Goal: Task Accomplishment & Management: Use online tool/utility

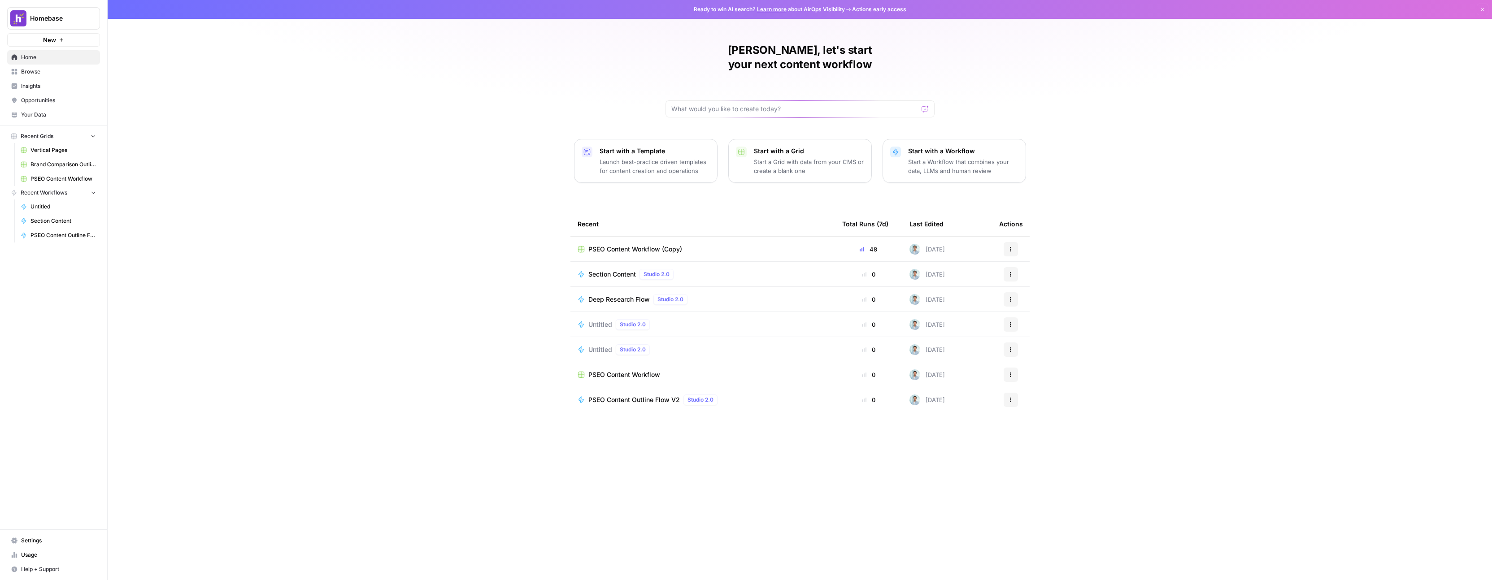
click at [729, 100] on div at bounding box center [800, 108] width 269 height 17
type input "TLDR"
click button "Send" at bounding box center [926, 109] width 12 height 12
click at [379, 164] on div "Mark, let's start your next content workflow Start with a Template Launch best-…" at bounding box center [800, 290] width 1385 height 580
click at [1012, 247] on icon "button" at bounding box center [1010, 249] width 5 height 5
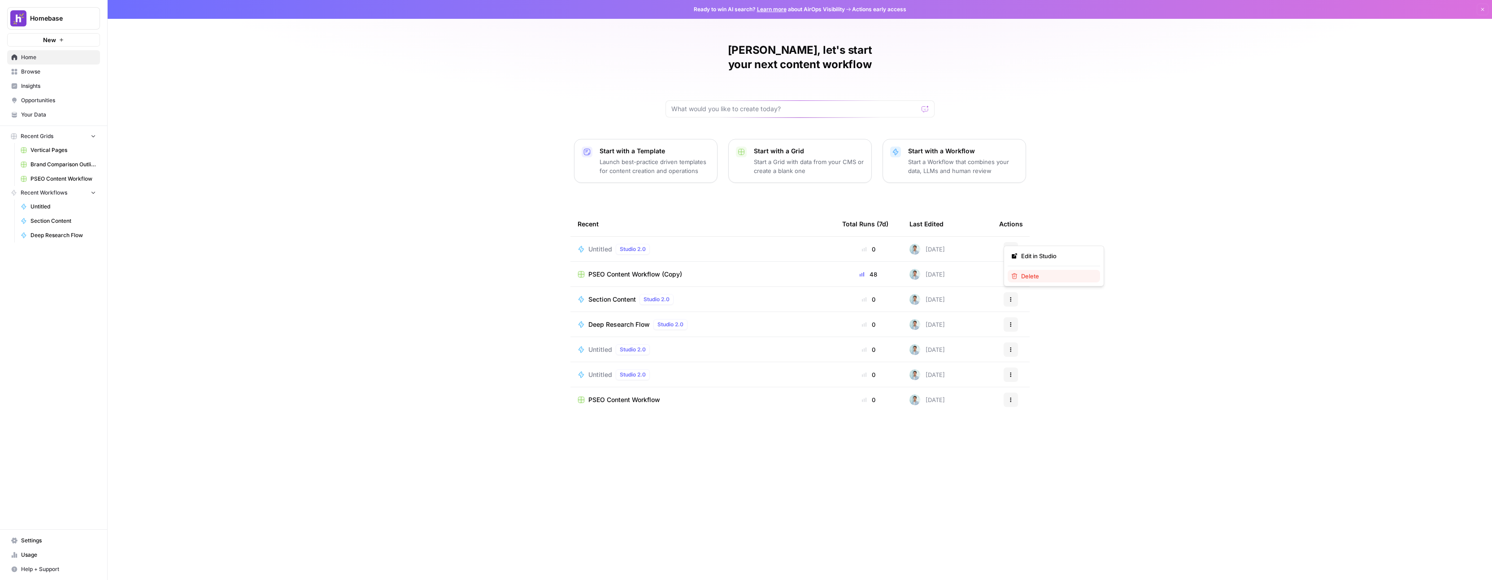
click at [1042, 277] on span "Delete" at bounding box center [1057, 276] width 72 height 9
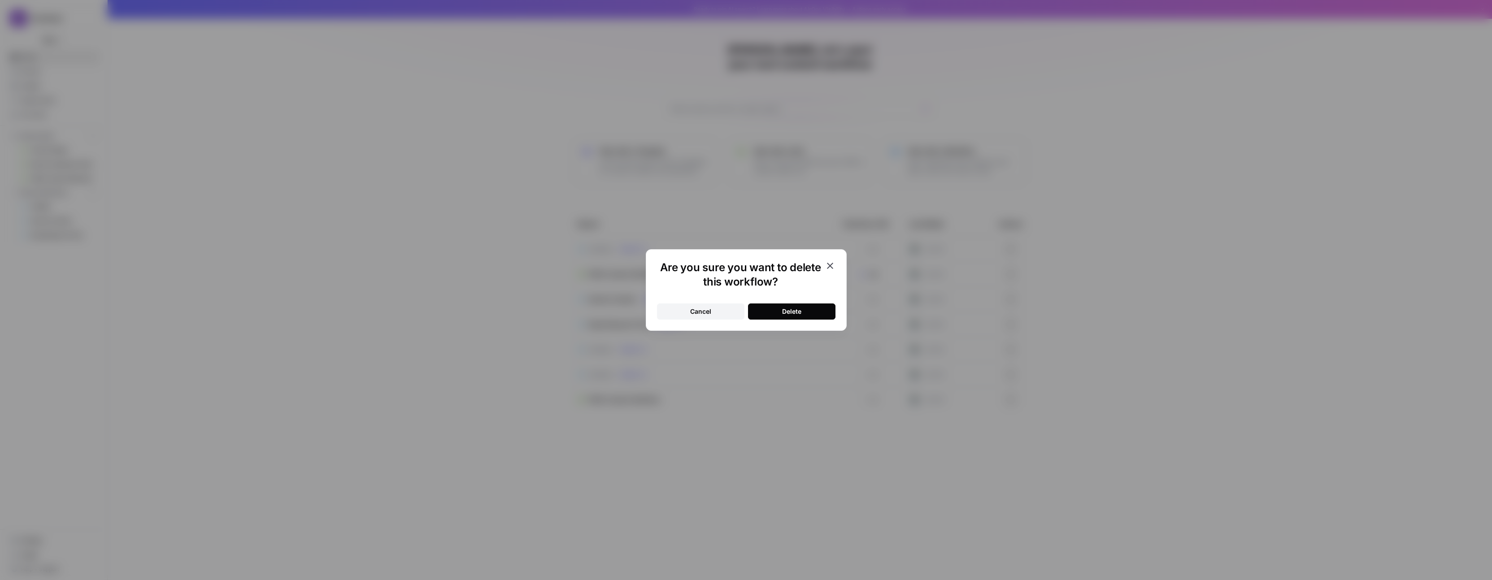
click at [808, 308] on button "Delete" at bounding box center [791, 312] width 87 height 16
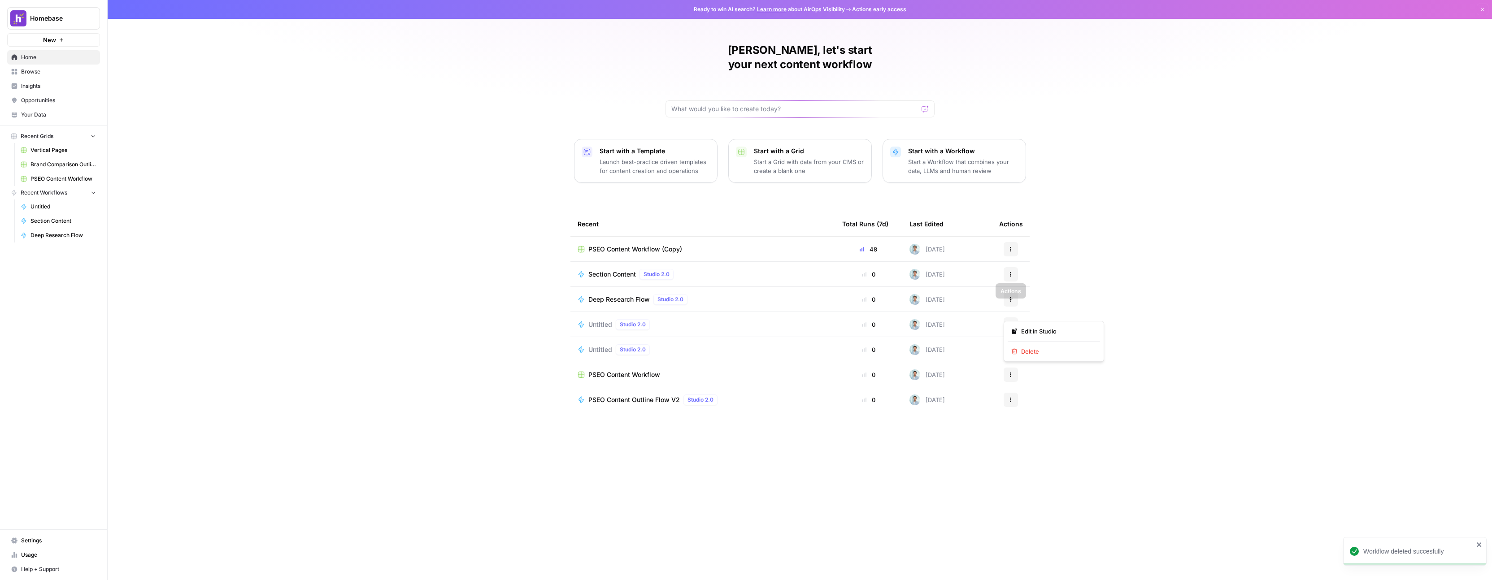
click at [1011, 322] on icon "button" at bounding box center [1010, 324] width 5 height 5
click at [1028, 350] on span "Delete" at bounding box center [1057, 351] width 72 height 9
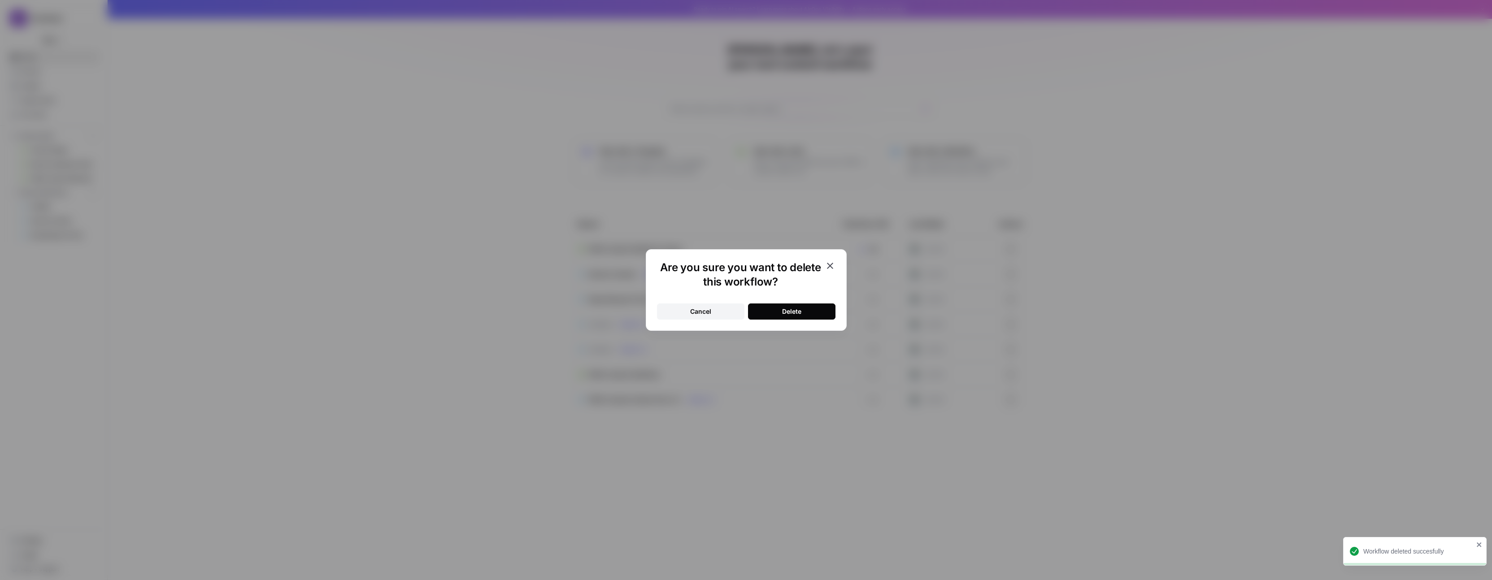
click at [819, 309] on button "Delete" at bounding box center [791, 312] width 87 height 16
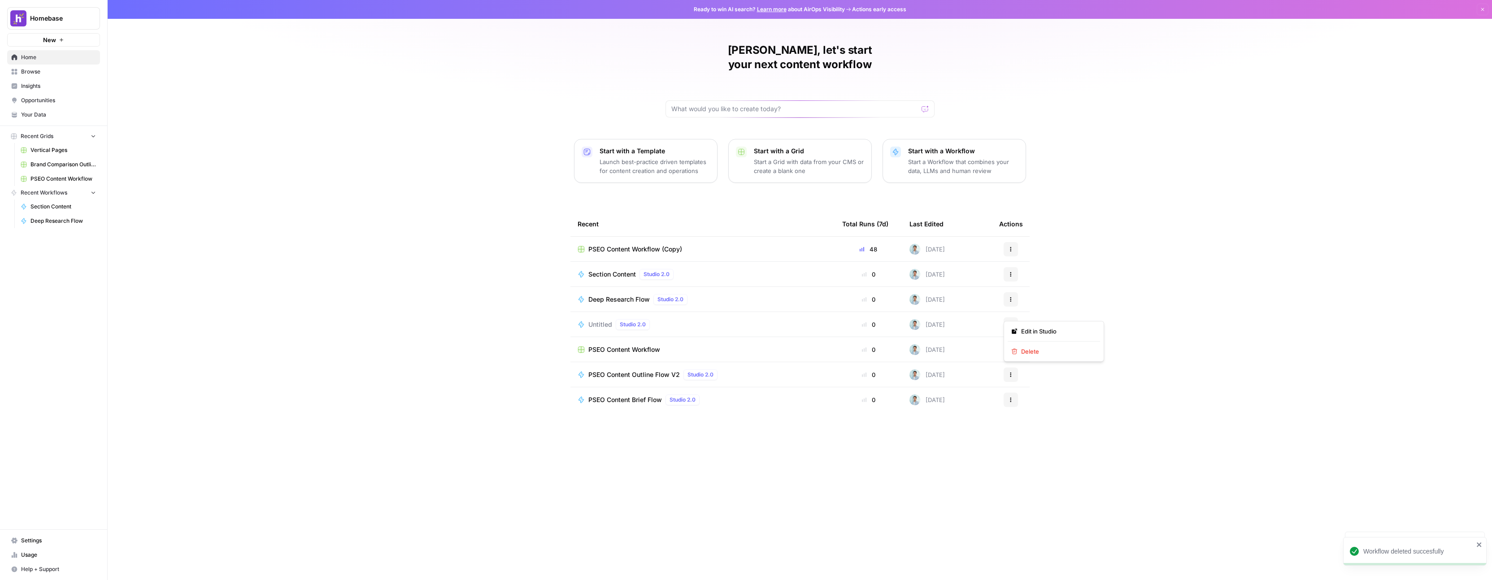
click at [1014, 318] on button "Actions" at bounding box center [1011, 325] width 14 height 14
click at [1024, 347] on span "Delete" at bounding box center [1057, 351] width 72 height 9
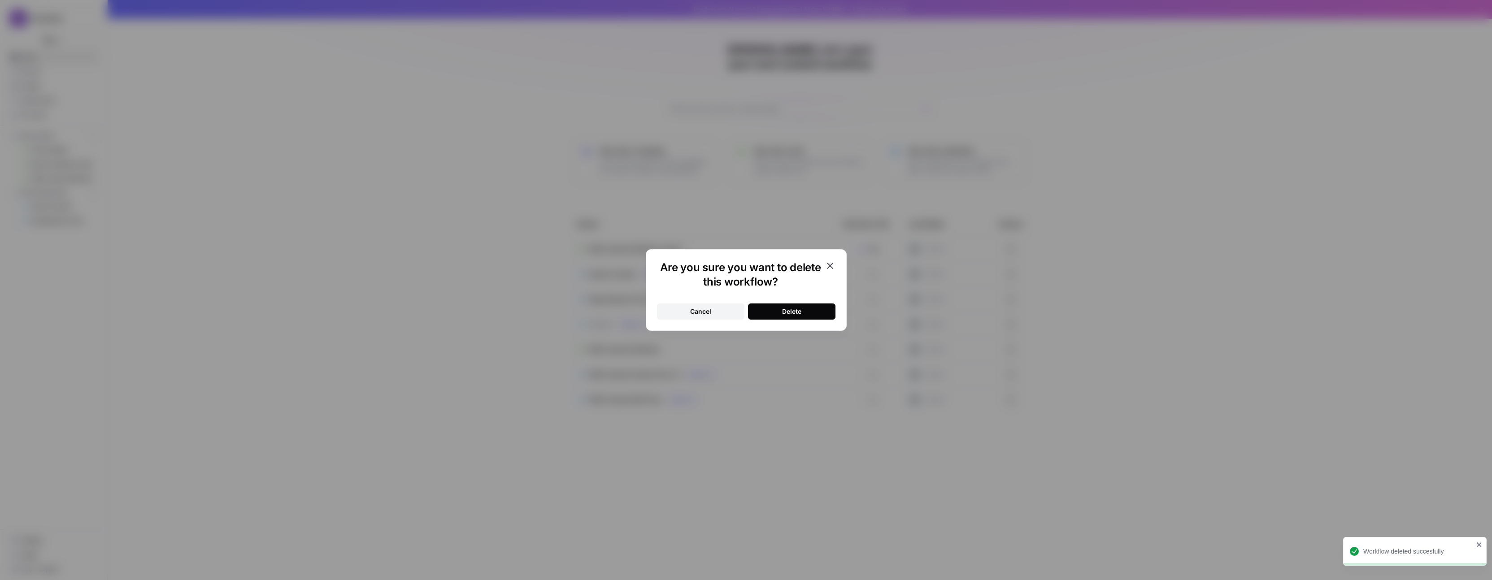
click at [818, 309] on button "Delete" at bounding box center [791, 312] width 87 height 16
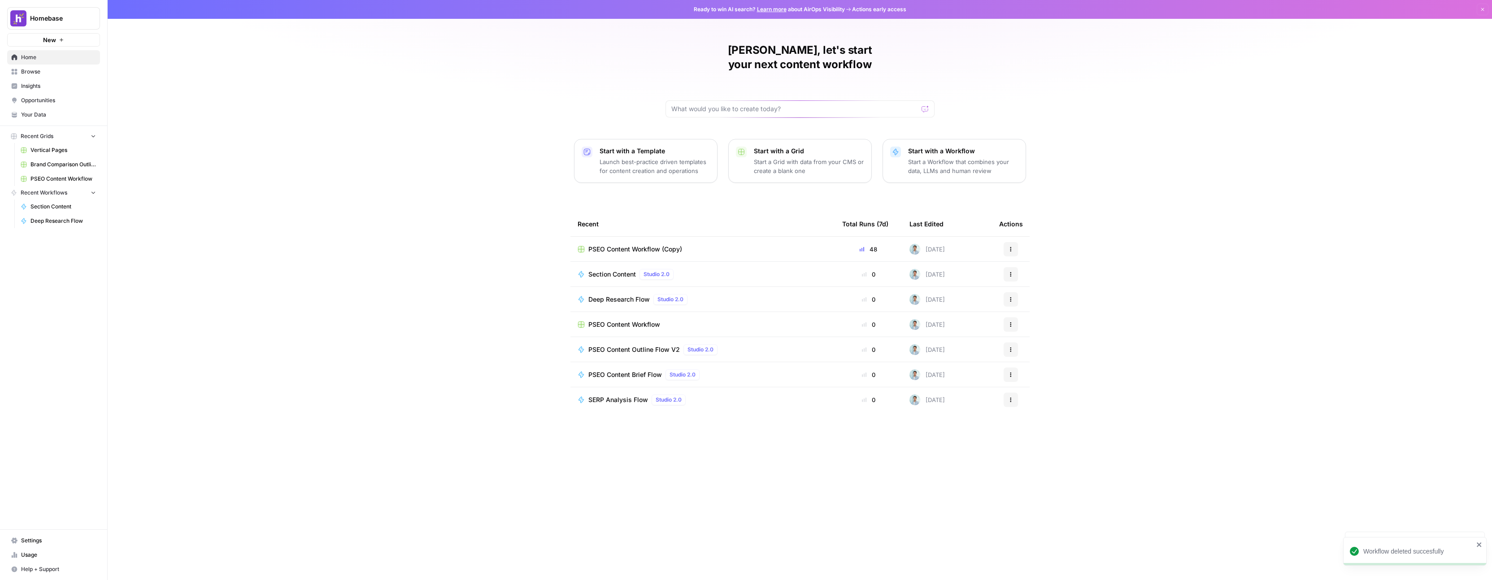
click at [56, 113] on span "Your Data" at bounding box center [58, 115] width 75 height 8
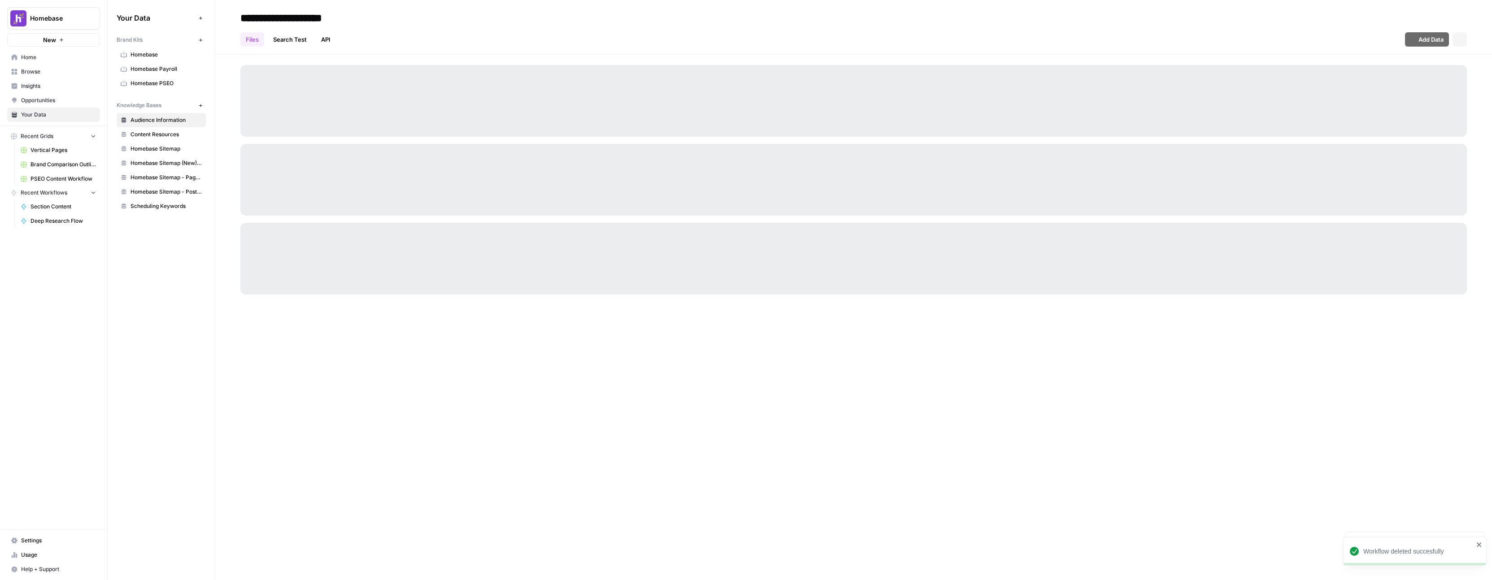
click at [57, 103] on span "Opportunities" at bounding box center [58, 100] width 75 height 8
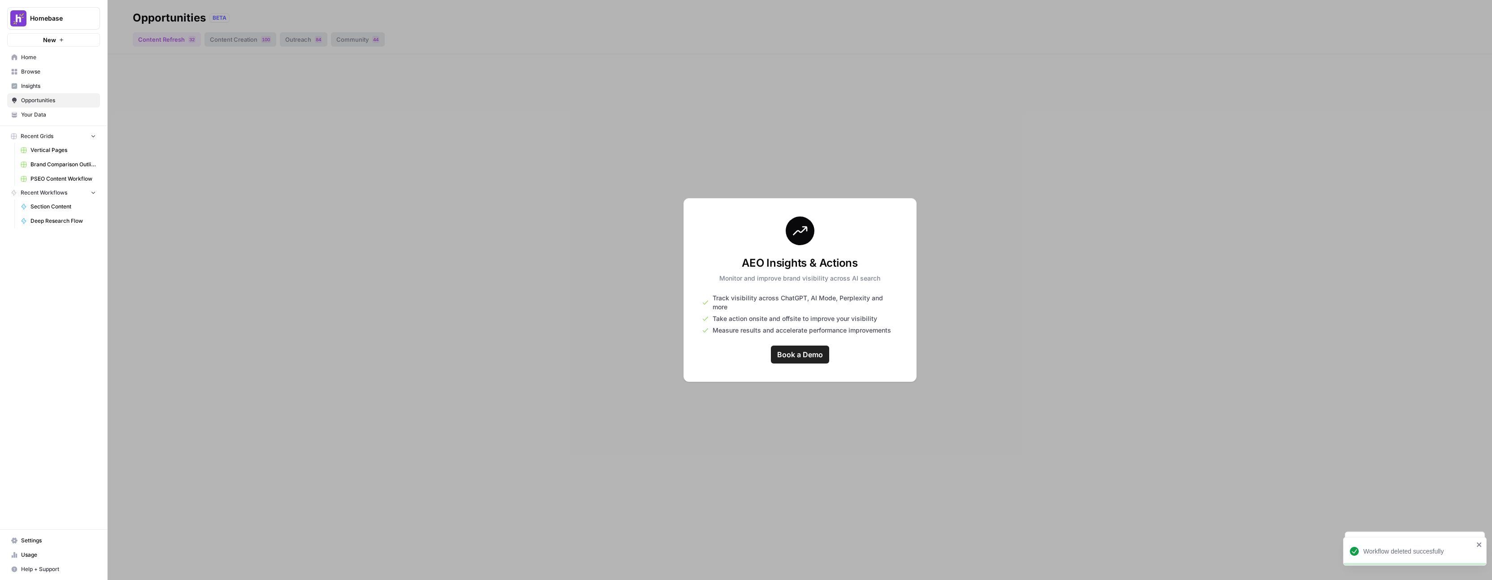
click at [53, 84] on span "Insights" at bounding box center [58, 86] width 75 height 8
click at [52, 71] on span "Browse" at bounding box center [58, 72] width 75 height 8
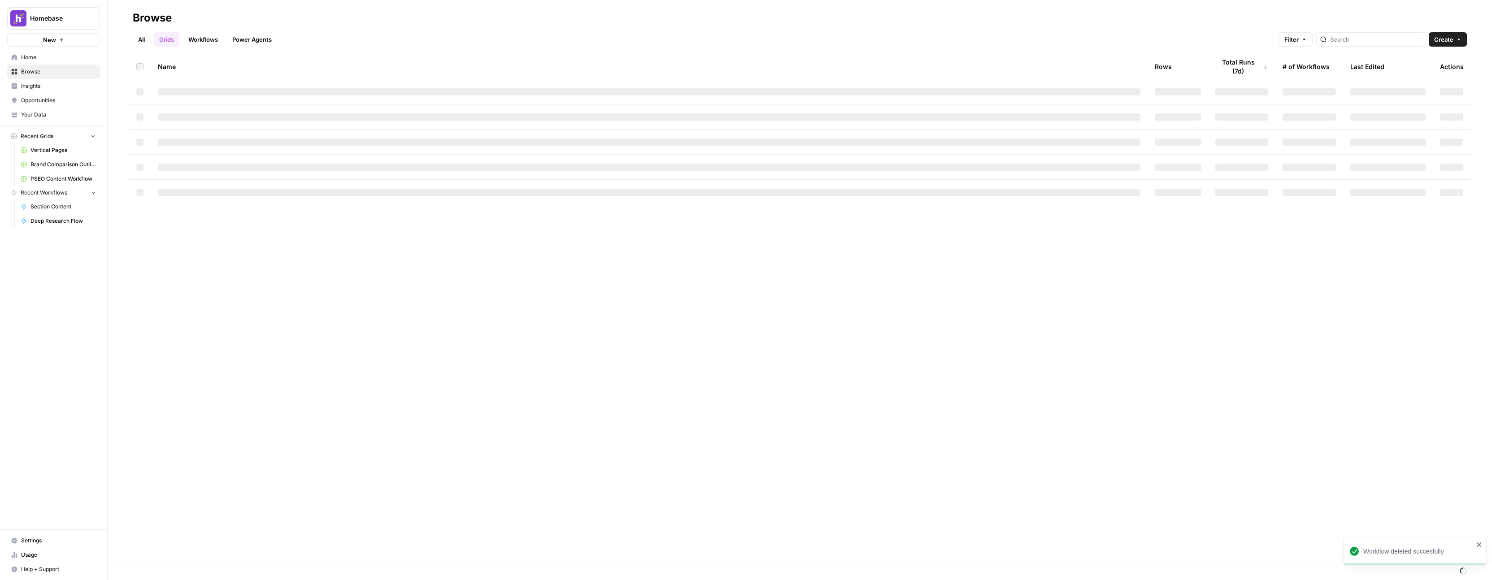
click at [52, 71] on span "Browse" at bounding box center [58, 72] width 75 height 8
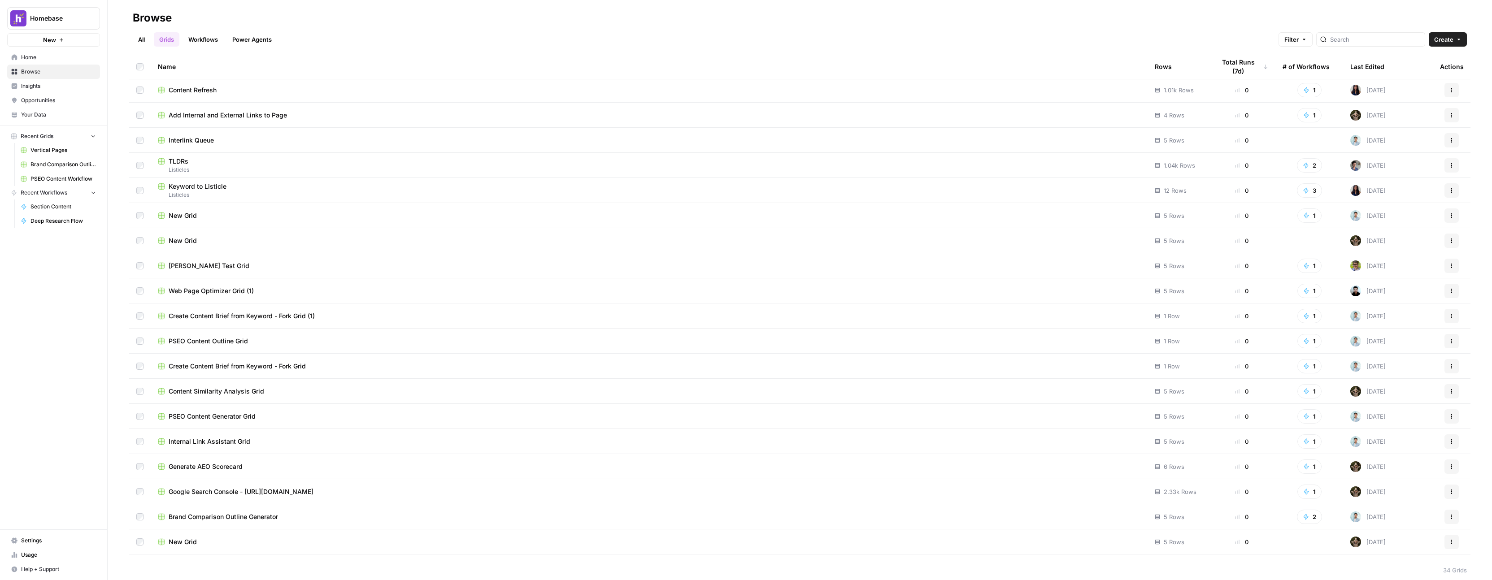
scroll to position [301, 0]
click at [218, 174] on span "Listicles" at bounding box center [649, 172] width 983 height 8
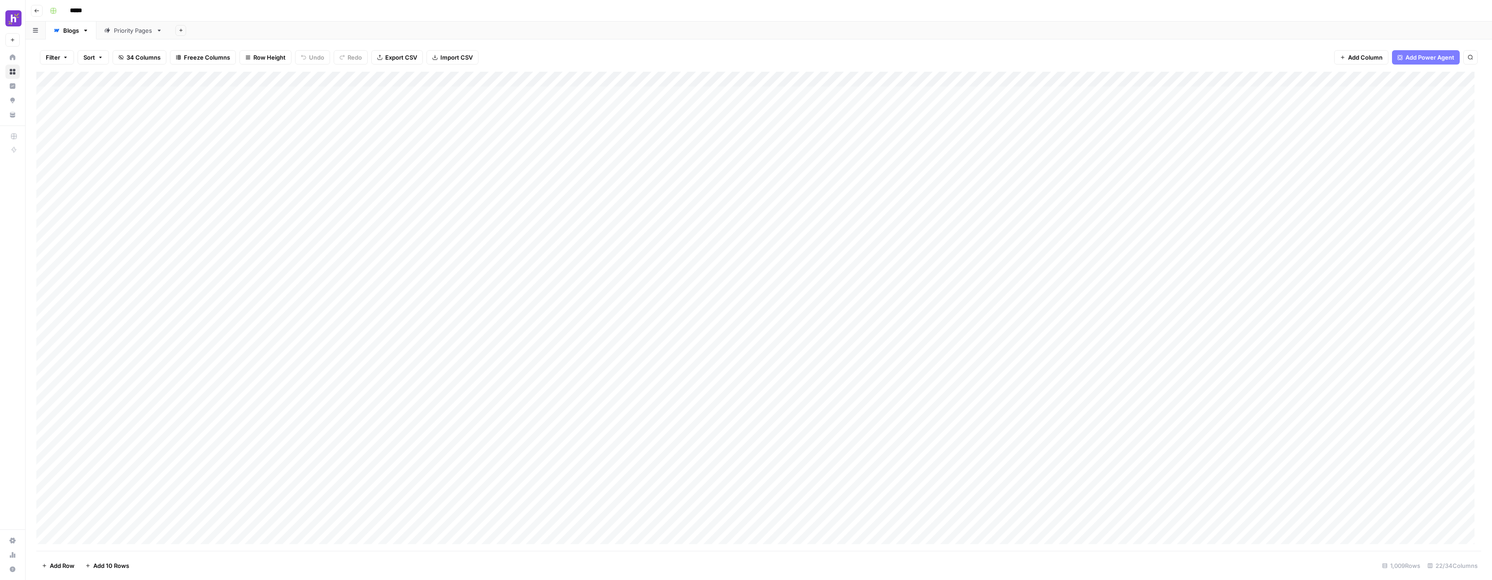
click at [113, 167] on div "Add Column" at bounding box center [758, 311] width 1445 height 479
click at [114, 170] on div "Add Column" at bounding box center [758, 311] width 1445 height 479
click at [131, 95] on div "Add Column" at bounding box center [758, 311] width 1445 height 479
click at [122, 83] on div "Add Column" at bounding box center [758, 311] width 1445 height 479
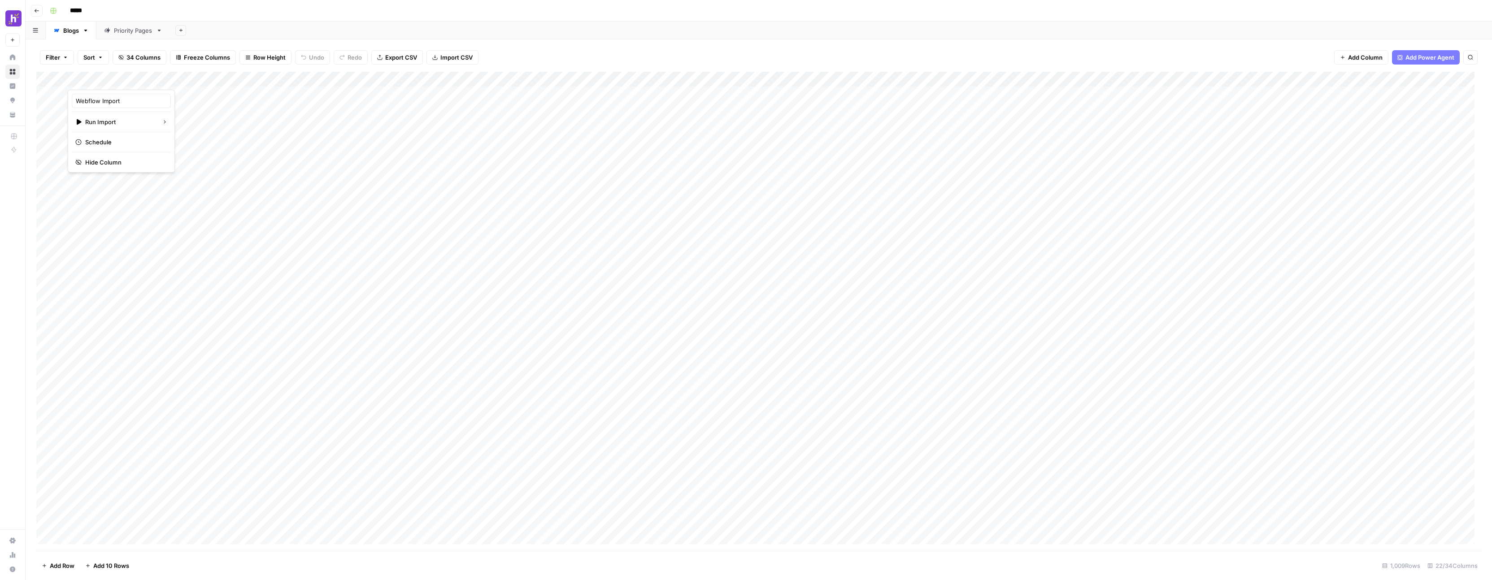
click at [563, 32] on div "Add Sheet" at bounding box center [831, 31] width 1322 height 18
click at [105, 540] on div "Add Column" at bounding box center [758, 311] width 1445 height 479
click at [133, 522] on div "Add Column" at bounding box center [758, 311] width 1445 height 479
click at [174, 524] on div "Add Column" at bounding box center [758, 311] width 1445 height 479
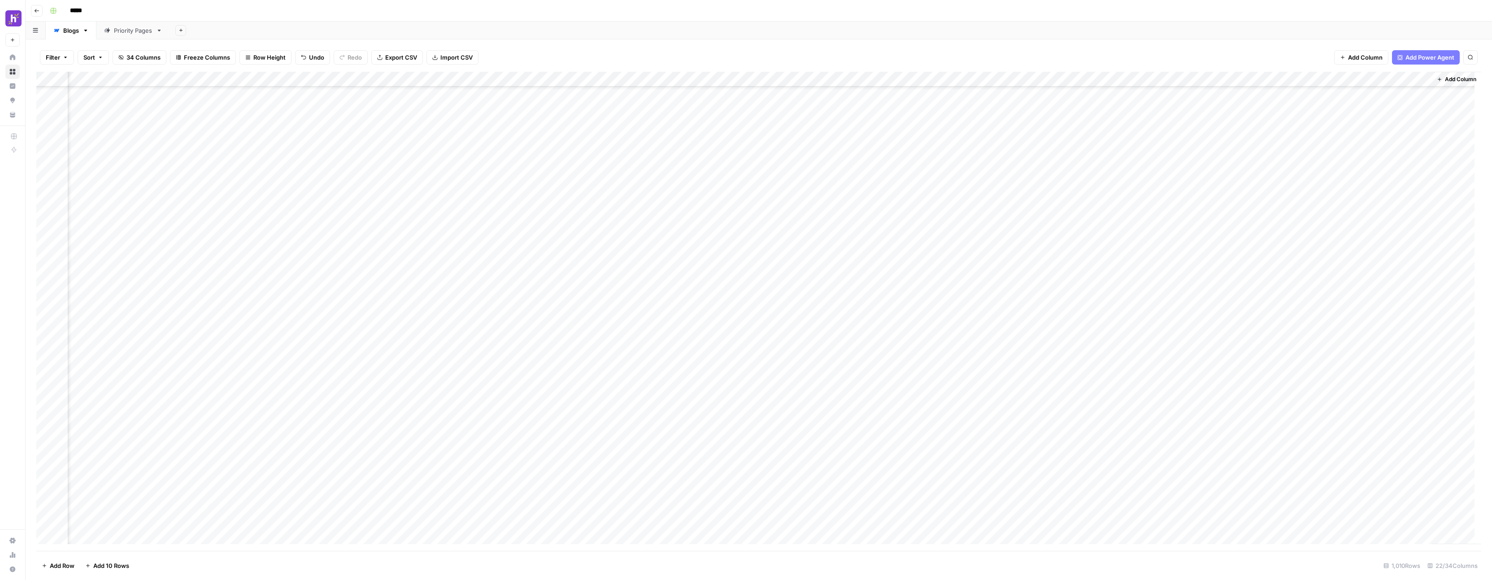
scroll to position [13213, 419]
click at [1326, 78] on div "Add Column" at bounding box center [758, 311] width 1445 height 479
click at [1219, 38] on div "Add Sheet" at bounding box center [831, 31] width 1322 height 18
click at [40, 10] on button "Go back" at bounding box center [37, 11] width 12 height 12
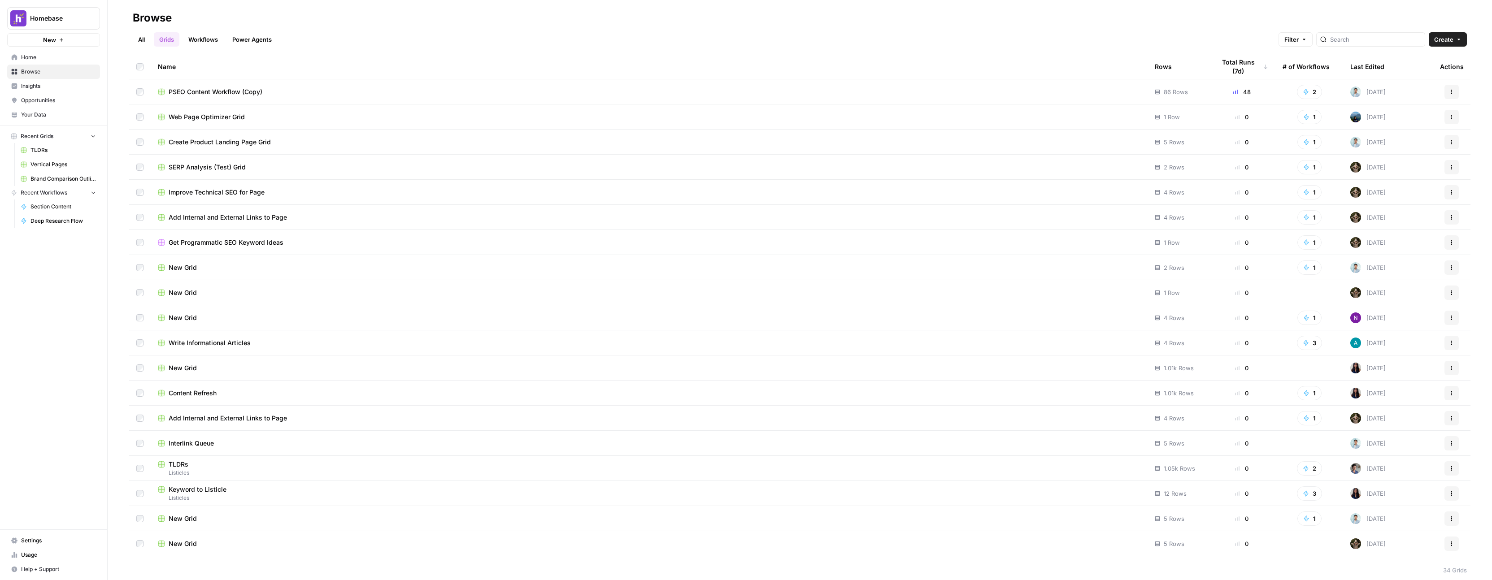
click at [63, 57] on span "Home" at bounding box center [58, 57] width 75 height 8
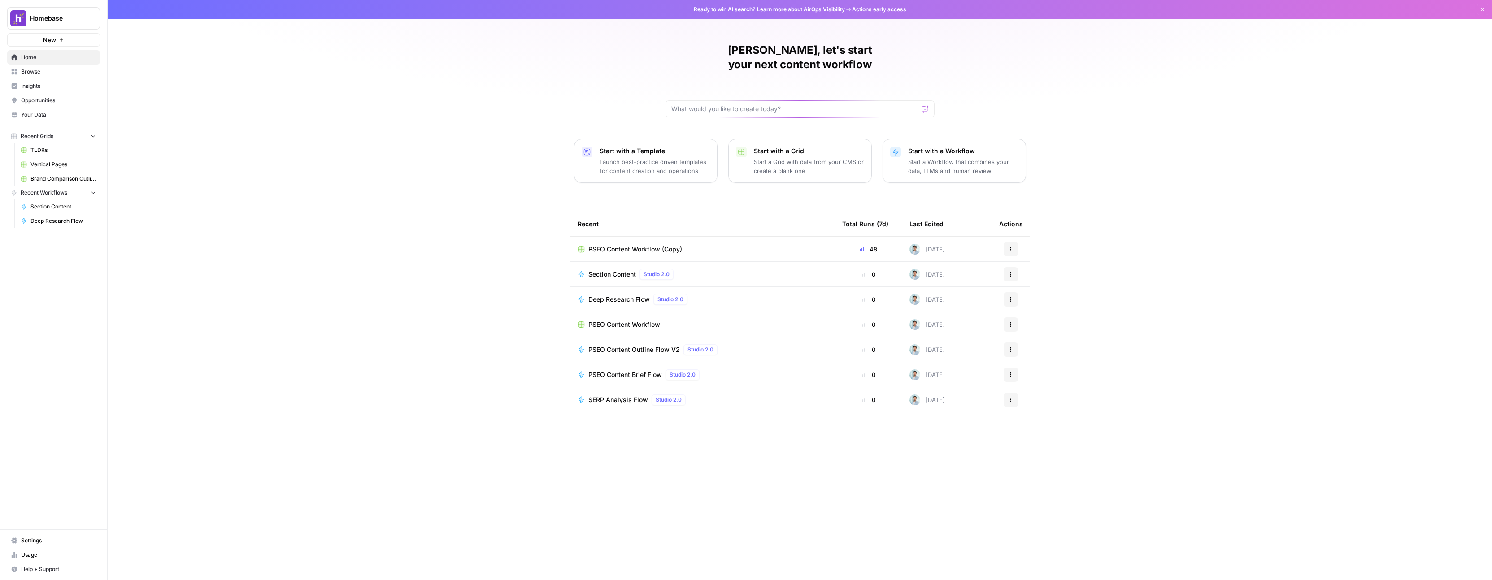
click at [52, 38] on span "New" at bounding box center [49, 39] width 13 height 9
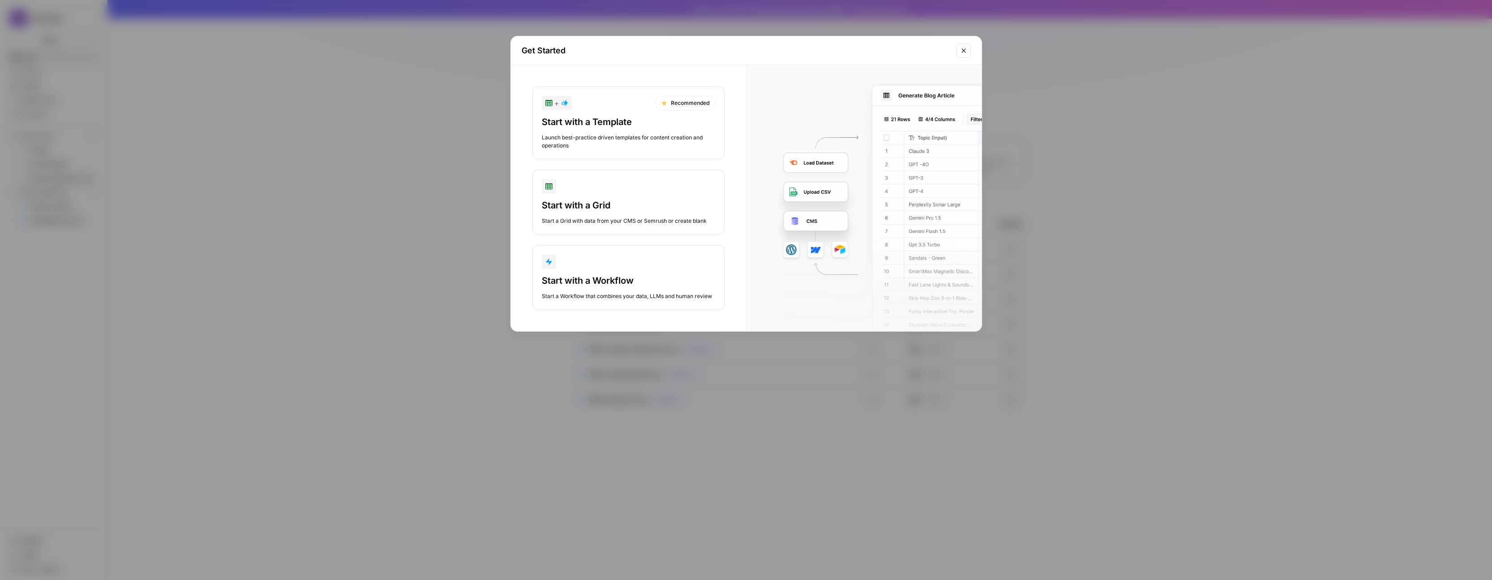
click at [658, 214] on div "Start with a Grid Start a Grid with data from your CMS or Semrush or create bla…" at bounding box center [629, 212] width 174 height 26
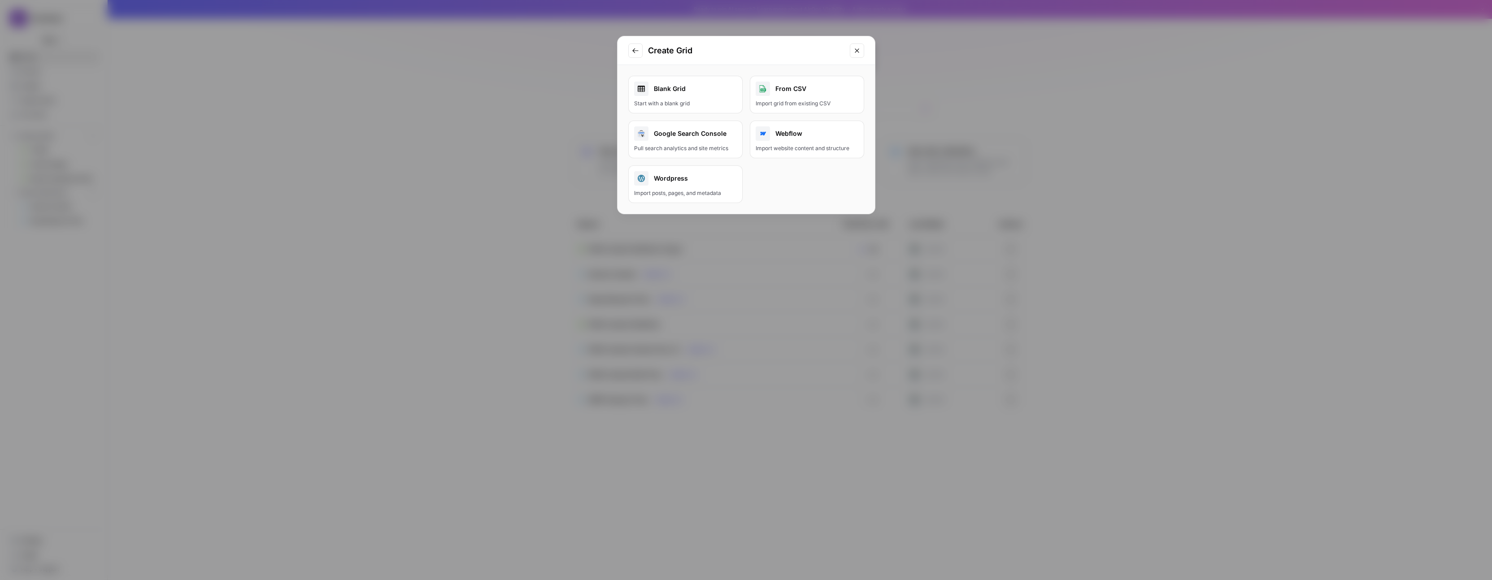
click at [719, 102] on div "Start with a blank grid" at bounding box center [685, 104] width 103 height 8
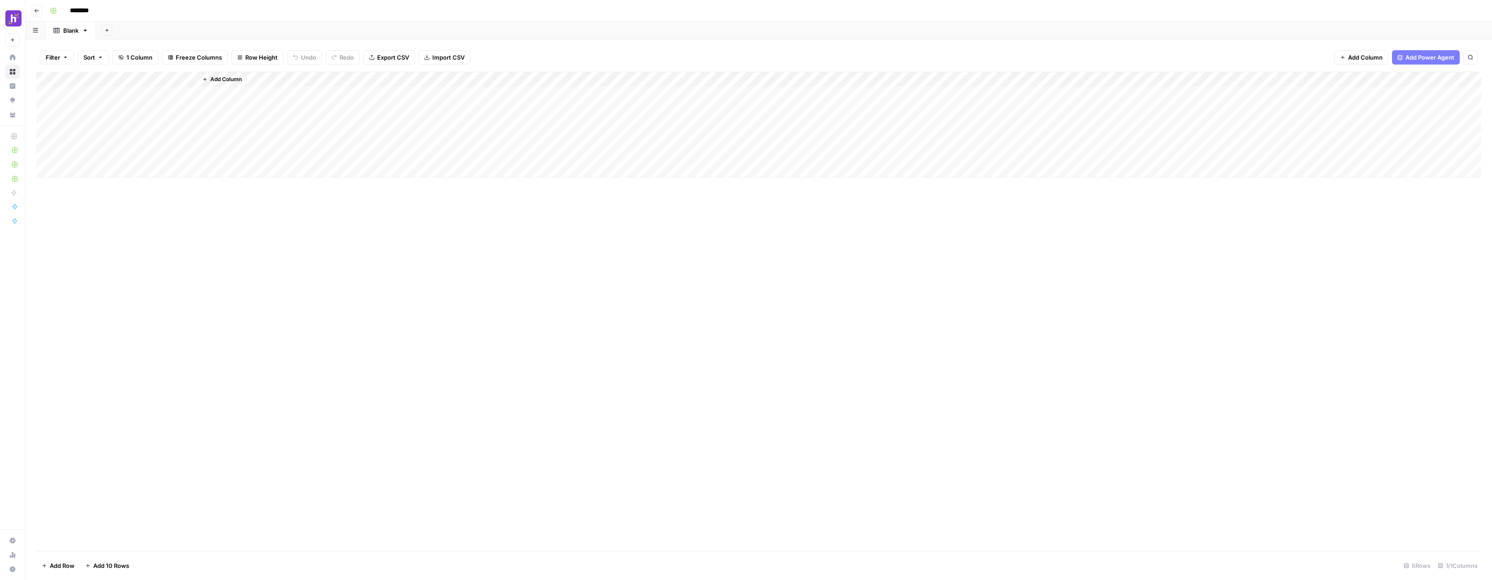
click at [187, 79] on div "Add Column" at bounding box center [758, 125] width 1445 height 106
click at [101, 102] on input "Title" at bounding box center [121, 100] width 91 height 9
type input "Content"
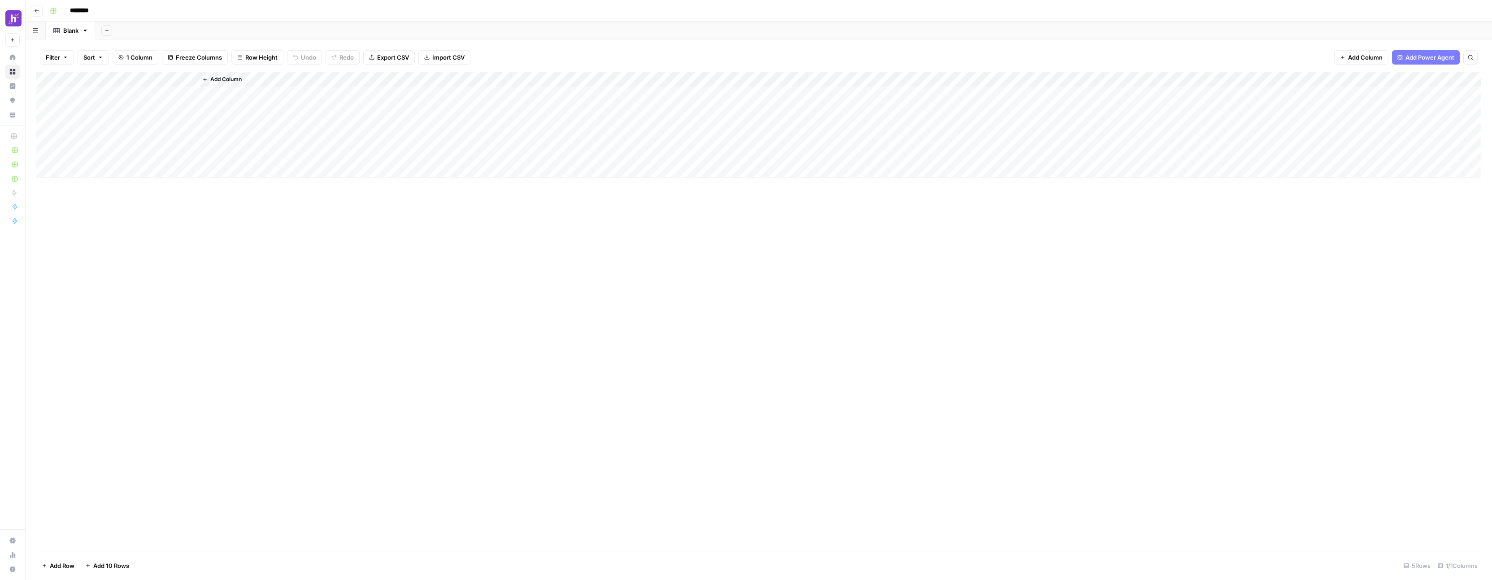
click at [245, 254] on div "Add Column" at bounding box center [758, 311] width 1445 height 479
click at [189, 78] on div "Add Column" at bounding box center [758, 125] width 1445 height 106
click at [113, 98] on input "Title" at bounding box center [121, 100] width 91 height 9
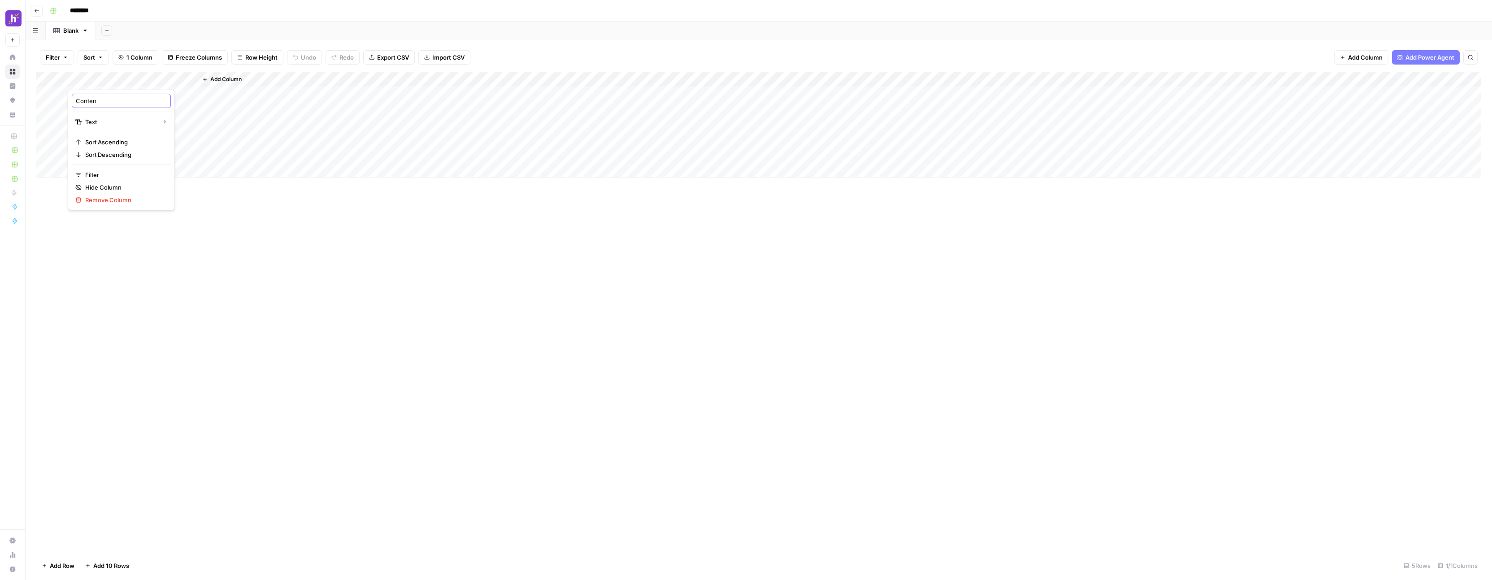
type input "Content"
click at [236, 77] on span "Add Column" at bounding box center [225, 79] width 31 height 8
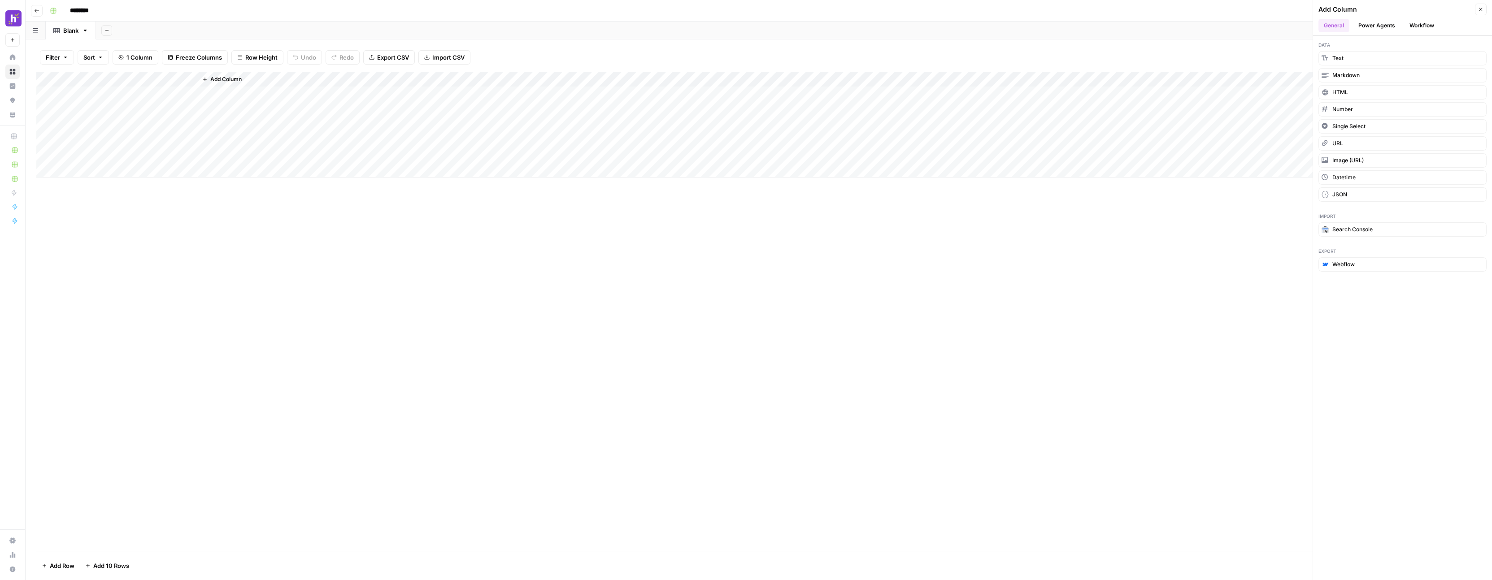
click at [1415, 22] on button "Workflow" at bounding box center [1421, 25] width 35 height 13
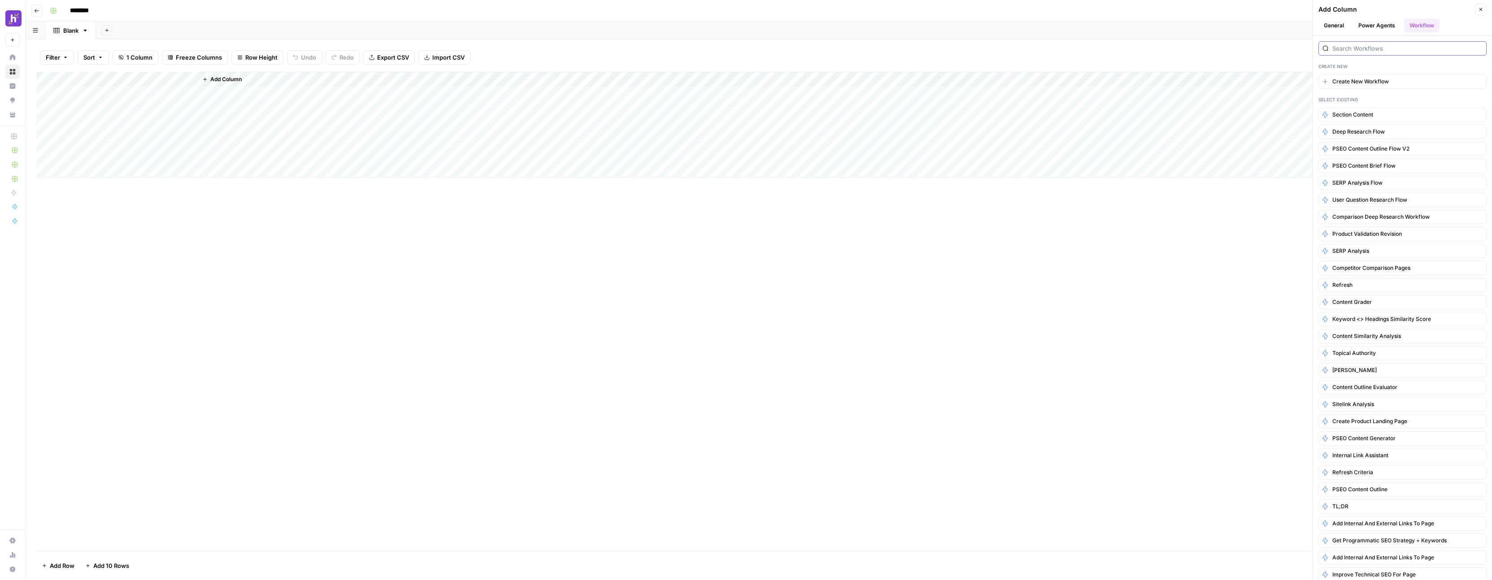
click at [1380, 52] on input "search" at bounding box center [1408, 48] width 150 height 9
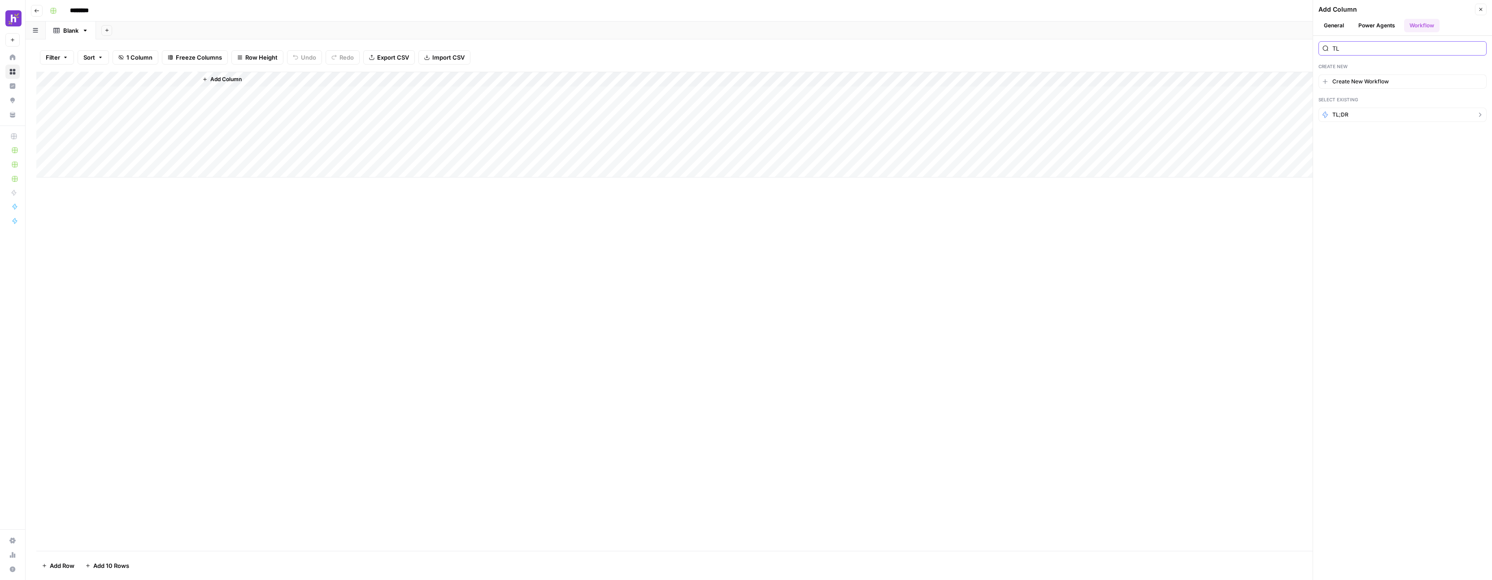
type input "TL"
click at [1353, 111] on button "TL;DR" at bounding box center [1403, 115] width 168 height 14
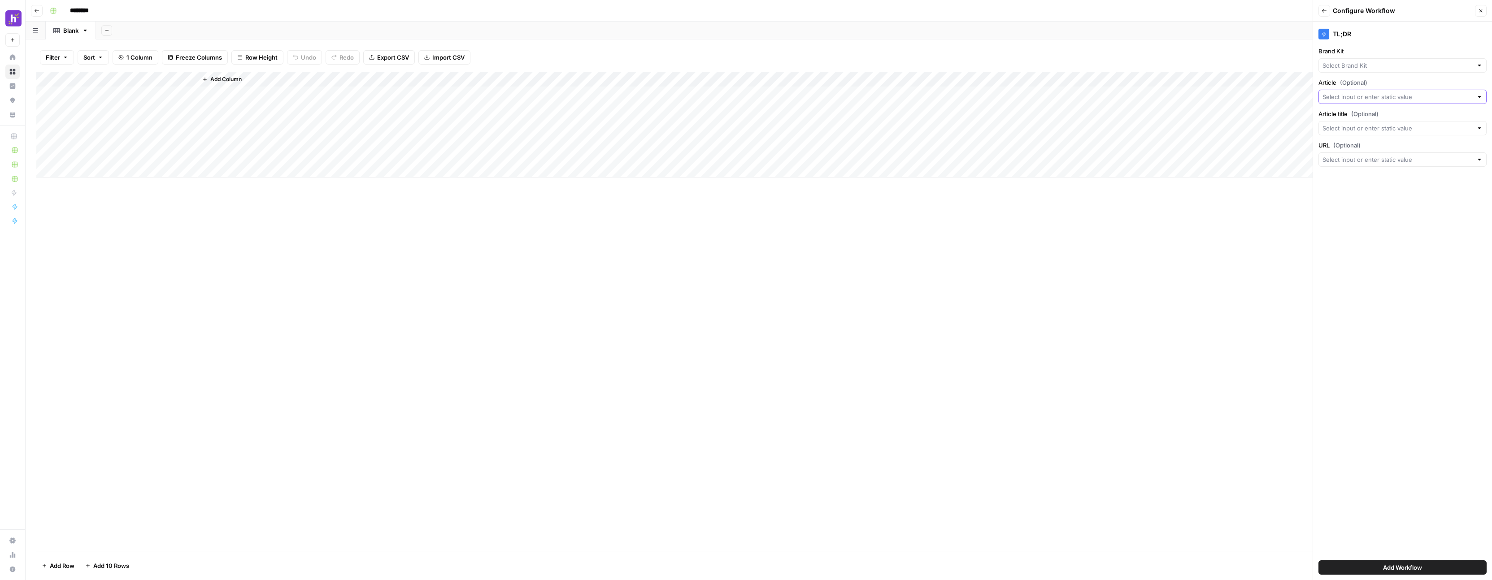
click at [1381, 93] on input "Article (Optional)" at bounding box center [1398, 96] width 150 height 9
click at [1406, 64] on input "Brand Kit" at bounding box center [1398, 65] width 150 height 9
click at [1368, 116] on span "Homebase PSEO" at bounding box center [1400, 111] width 149 height 9
type input "Homebase PSEO"
click at [1415, 99] on input "Article (Optional)" at bounding box center [1398, 96] width 150 height 9
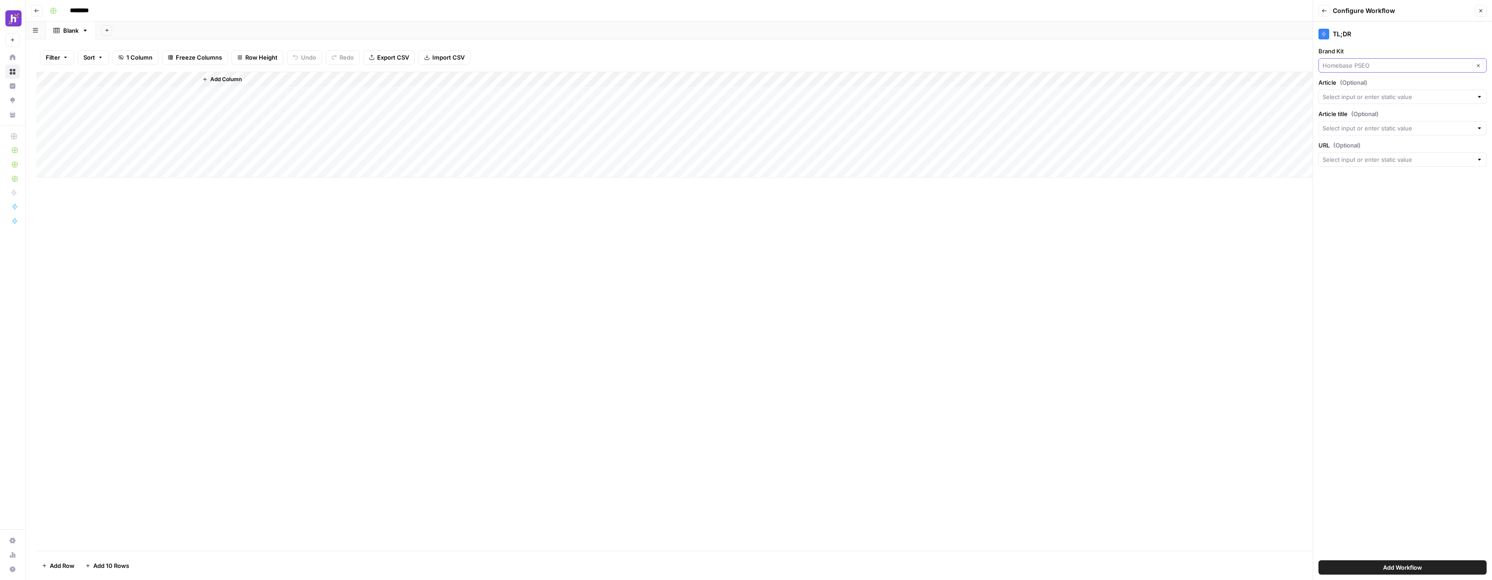
click at [1394, 68] on input "Brand Kit" at bounding box center [1397, 65] width 148 height 9
type input "Homebase PSEO"
click at [1390, 39] on div "TL;DR" at bounding box center [1403, 32] width 168 height 20
click at [1381, 95] on input "Article (Optional)" at bounding box center [1398, 96] width 150 height 9
click at [1356, 148] on span "Content" at bounding box center [1400, 146] width 149 height 9
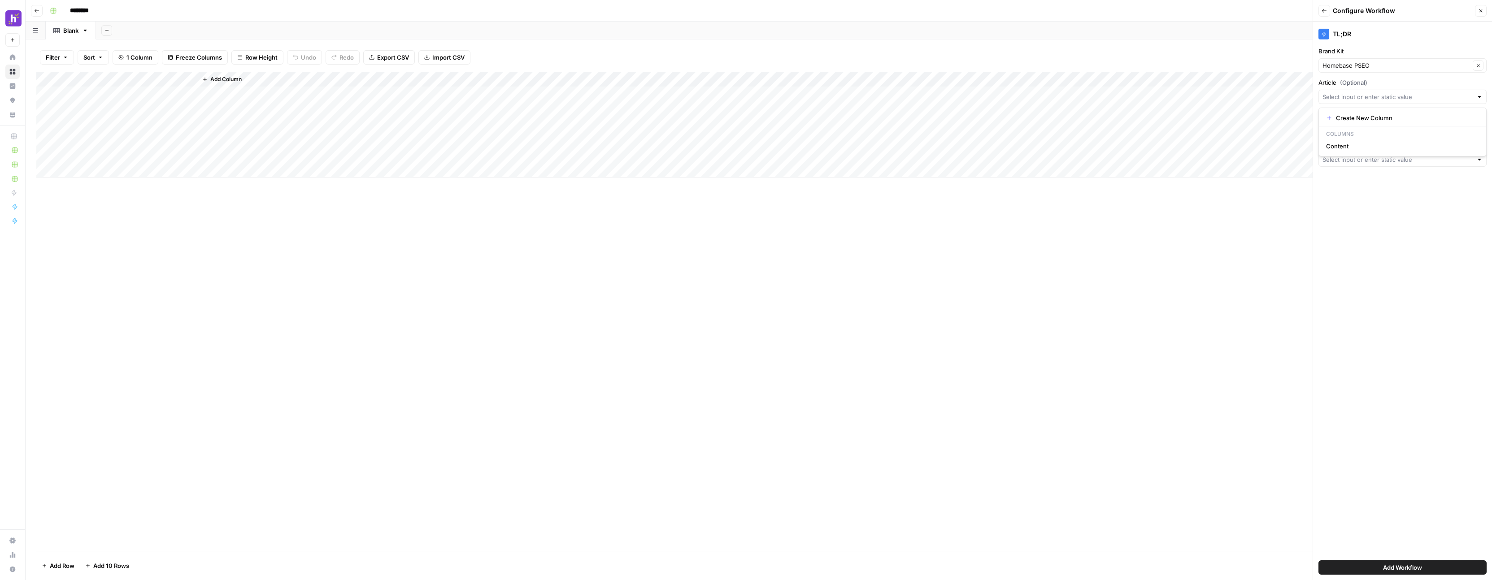
type input "Content"
click at [1382, 122] on div at bounding box center [1403, 128] width 168 height 14
click at [1405, 110] on label "Article title (Optional)" at bounding box center [1403, 113] width 168 height 9
click at [1405, 124] on input "Article title (Optional)" at bounding box center [1398, 128] width 150 height 9
click at [1424, 169] on p "Columns" at bounding box center [1403, 166] width 160 height 12
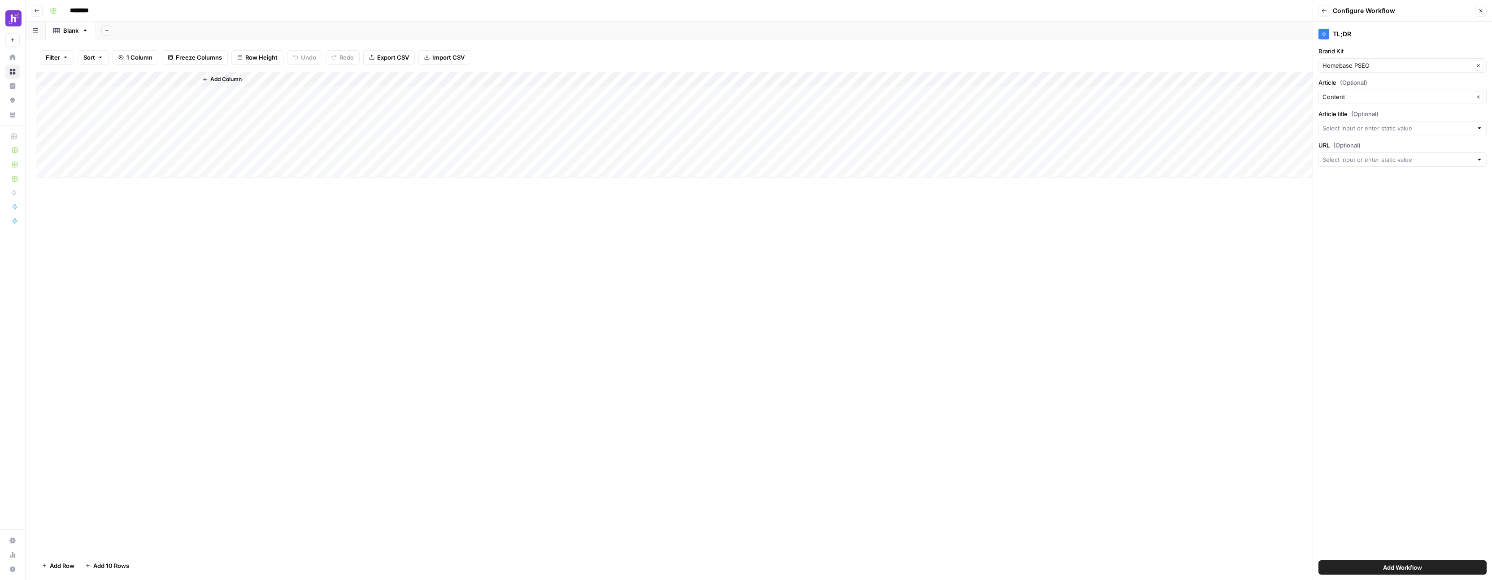
click at [1370, 199] on div "TL;DR Brand Kit Homebase PSEO Clear Article (Optional) Content Clear Article ti…" at bounding box center [1402, 301] width 179 height 559
click at [1368, 564] on button "Add Workflow" at bounding box center [1403, 568] width 168 height 14
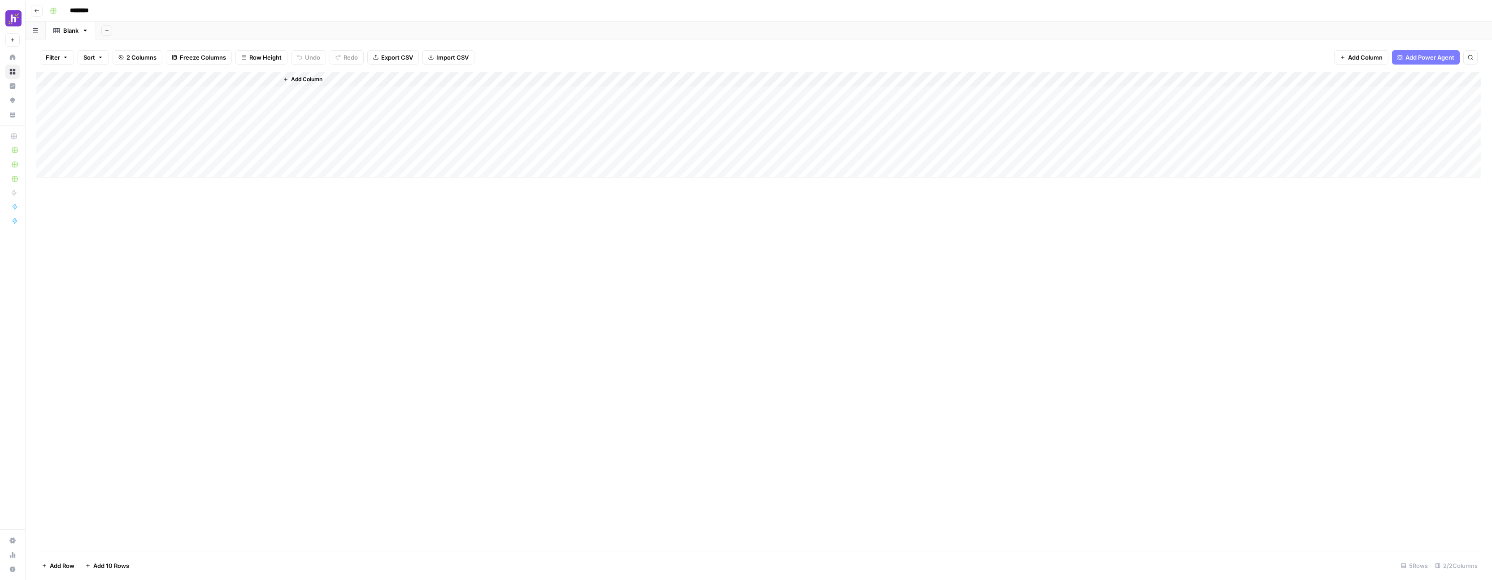
click at [149, 93] on div "Add Column" at bounding box center [758, 125] width 1445 height 106
click at [139, 93] on textarea at bounding box center [139, 94] width 144 height 13
paste textarea "**********"
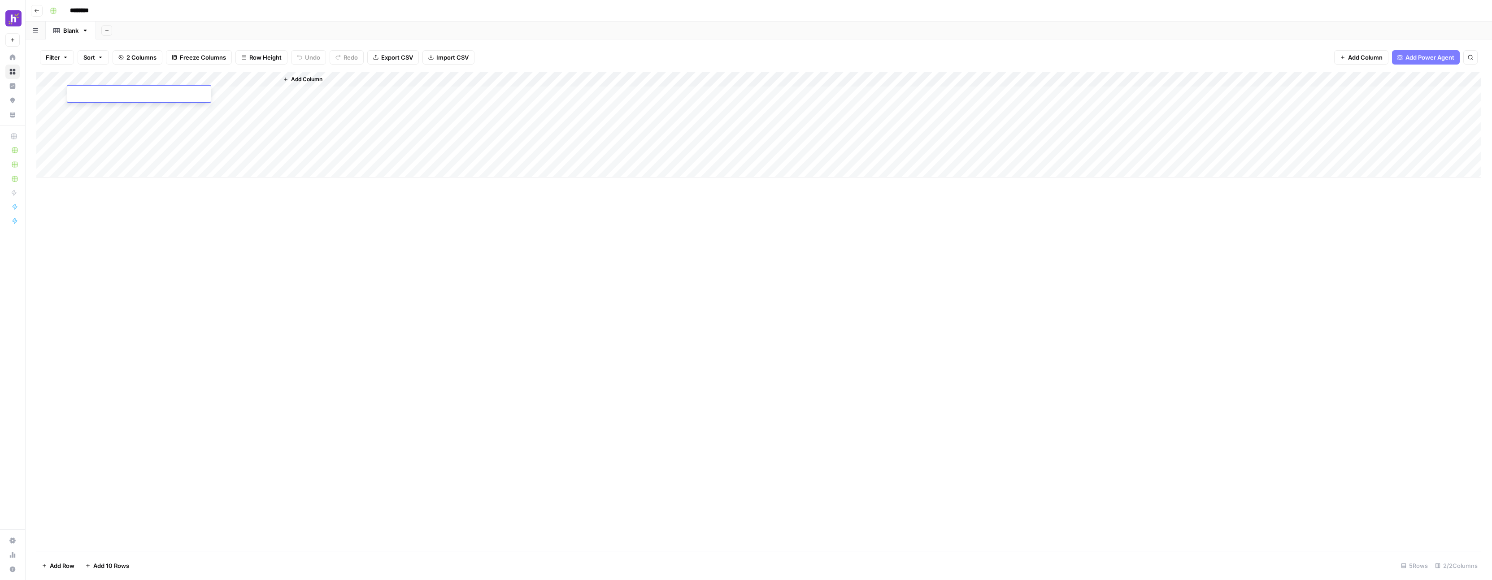
type textarea "**********"
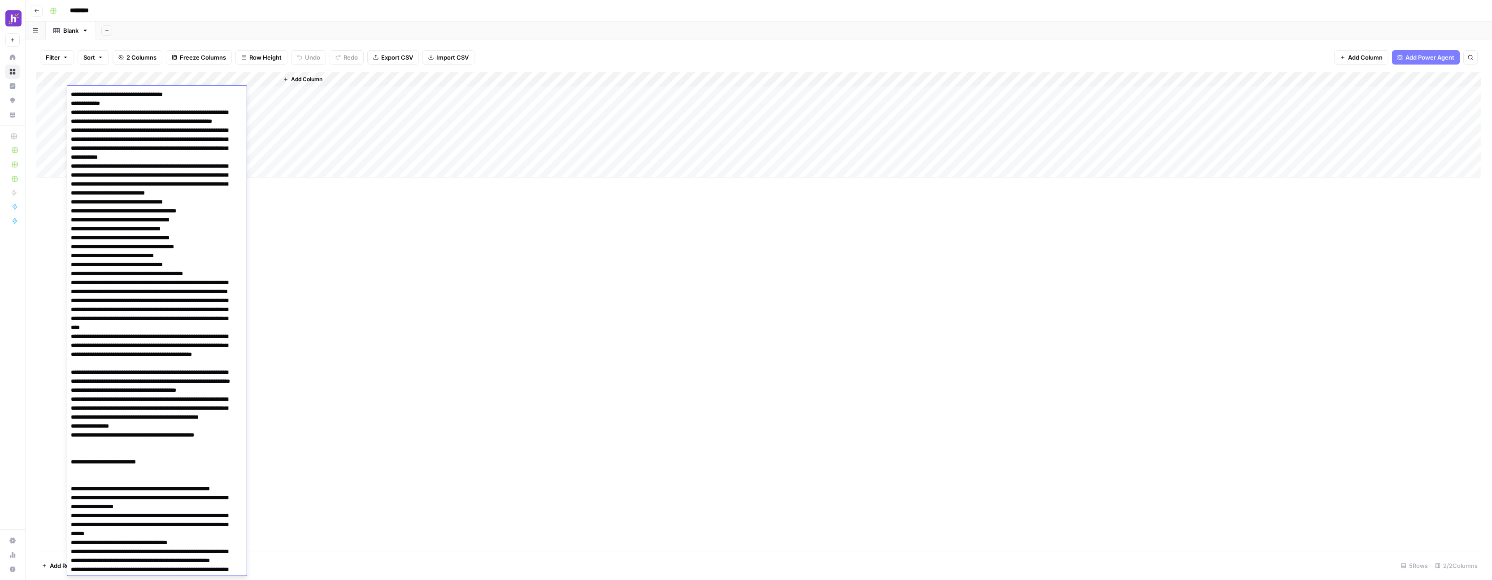
scroll to position [3146, 0]
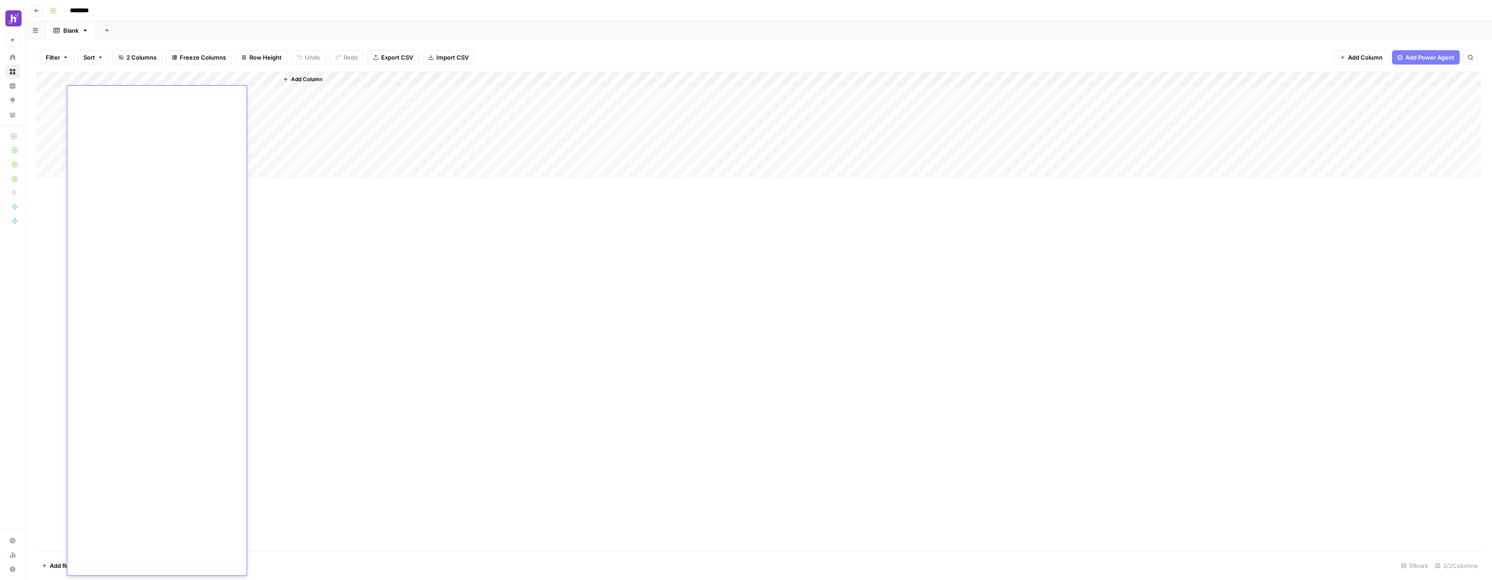
click at [419, 240] on div "Add Column" at bounding box center [758, 311] width 1445 height 479
click at [235, 94] on div "Add Column" at bounding box center [758, 125] width 1445 height 106
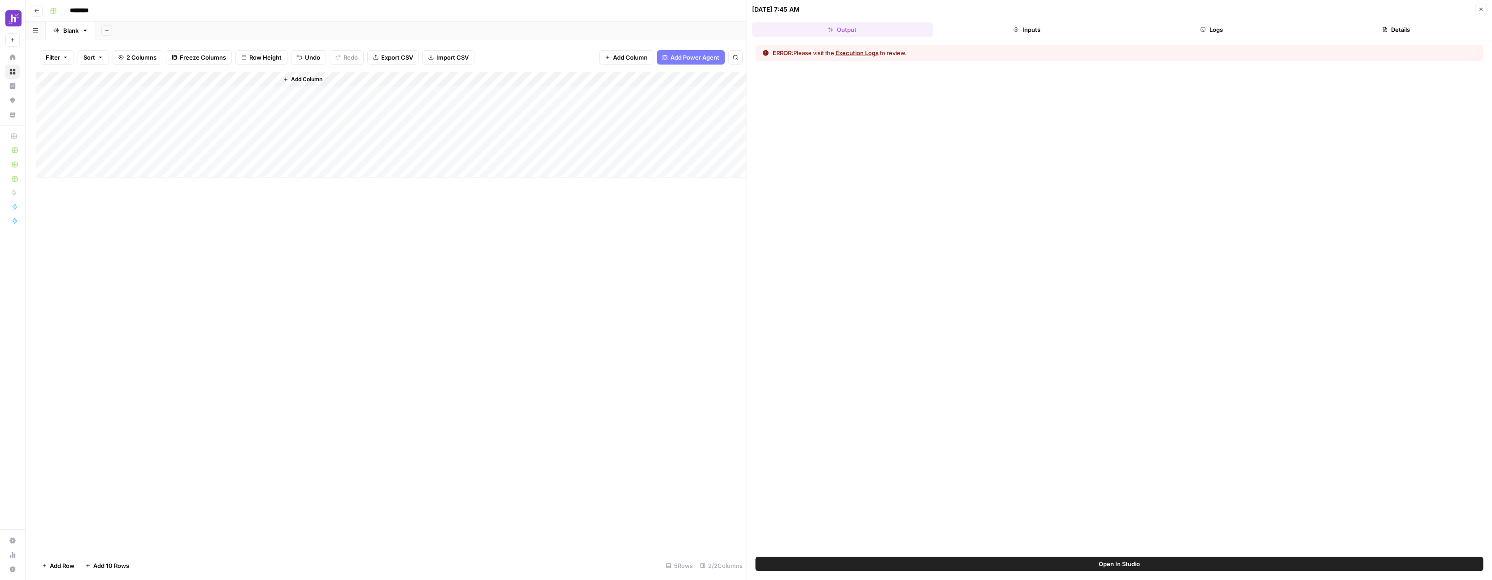
click at [854, 47] on div "ERROR: Please visit the Execution Logs to review." at bounding box center [1120, 53] width 728 height 16
click at [856, 50] on button "Execution Logs" at bounding box center [857, 52] width 43 height 9
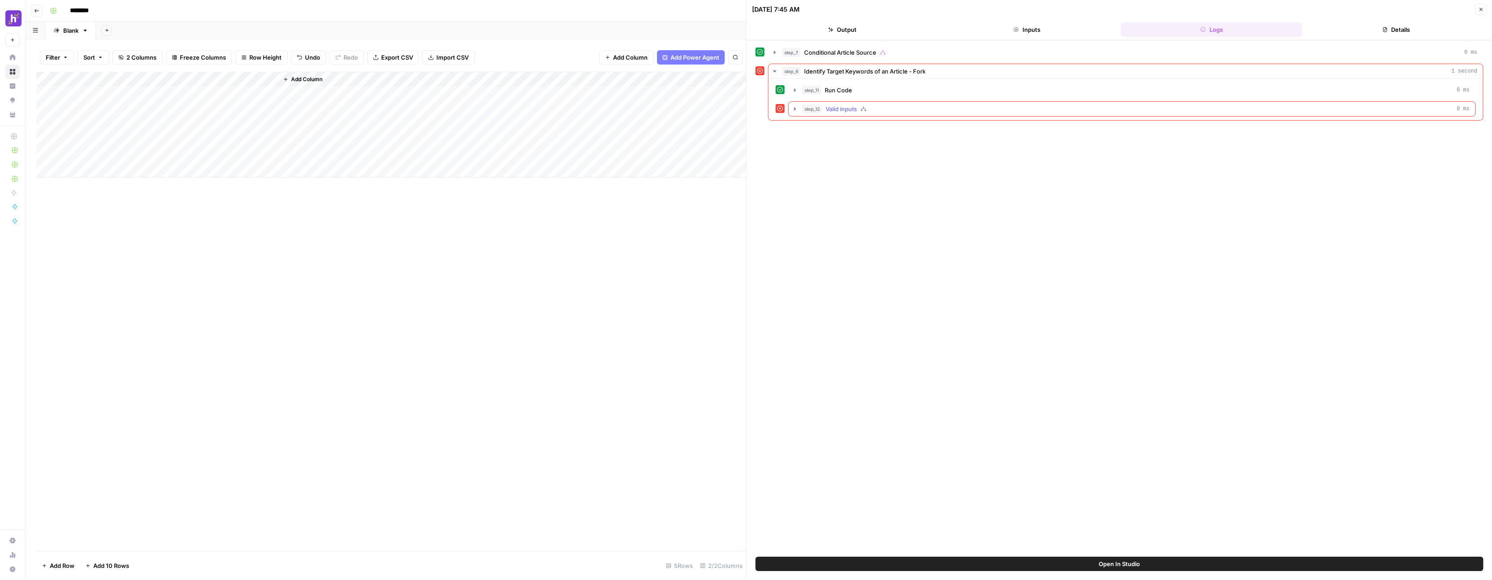
click at [796, 108] on icon "button" at bounding box center [795, 108] width 7 height 7
click at [793, 89] on icon "button" at bounding box center [795, 90] width 7 height 7
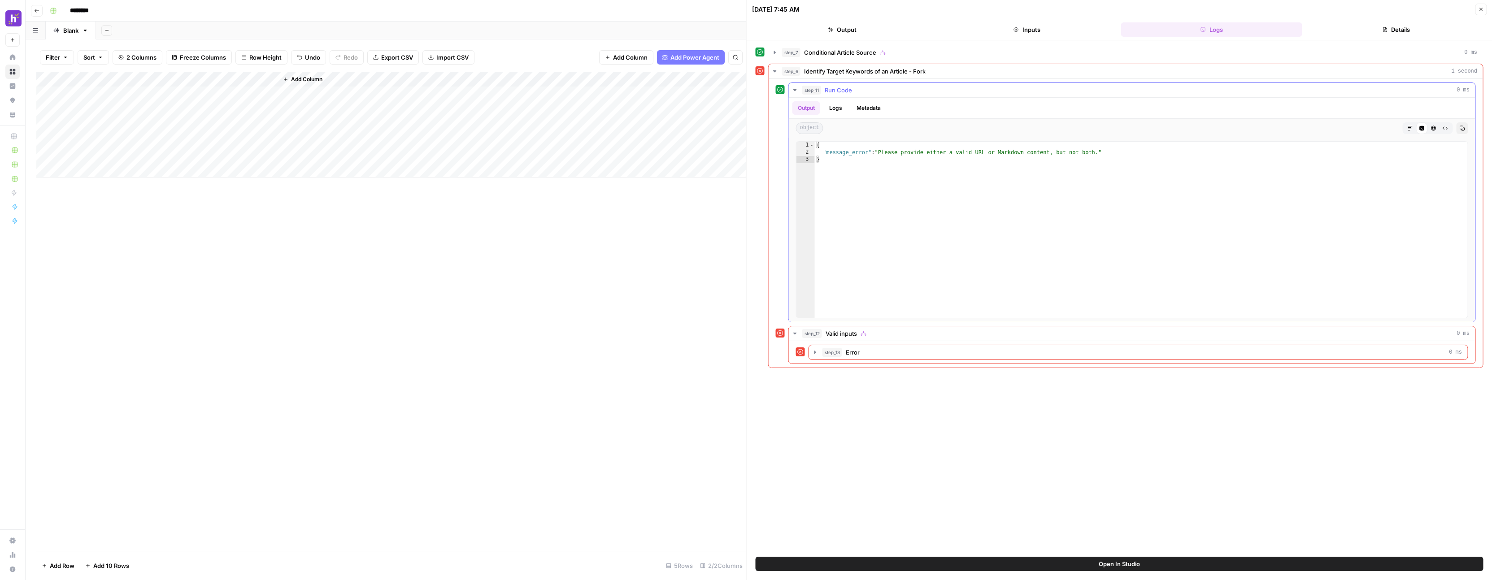
click at [793, 89] on icon "button" at bounding box center [794, 90] width 3 height 2
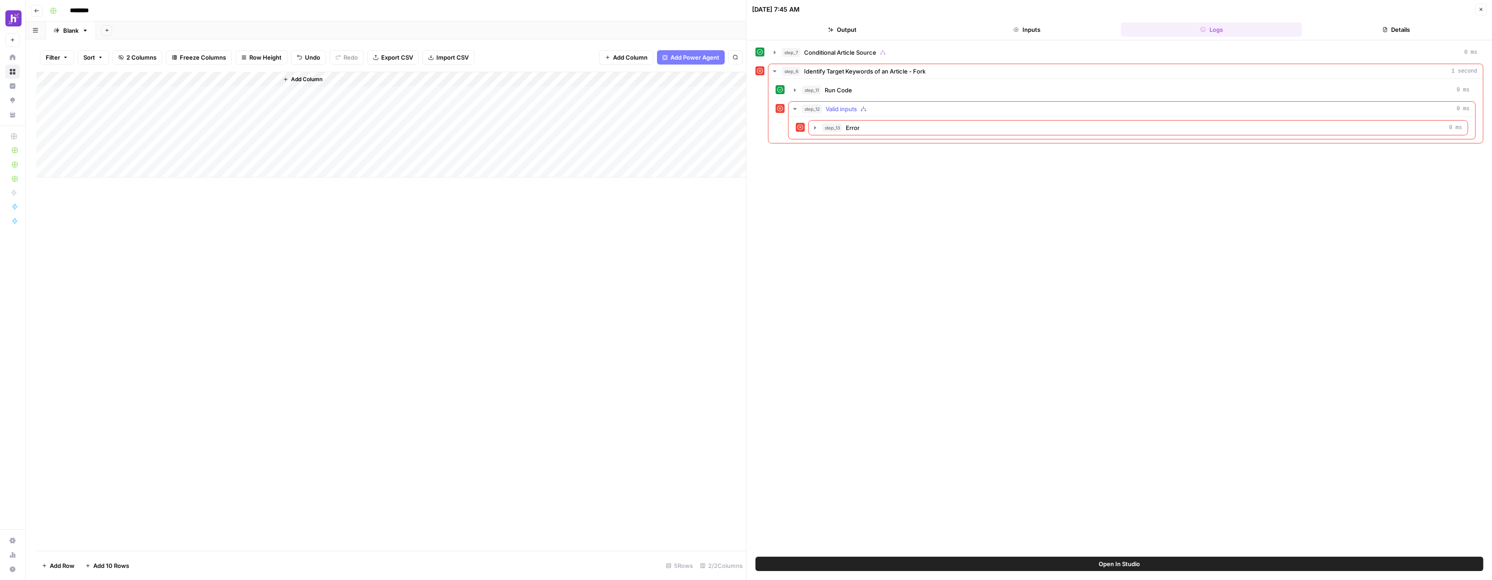
click at [794, 112] on icon "button" at bounding box center [795, 108] width 7 height 7
click at [258, 78] on div "Add Column" at bounding box center [391, 125] width 710 height 106
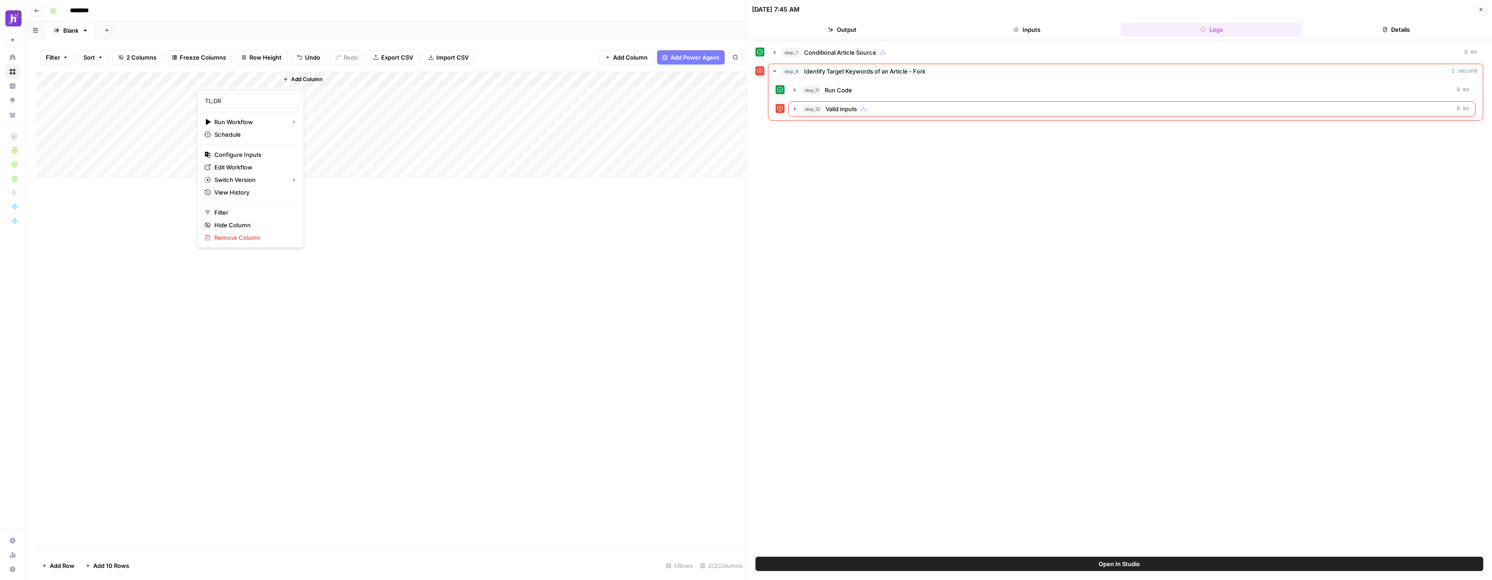
click at [358, 222] on div "Add Column" at bounding box center [391, 311] width 710 height 479
click at [257, 80] on div "Add Column" at bounding box center [391, 125] width 710 height 106
click at [245, 169] on span "Edit Workflow" at bounding box center [253, 167] width 78 height 9
click at [775, 52] on icon "button" at bounding box center [775, 52] width 2 height 3
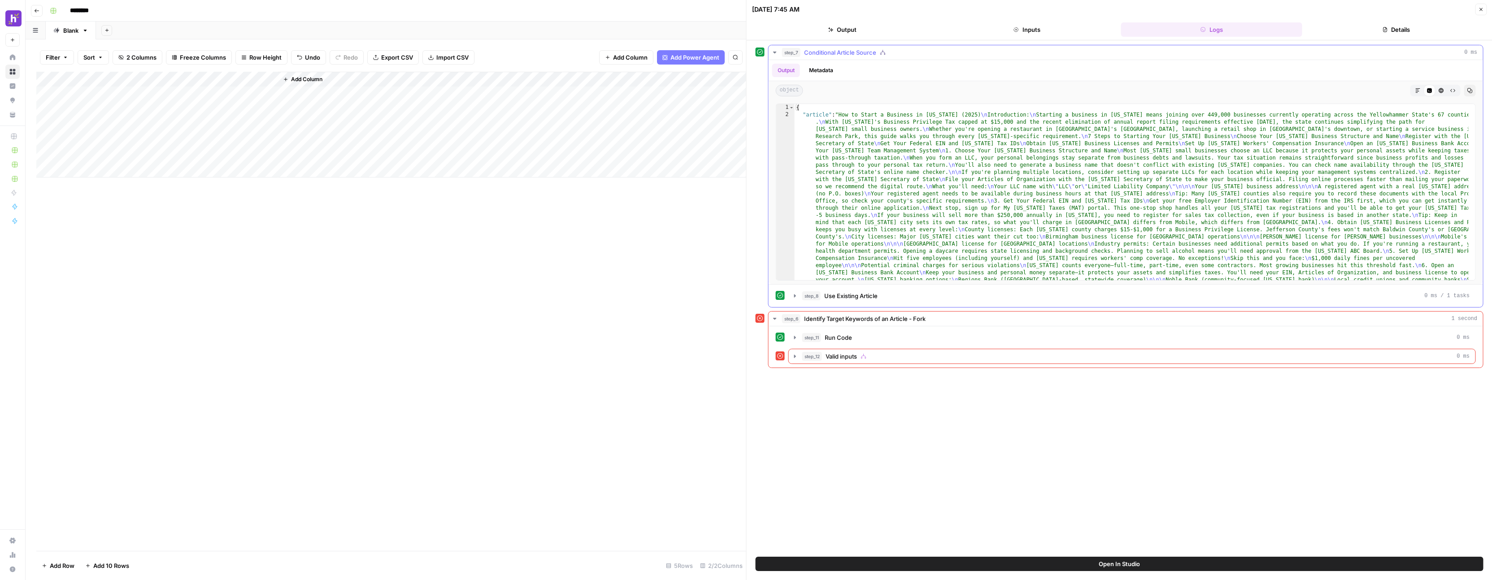
click at [775, 52] on icon "button" at bounding box center [774, 53] width 3 height 2
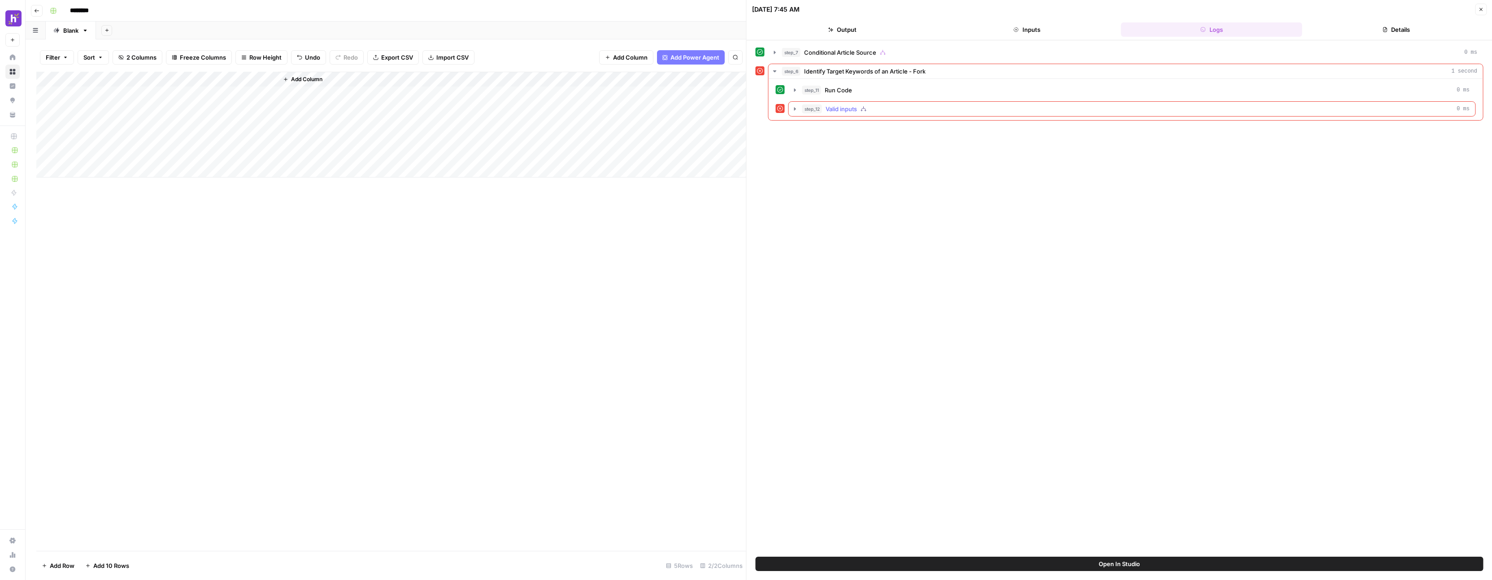
click at [795, 108] on icon "button" at bounding box center [795, 108] width 2 height 3
click at [817, 126] on icon "button" at bounding box center [815, 127] width 7 height 7
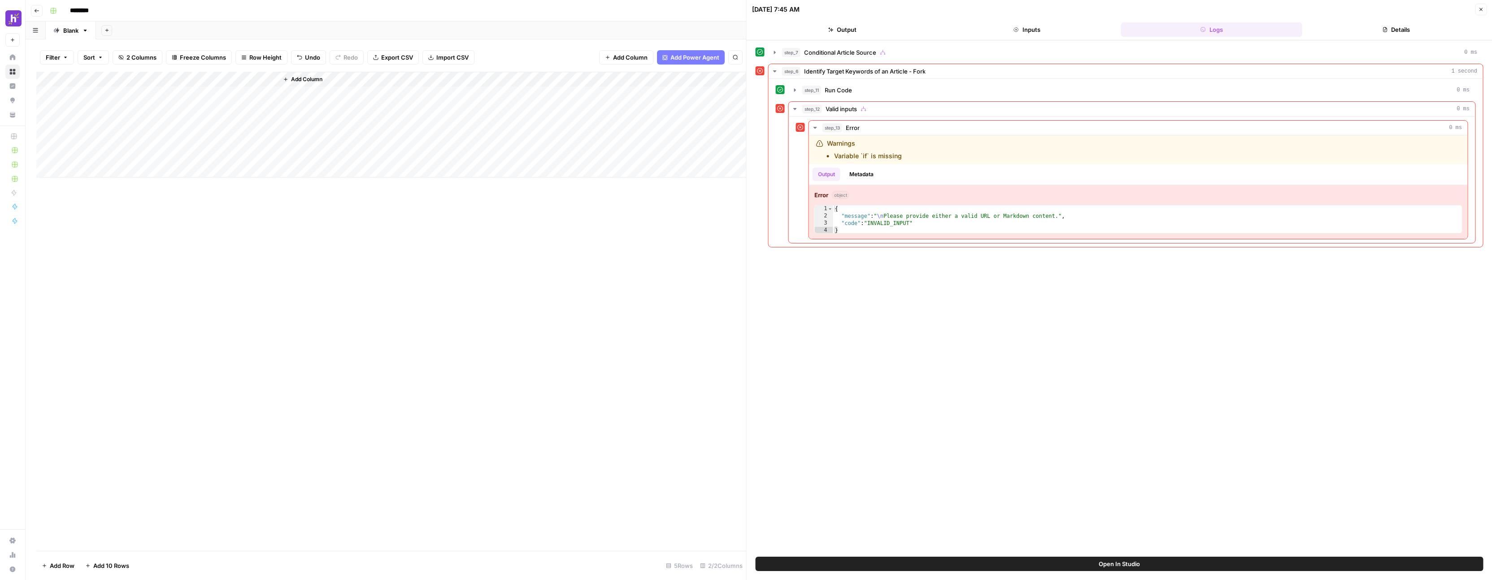
click at [259, 80] on div "Add Column" at bounding box center [391, 125] width 710 height 106
click at [259, 158] on span "Configure Inputs" at bounding box center [253, 154] width 78 height 9
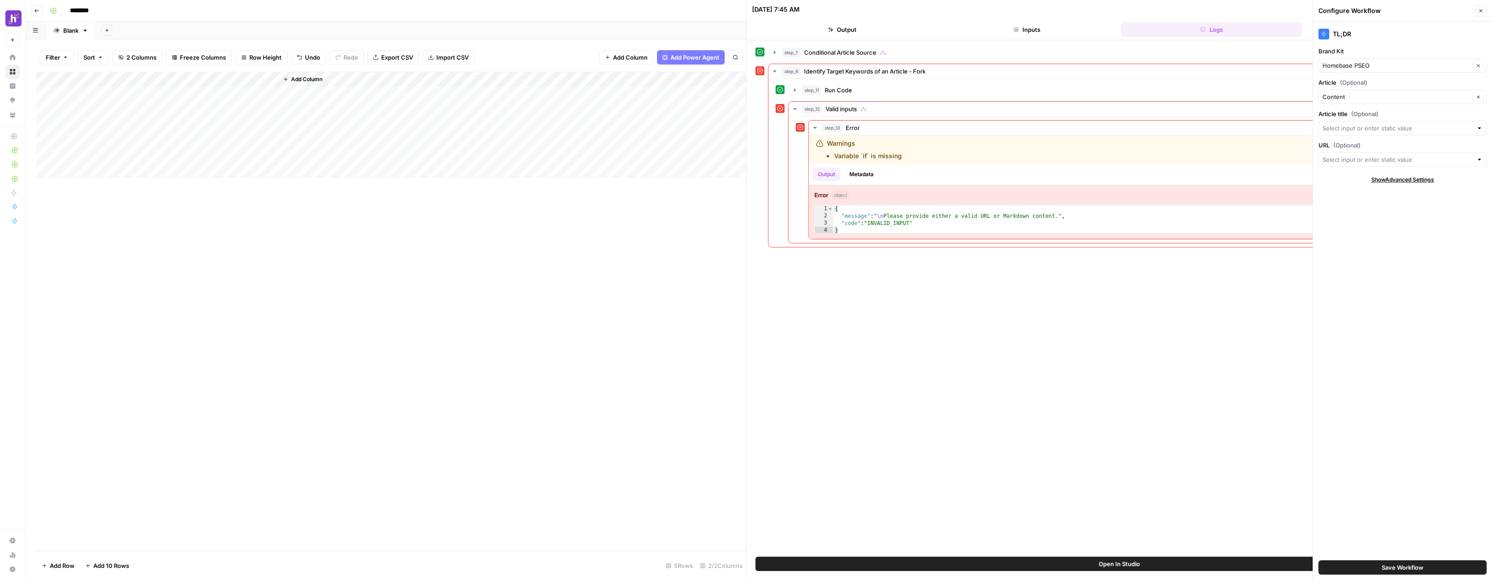
click at [1441, 133] on div at bounding box center [1403, 128] width 168 height 14
click at [1441, 132] on input "Article title (Optional)" at bounding box center [1398, 128] width 150 height 9
type input "How to start a business in Alabama"
click at [1326, 202] on div "TL;DR Brand Kit Homebase PSEO Clear Article (Optional) Content Clear Article ti…" at bounding box center [1402, 301] width 179 height 559
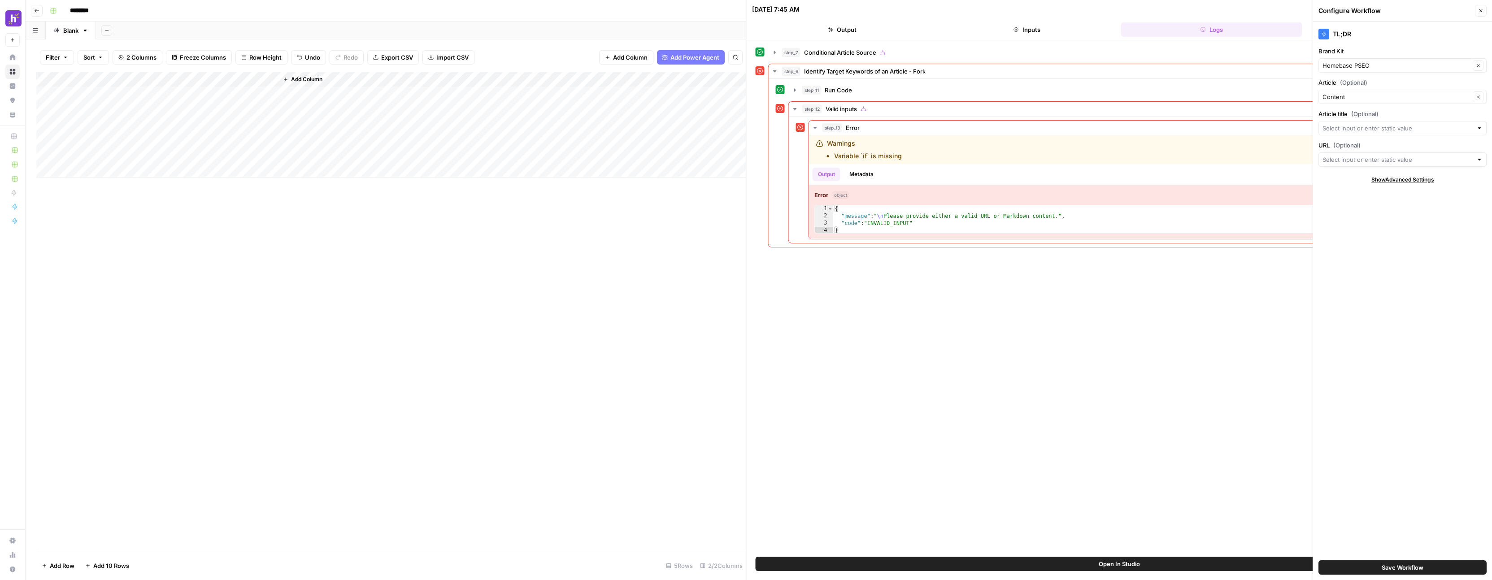
click at [1370, 137] on div "TL;DR Brand Kit Homebase PSEO Clear Article (Optional) Content Clear Article ti…" at bounding box center [1402, 301] width 179 height 559
click at [1372, 134] on div at bounding box center [1403, 128] width 168 height 14
click at [215, 206] on div "Add Column" at bounding box center [391, 311] width 710 height 479
click at [302, 77] on span "Add Column" at bounding box center [306, 79] width 31 height 8
click at [1353, 58] on button "Text" at bounding box center [1403, 58] width 168 height 14
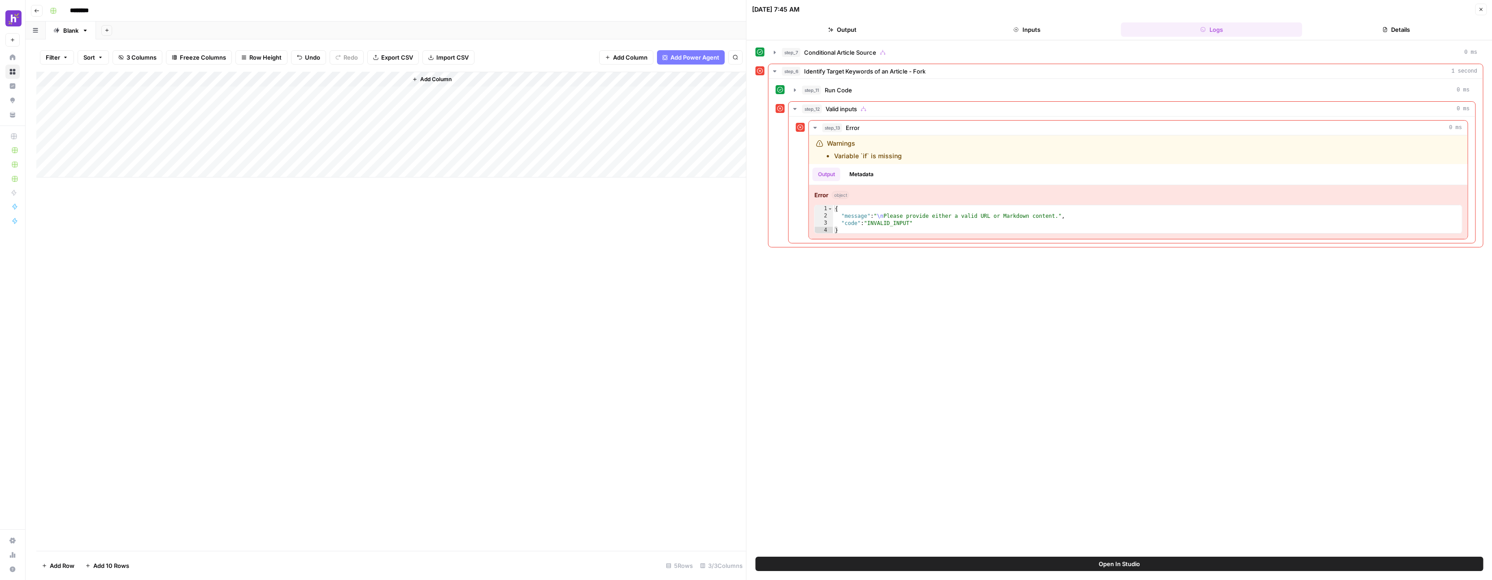
click at [315, 80] on div "Add Column" at bounding box center [391, 125] width 710 height 106
click at [315, 80] on div at bounding box center [343, 81] width 130 height 18
click at [309, 121] on span "Text" at bounding box center [330, 122] width 70 height 9
click at [317, 100] on input "New Column" at bounding box center [331, 100] width 91 height 9
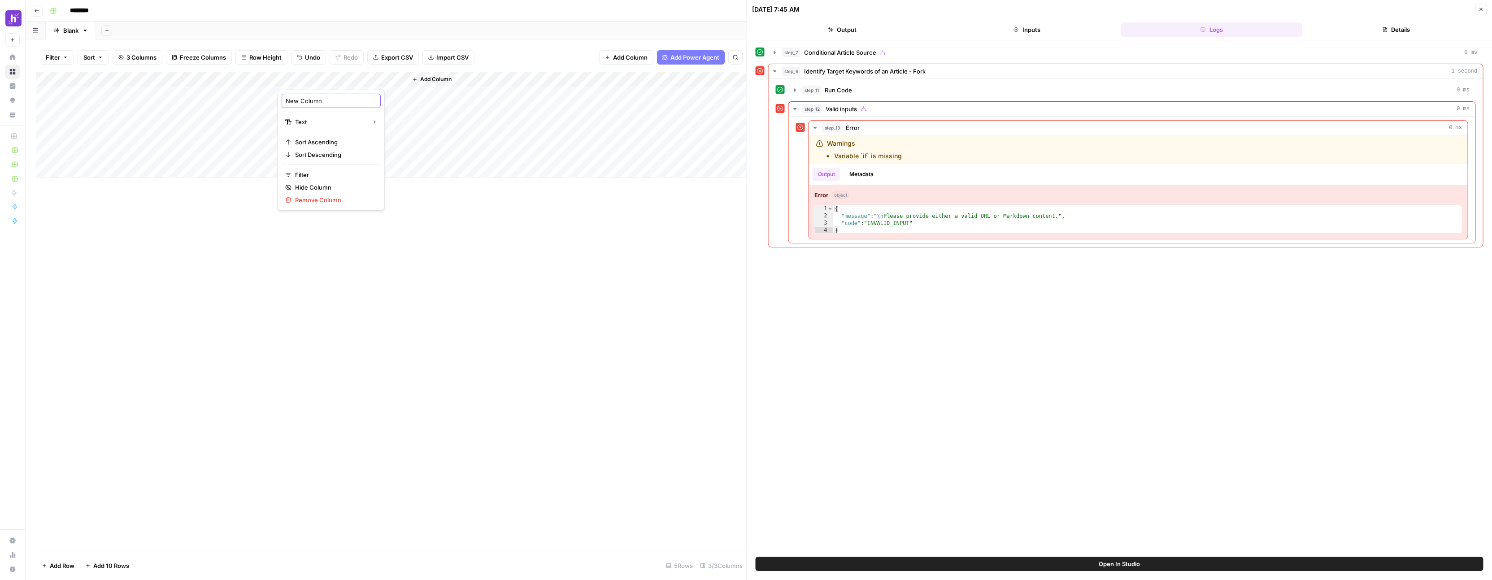
click at [317, 100] on input "New Column" at bounding box center [331, 100] width 91 height 9
type input "Title"
click at [314, 84] on div "Add Column" at bounding box center [391, 125] width 710 height 106
click at [327, 105] on div "Title" at bounding box center [331, 101] width 99 height 14
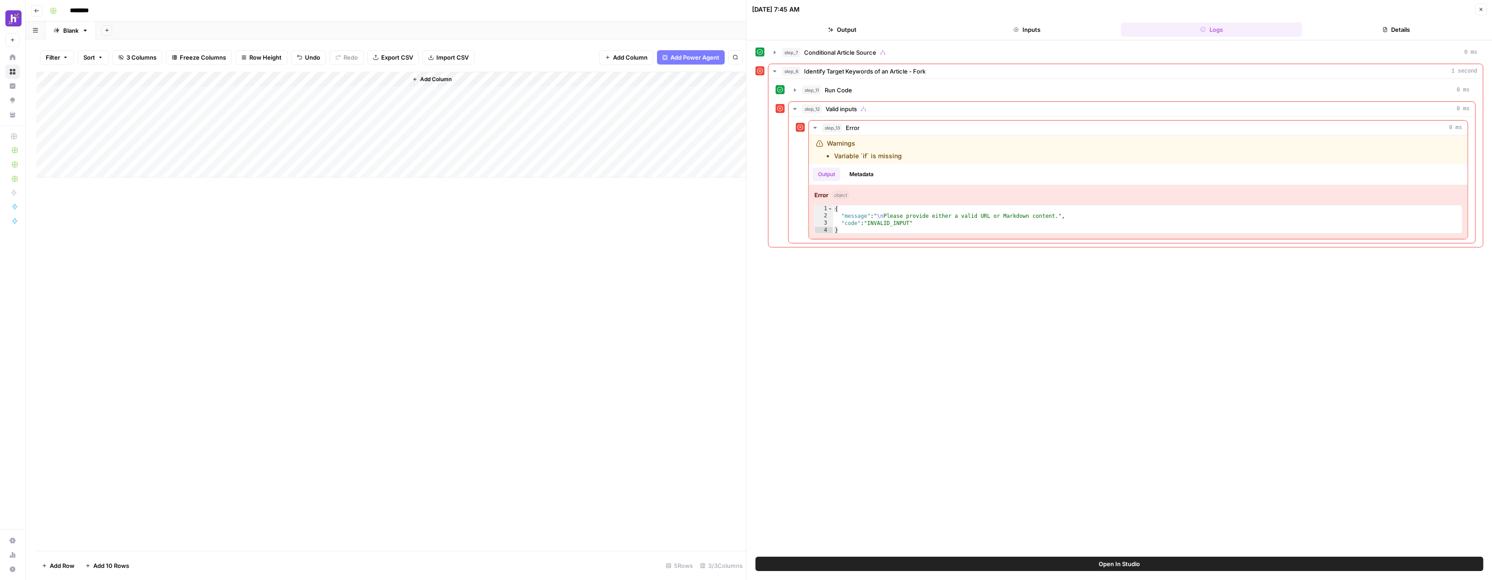
click at [316, 96] on div "Add Column" at bounding box center [391, 125] width 710 height 106
type textarea "**********"
drag, startPoint x: 387, startPoint y: 77, endPoint x: 131, endPoint y: 57, distance: 256.9
click at [131, 57] on div "Filter Sort 3 Columns Freeze Columns Row Height Undo Redo Export CSV Import CSV…" at bounding box center [386, 309] width 721 height 541
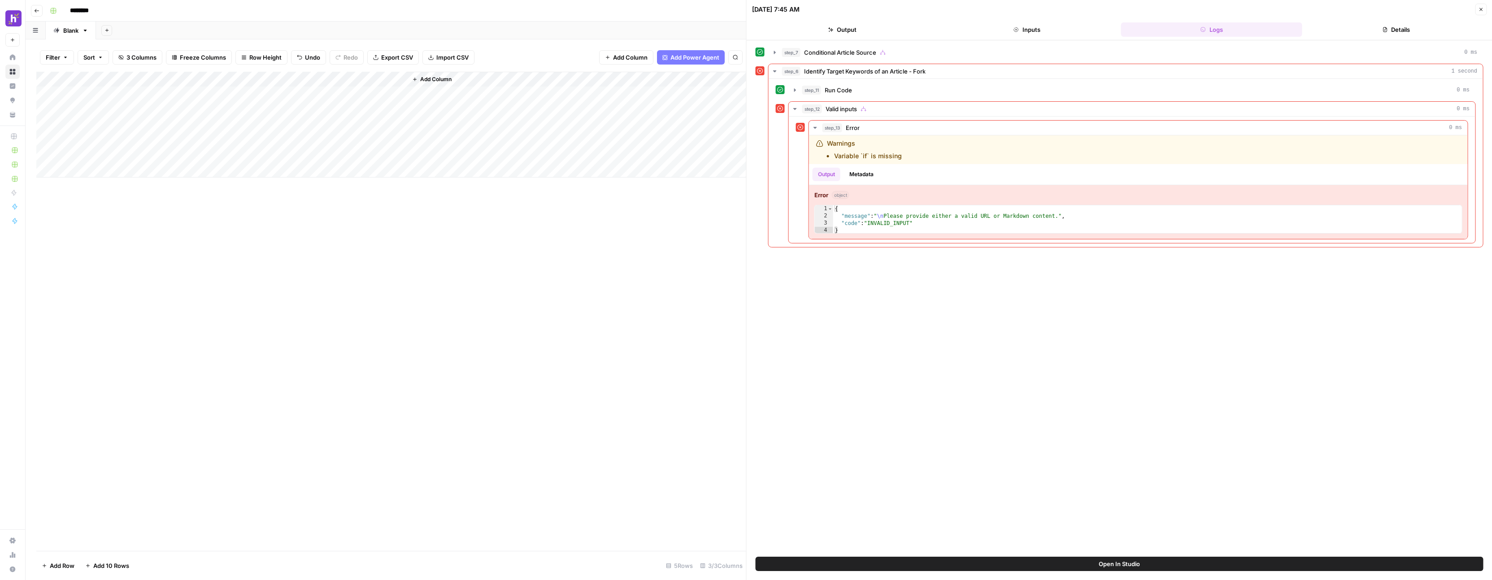
click at [388, 79] on div "Add Column" at bounding box center [391, 125] width 710 height 106
click at [385, 163] on span "Edit Workflow" at bounding box center [383, 167] width 78 height 9
click at [386, 78] on div "Add Column" at bounding box center [391, 125] width 710 height 106
click at [385, 152] on span "Configure Inputs" at bounding box center [383, 154] width 78 height 9
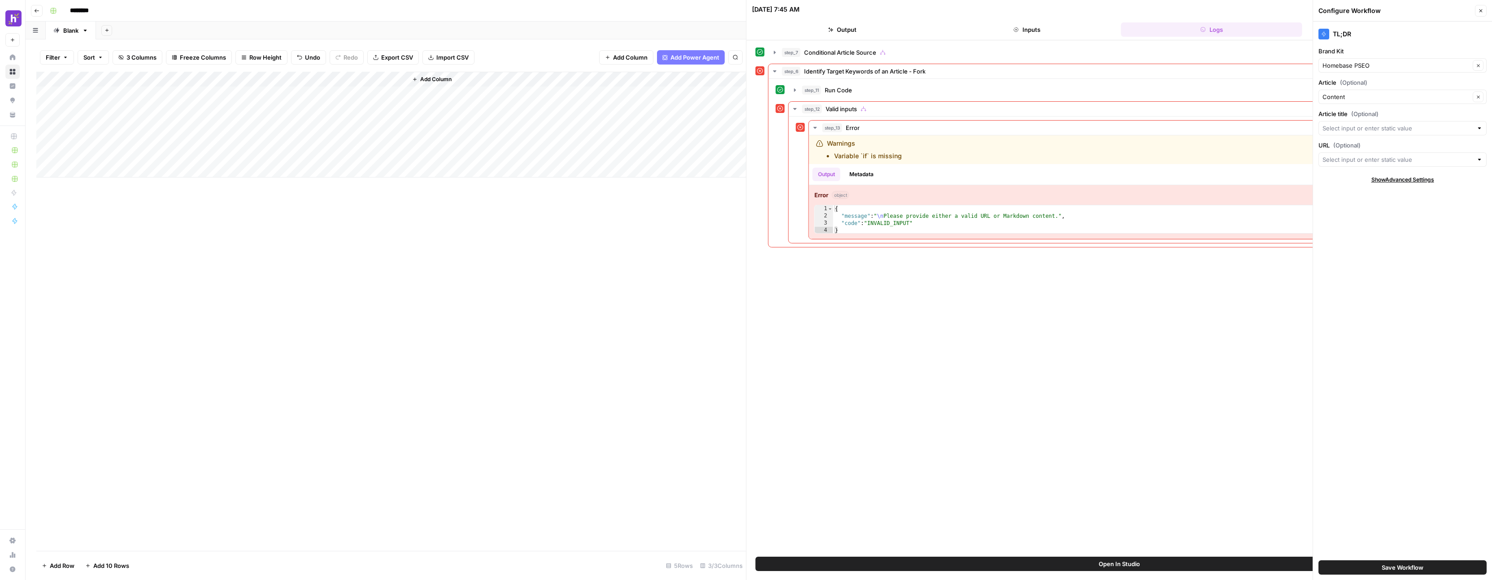
click at [1382, 122] on div at bounding box center [1403, 128] width 168 height 14
click at [1387, 127] on input "Article title (Optional)" at bounding box center [1398, 128] width 150 height 9
click at [1386, 165] on span "Title" at bounding box center [1395, 161] width 139 height 9
type input "Title"
click at [1368, 160] on input "URL (Optional)" at bounding box center [1398, 159] width 150 height 9
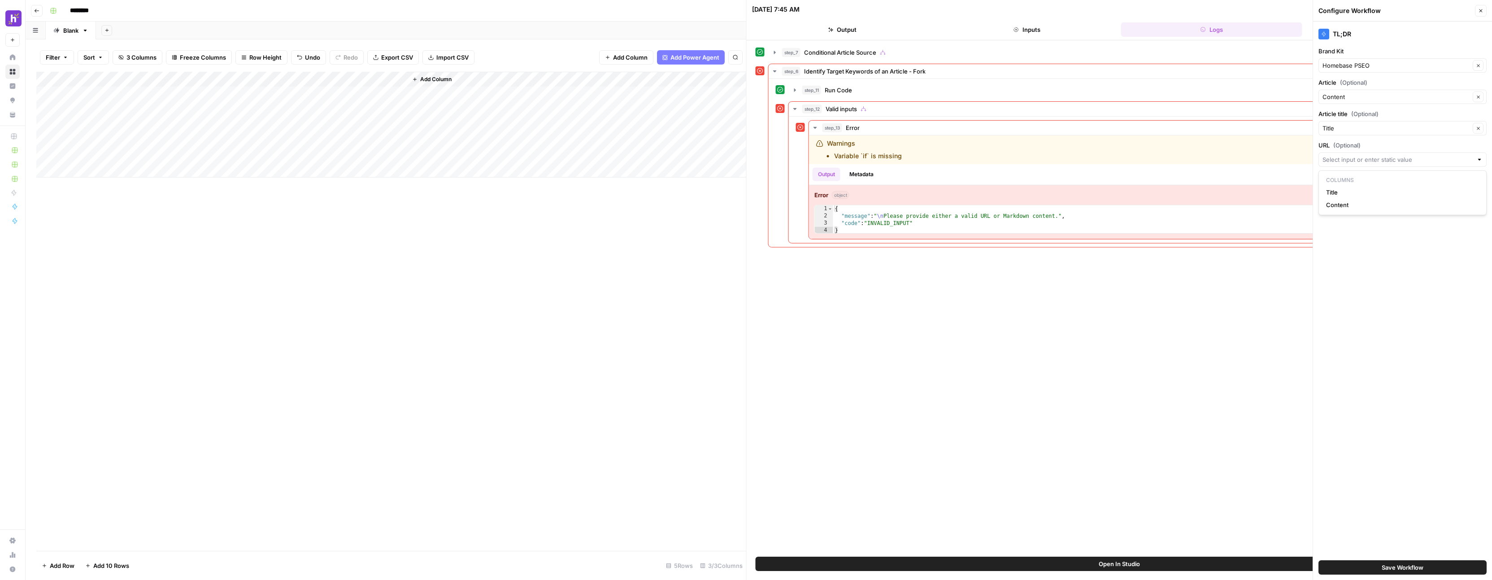
click at [1366, 244] on div "TL;DR Brand Kit Homebase PSEO Clear Article (Optional) Content Clear Article ti…" at bounding box center [1402, 301] width 179 height 559
click at [1359, 164] on input "URL (Optional)" at bounding box center [1398, 159] width 150 height 9
click at [1368, 238] on div "TL;DR Brand Kit Homebase PSEO Clear Article (Optional) Content Clear Article ti…" at bounding box center [1402, 301] width 179 height 559
click at [1484, 9] on button "Close" at bounding box center [1481, 11] width 12 height 12
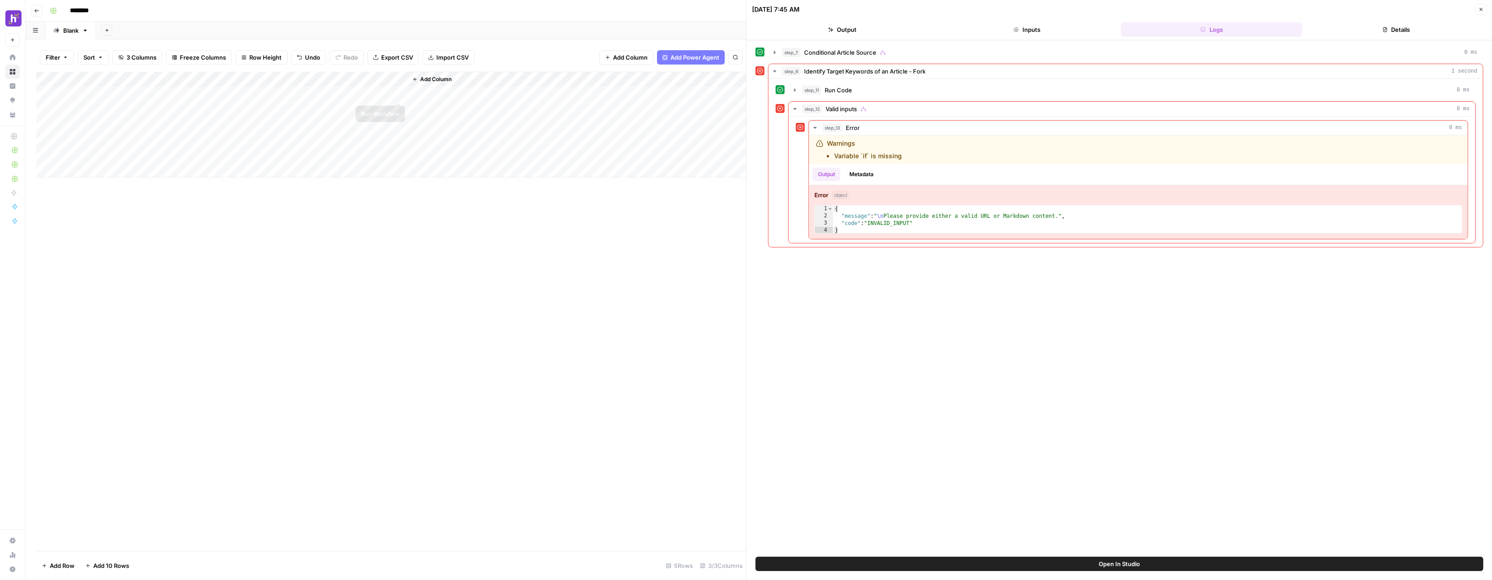
click at [396, 94] on div "Add Column" at bounding box center [391, 125] width 710 height 106
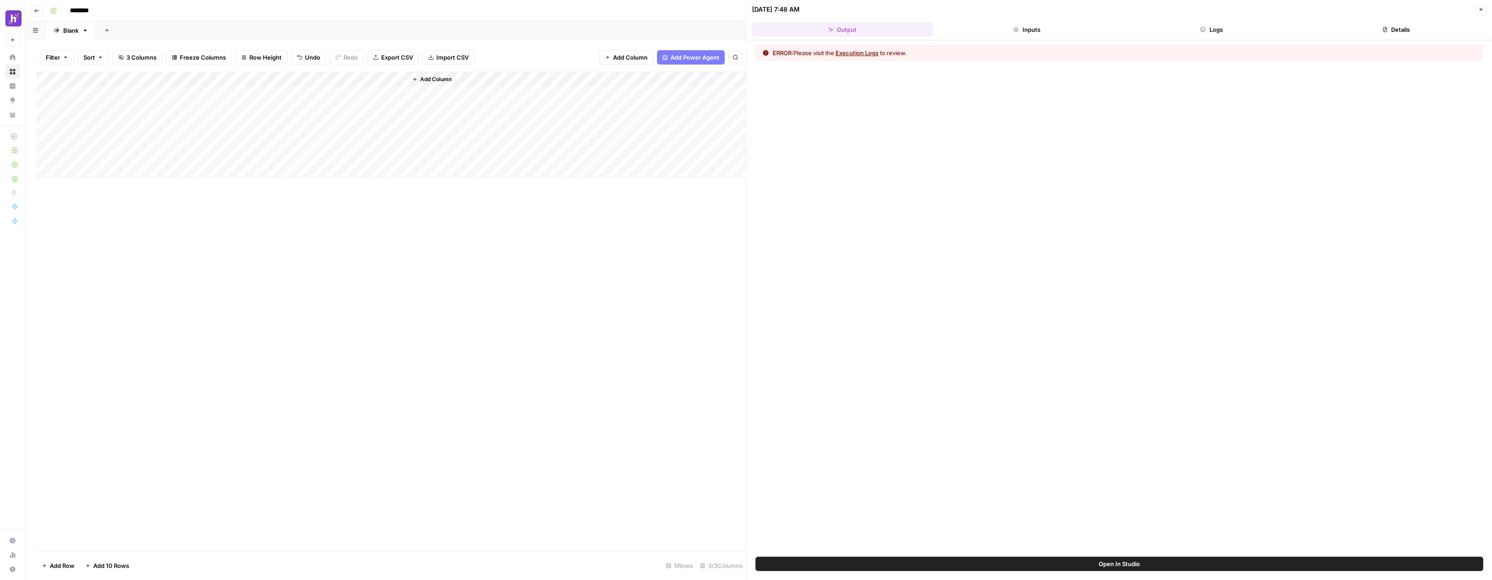
click at [873, 53] on button "Execution Logs" at bounding box center [857, 52] width 43 height 9
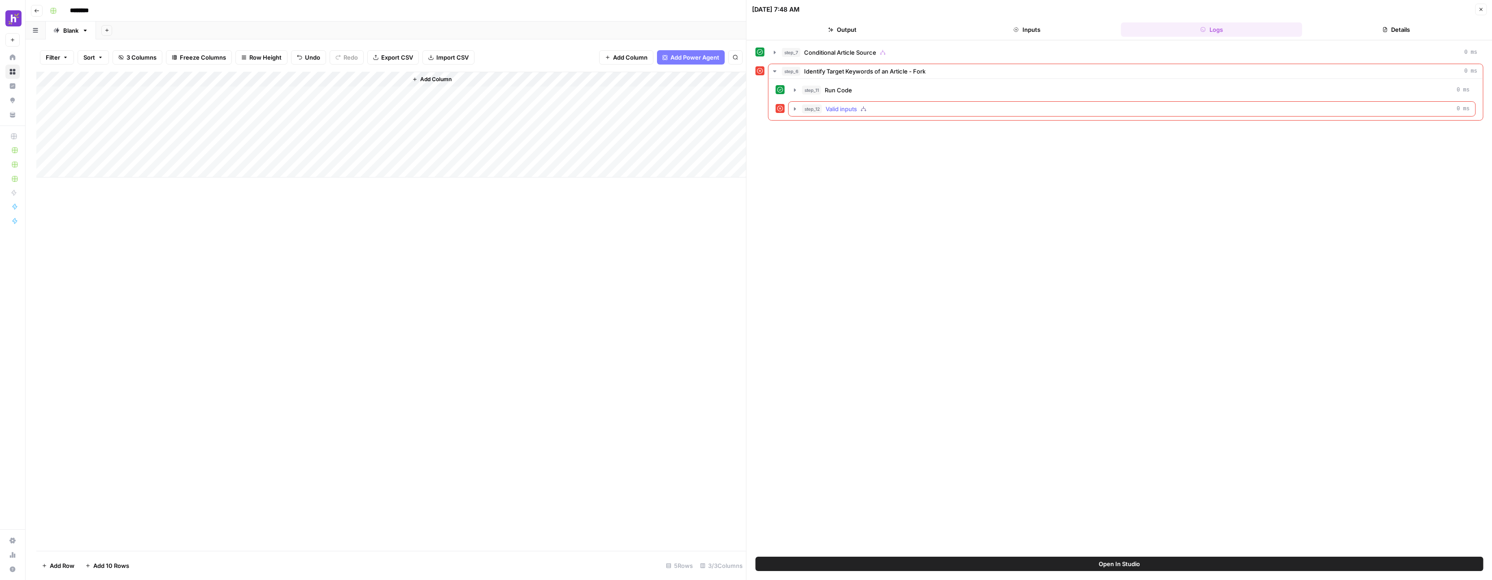
click at [796, 110] on icon "button" at bounding box center [795, 108] width 7 height 7
click at [815, 125] on icon "button" at bounding box center [815, 127] width 7 height 7
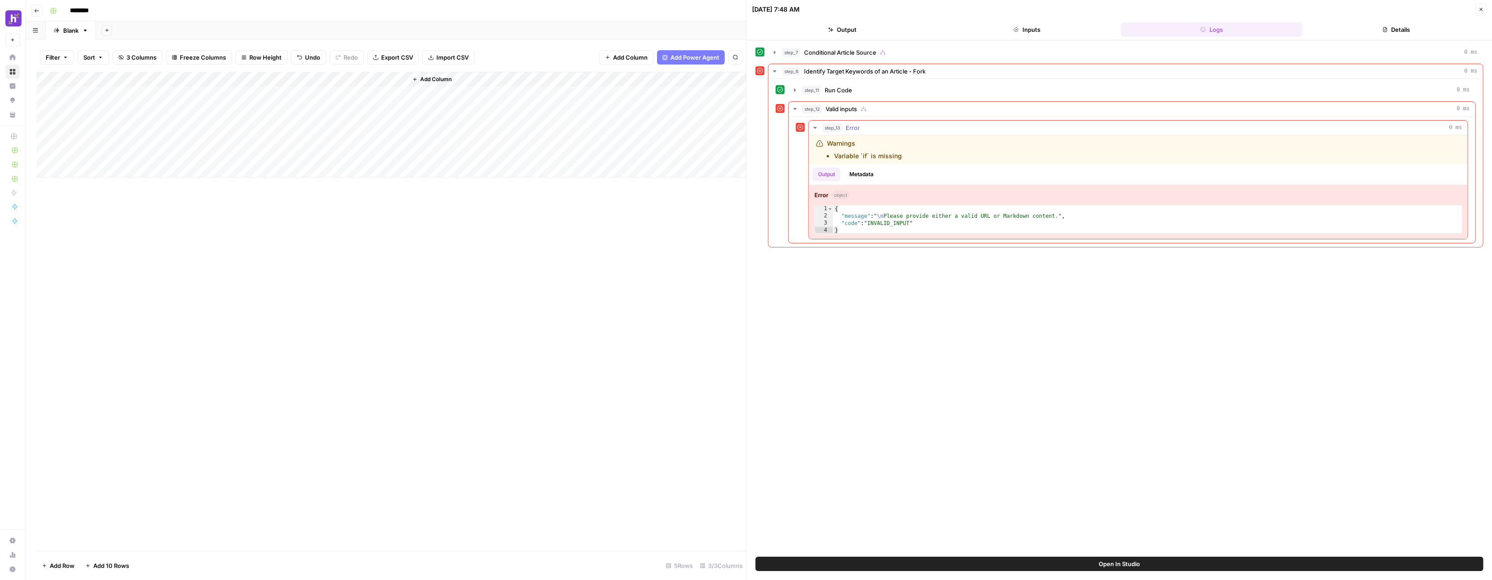
click at [815, 125] on icon "button" at bounding box center [815, 127] width 7 height 7
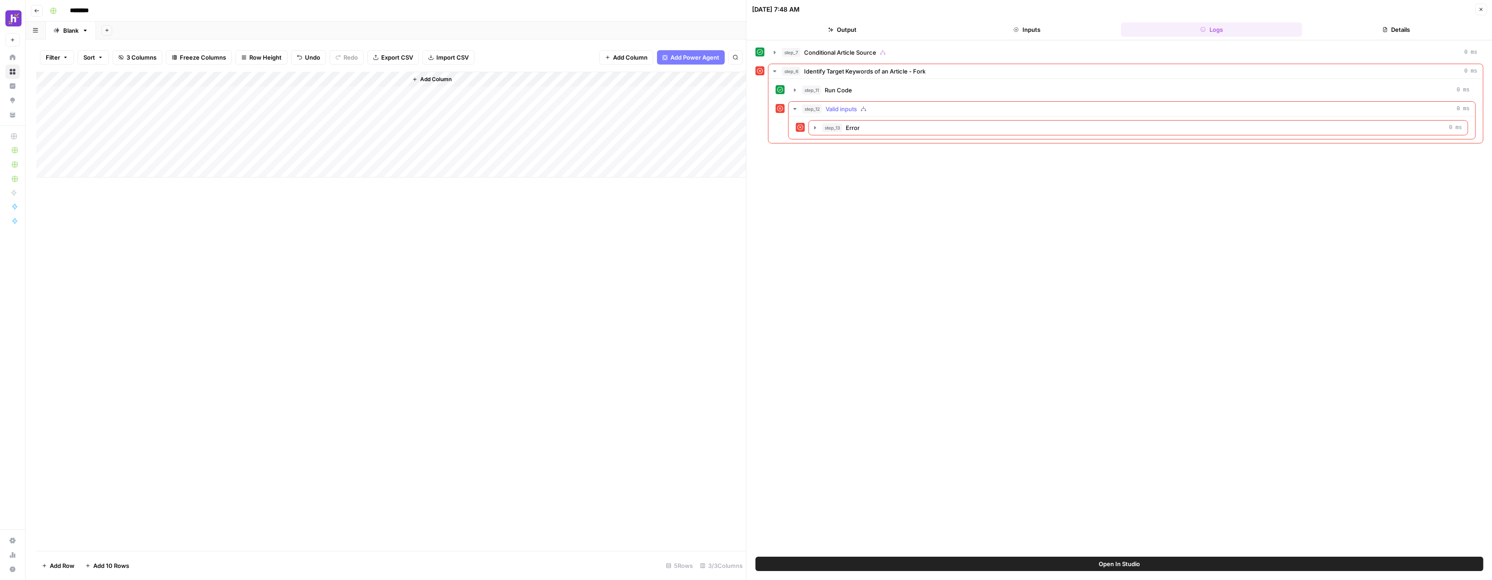
click at [792, 110] on icon "button" at bounding box center [795, 108] width 7 height 7
click at [791, 96] on button "step_11 Run Code 0 ms" at bounding box center [1132, 90] width 687 height 14
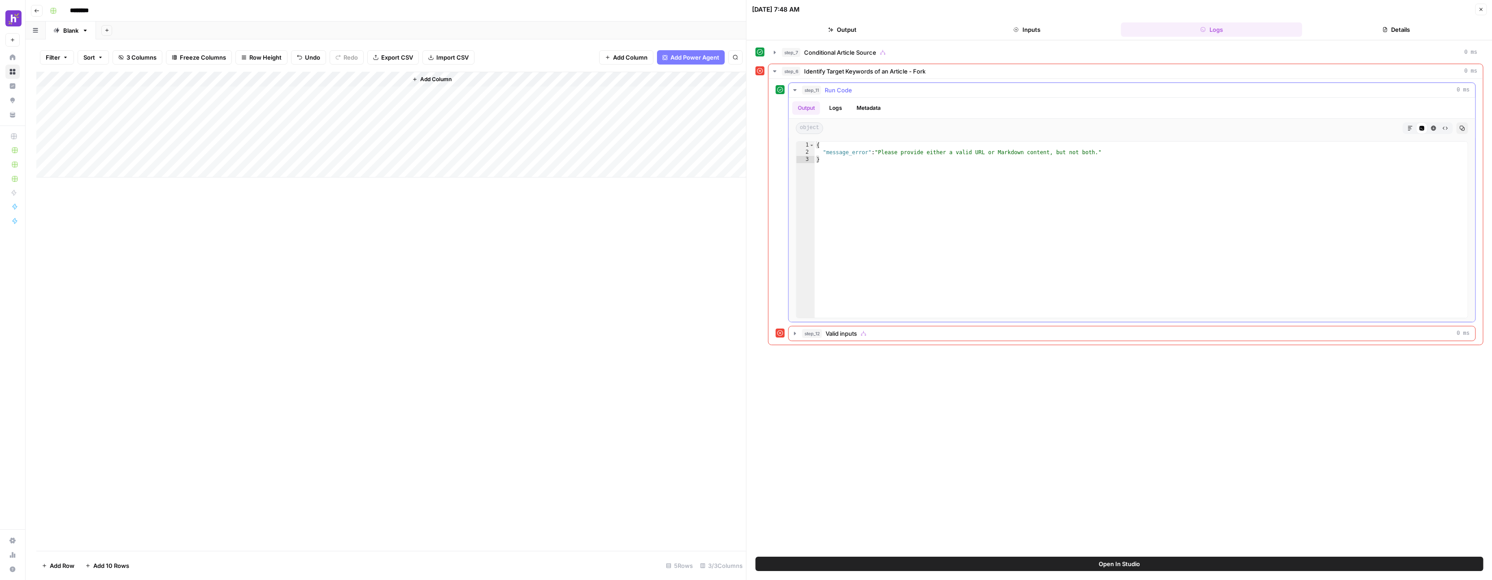
click at [791, 94] on button "step_11 Run Code 0 ms" at bounding box center [1132, 90] width 687 height 14
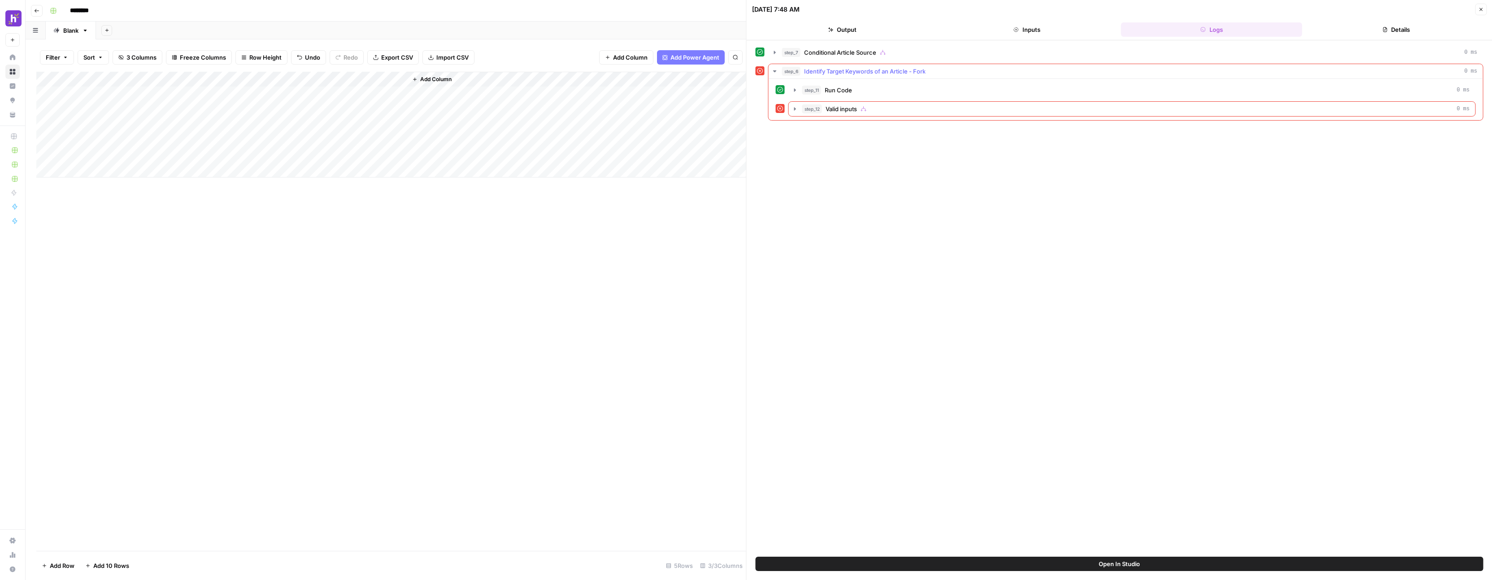
click at [776, 71] on icon "button" at bounding box center [774, 71] width 7 height 7
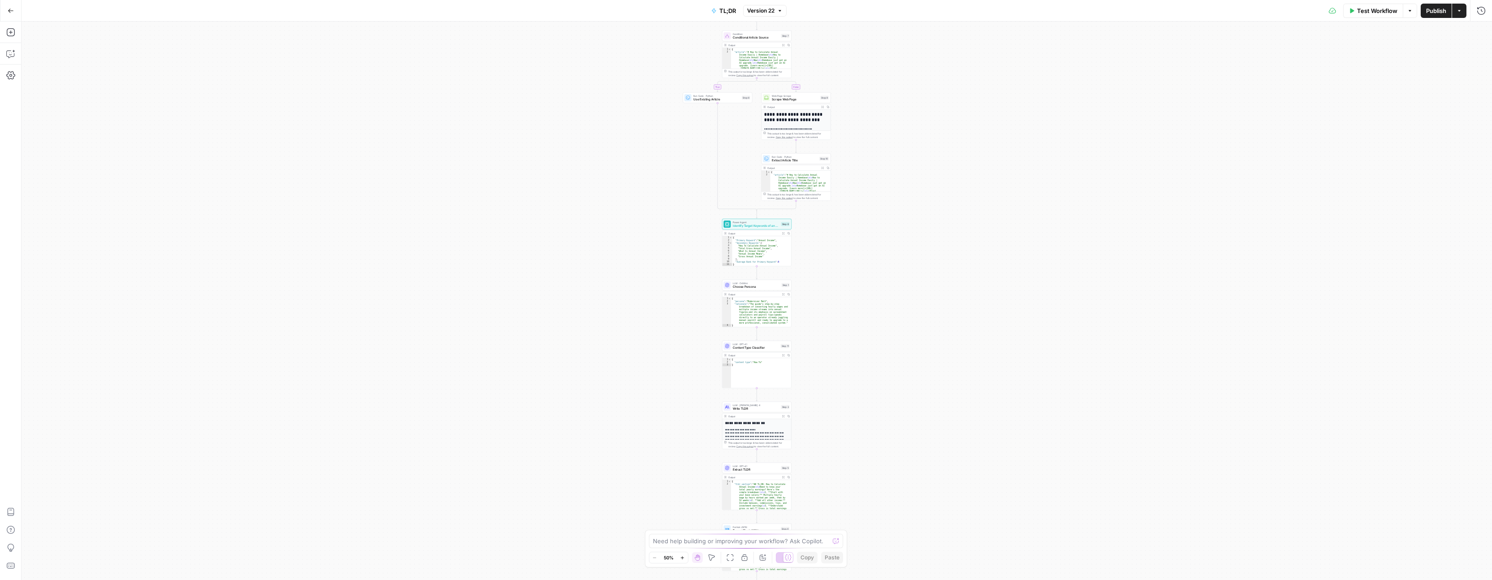
click at [1461, 6] on button "Actions" at bounding box center [1459, 11] width 14 height 14
click at [922, 106] on div "true false Workflow Set Inputs Inputs Condition Conditional Article Source Step…" at bounding box center [757, 301] width 1471 height 559
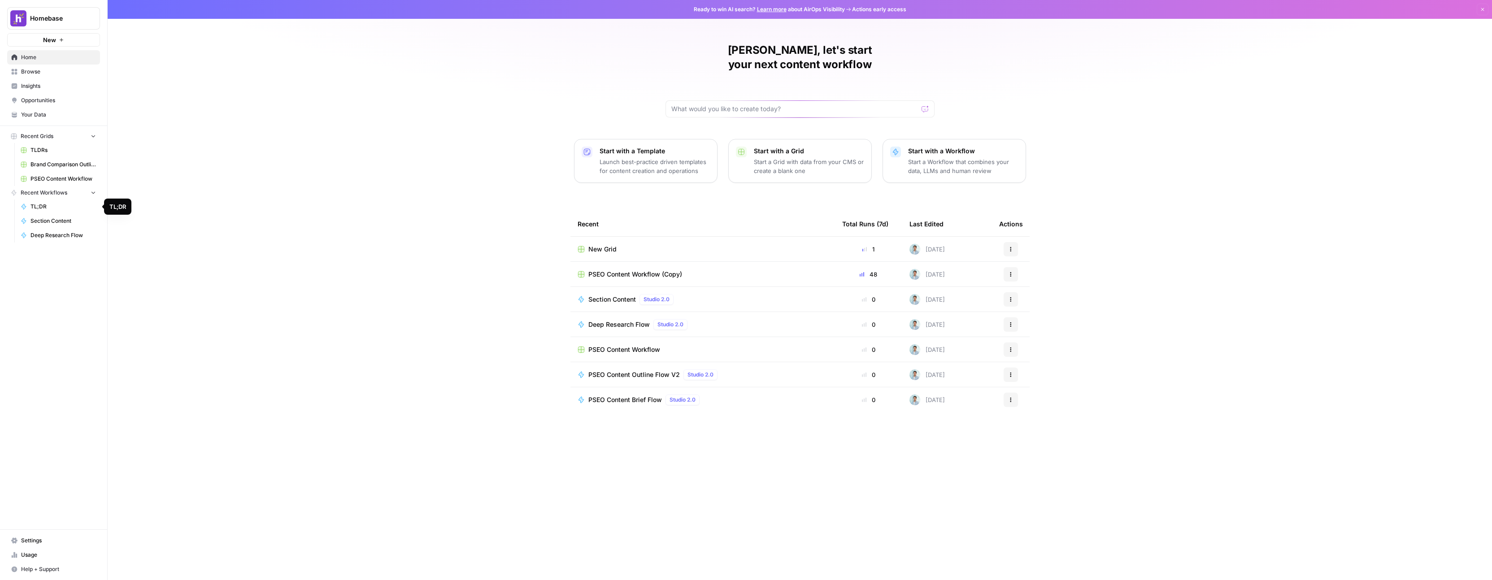
click at [76, 209] on span "TL;DR" at bounding box center [62, 207] width 65 height 8
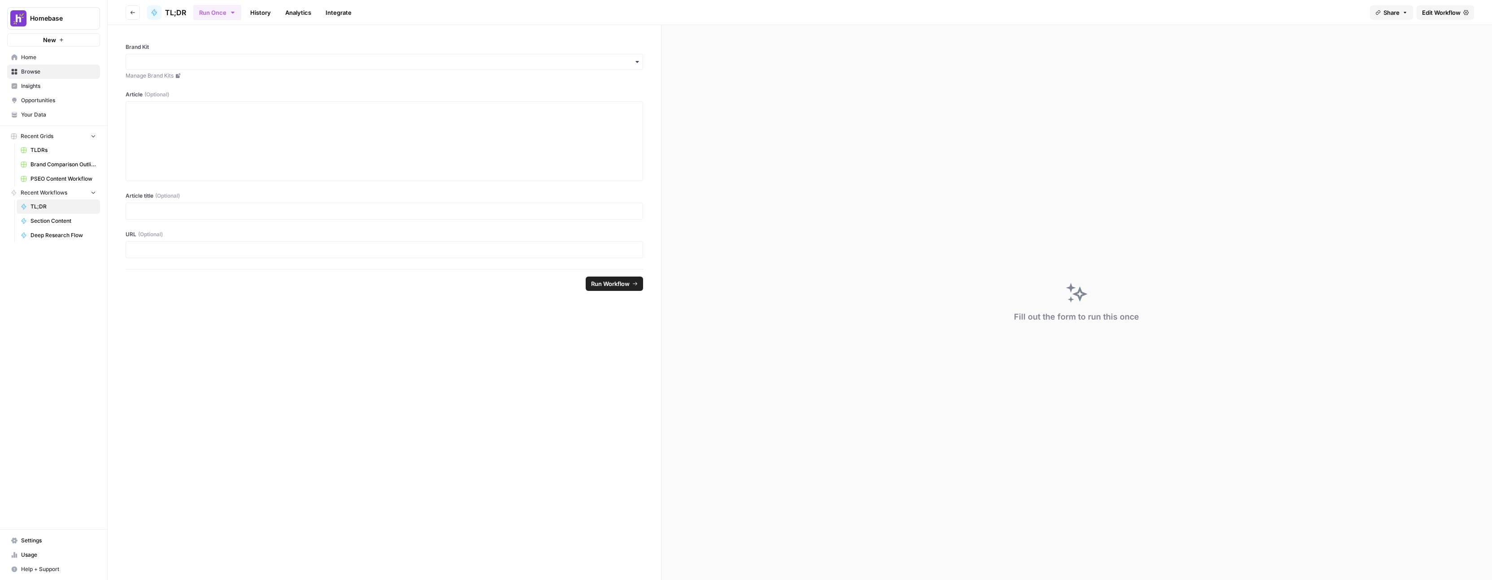
click at [1467, 14] on icon at bounding box center [1465, 12] width 5 height 5
click at [51, 87] on span "Insights" at bounding box center [58, 86] width 75 height 8
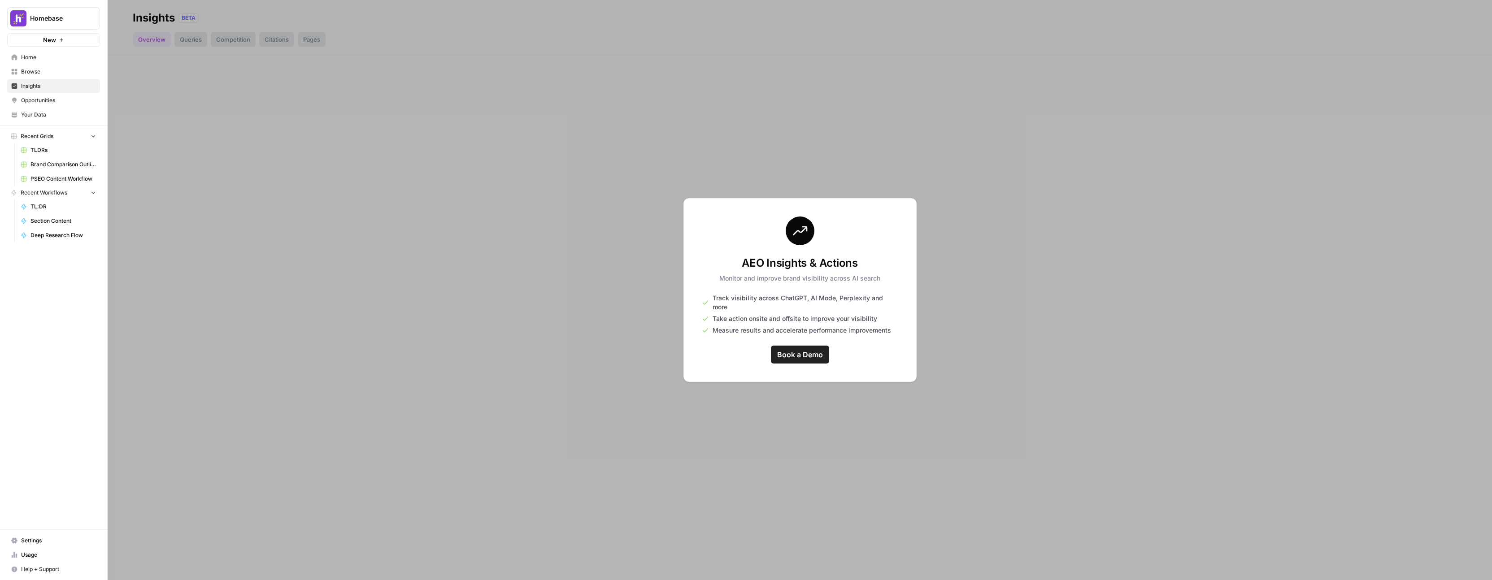
click at [788, 349] on span "Book a Demo" at bounding box center [800, 354] width 46 height 11
click at [51, 87] on span "Insights" at bounding box center [58, 86] width 75 height 8
click at [288, 108] on div at bounding box center [800, 290] width 1385 height 580
click at [58, 101] on span "Opportunities" at bounding box center [58, 100] width 75 height 8
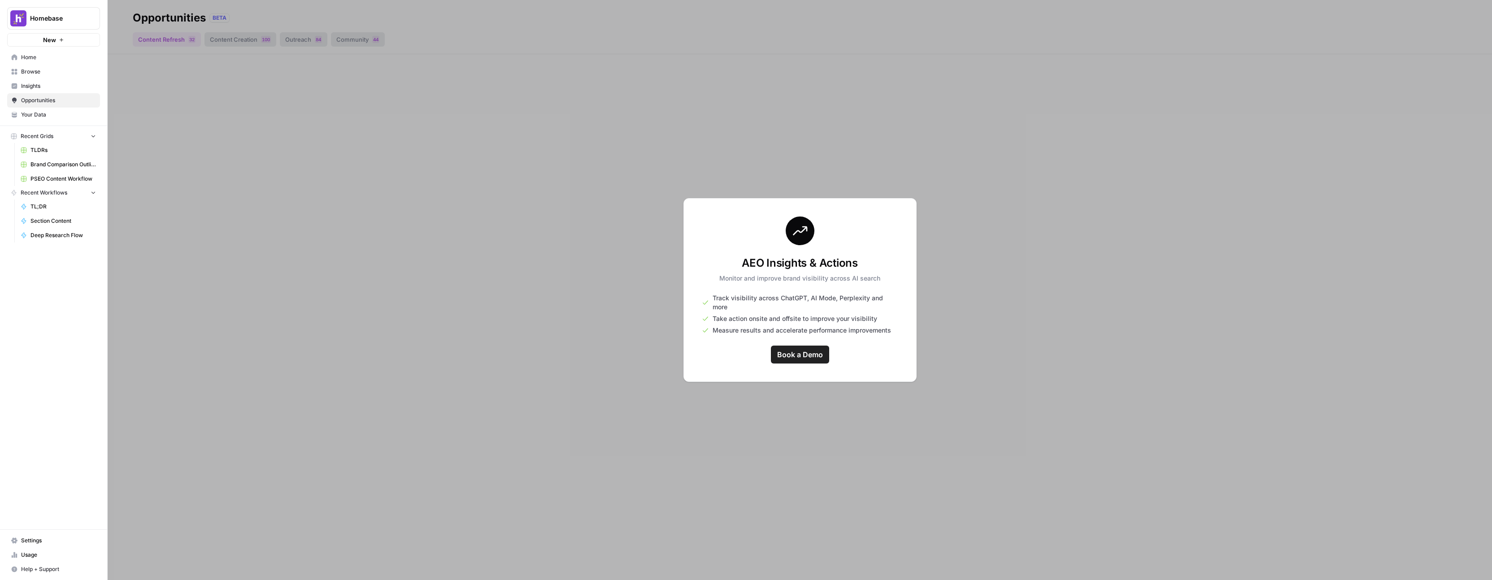
click at [56, 103] on span "Opportunities" at bounding box center [58, 100] width 75 height 8
click at [56, 91] on link "Insights" at bounding box center [53, 86] width 93 height 14
click at [57, 98] on span "Opportunities" at bounding box center [58, 100] width 75 height 8
click at [287, 138] on div at bounding box center [800, 290] width 1385 height 580
click at [50, 115] on span "Your Data" at bounding box center [58, 115] width 75 height 8
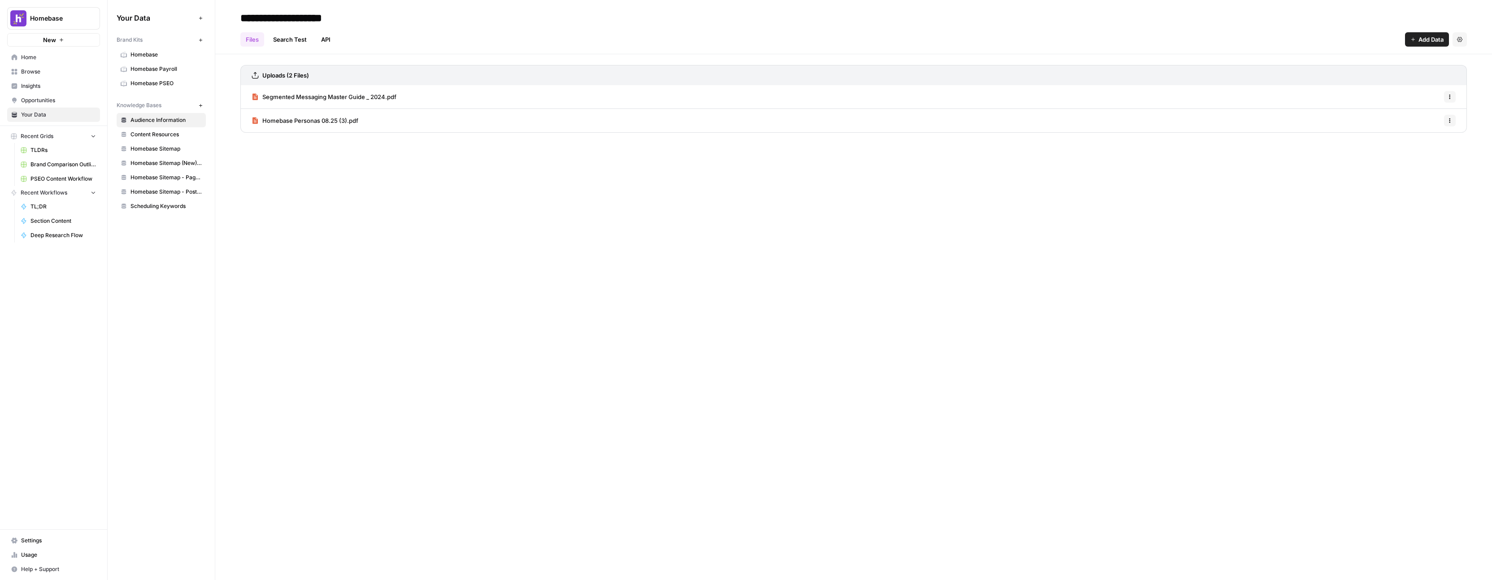
click at [50, 75] on span "Browse" at bounding box center [58, 72] width 75 height 8
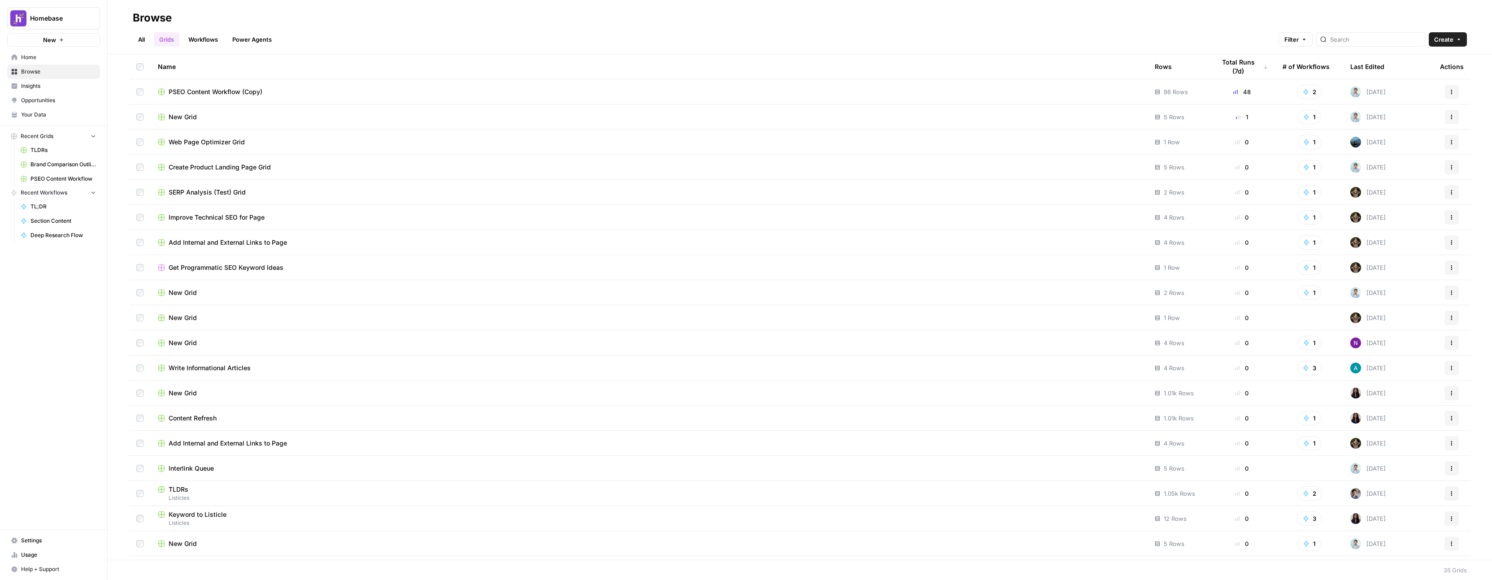
click at [45, 60] on span "Home" at bounding box center [58, 57] width 75 height 8
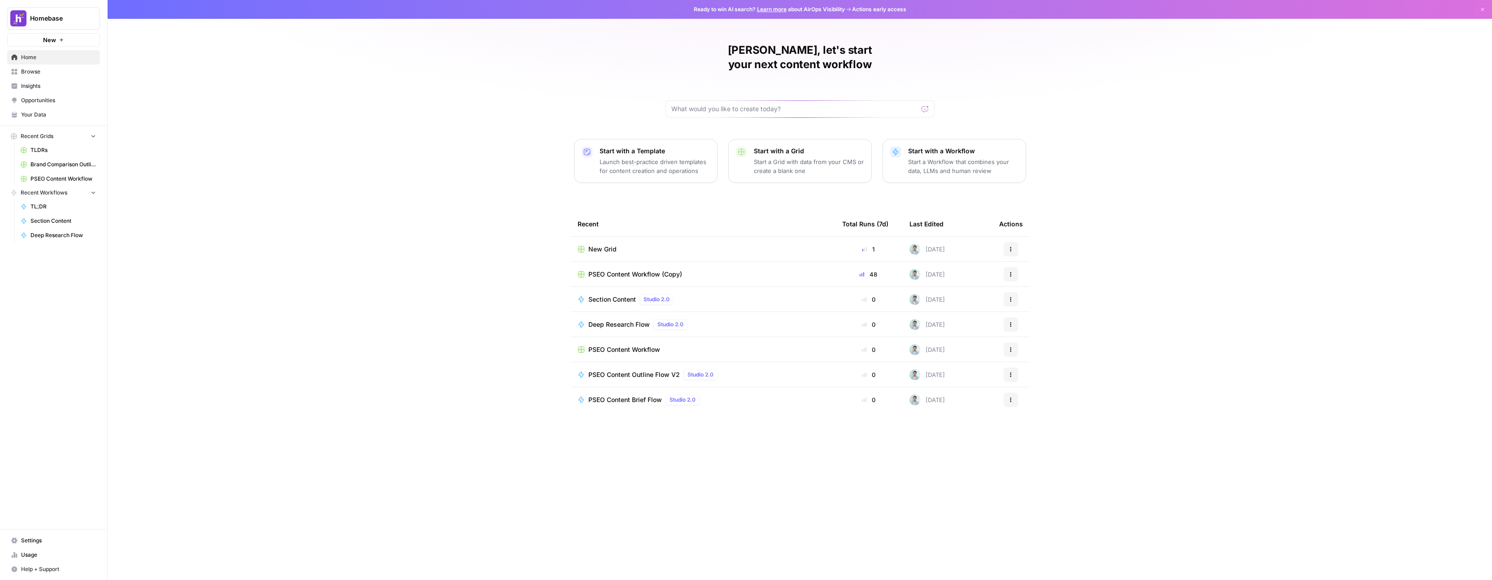
click at [48, 71] on span "Browse" at bounding box center [58, 72] width 75 height 8
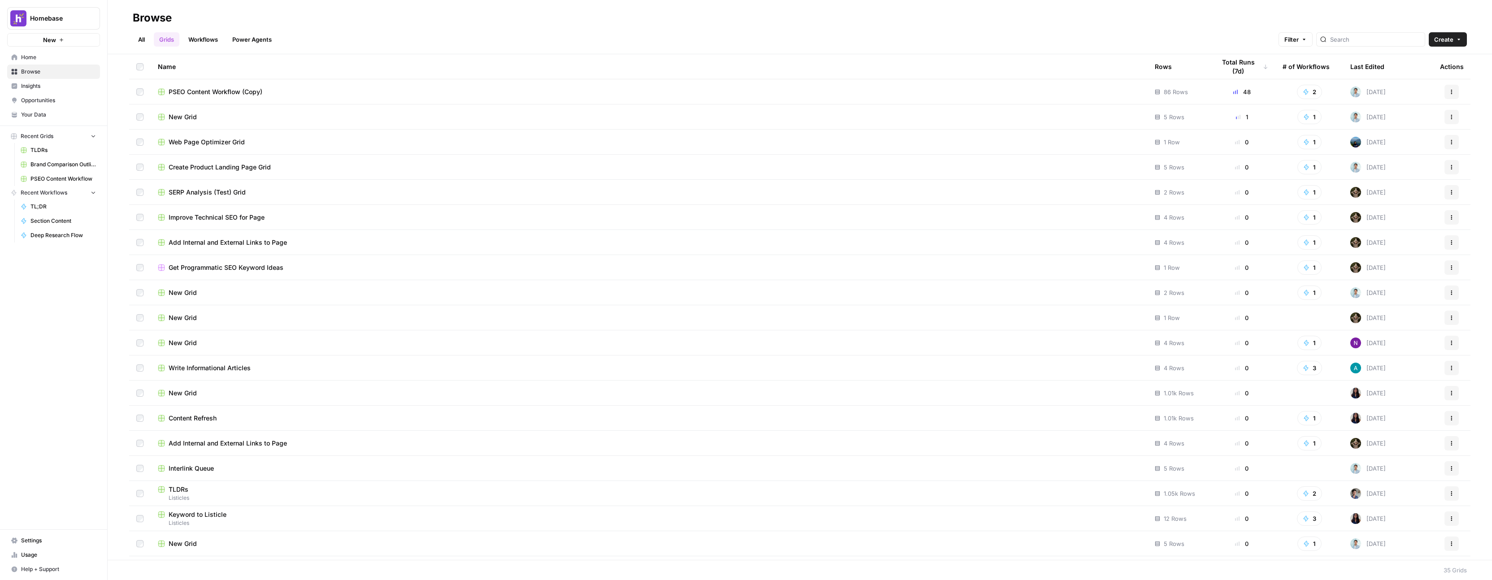
click at [209, 36] on link "Workflows" at bounding box center [203, 39] width 40 height 14
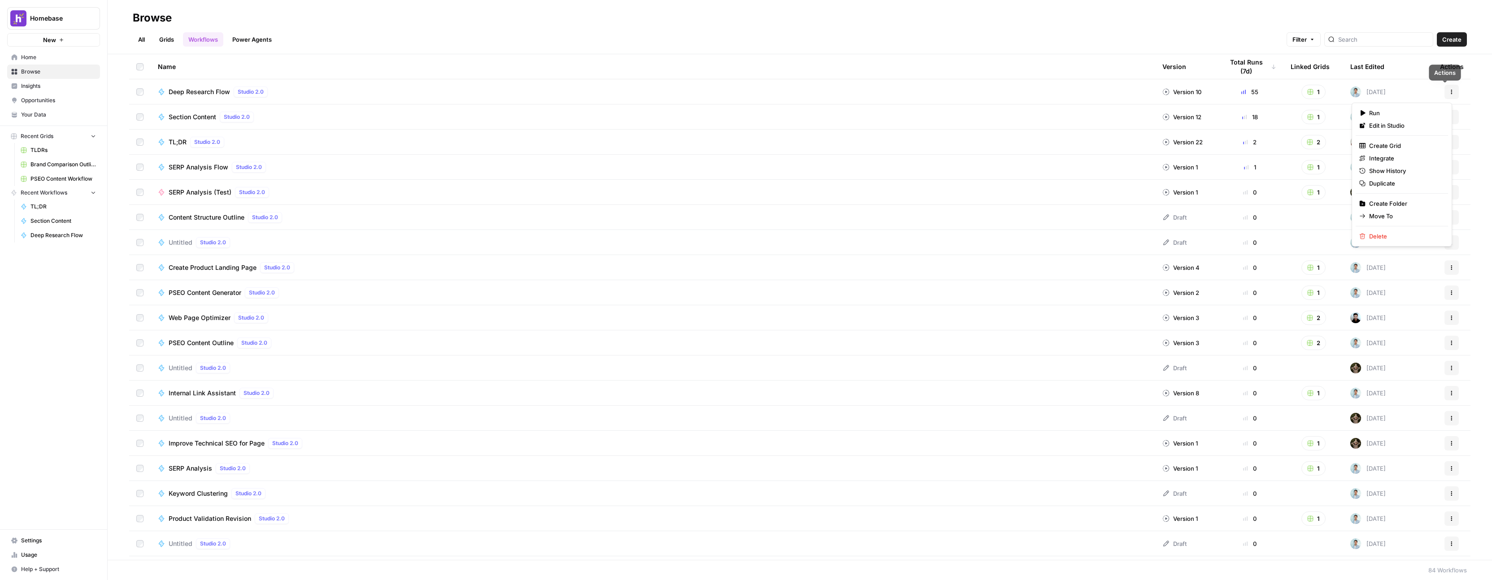
click at [1449, 89] on icon "button" at bounding box center [1451, 91] width 5 height 5
click at [1449, 145] on button "Actions" at bounding box center [1452, 142] width 14 height 14
click at [1410, 233] on span "Duplicate" at bounding box center [1405, 233] width 72 height 9
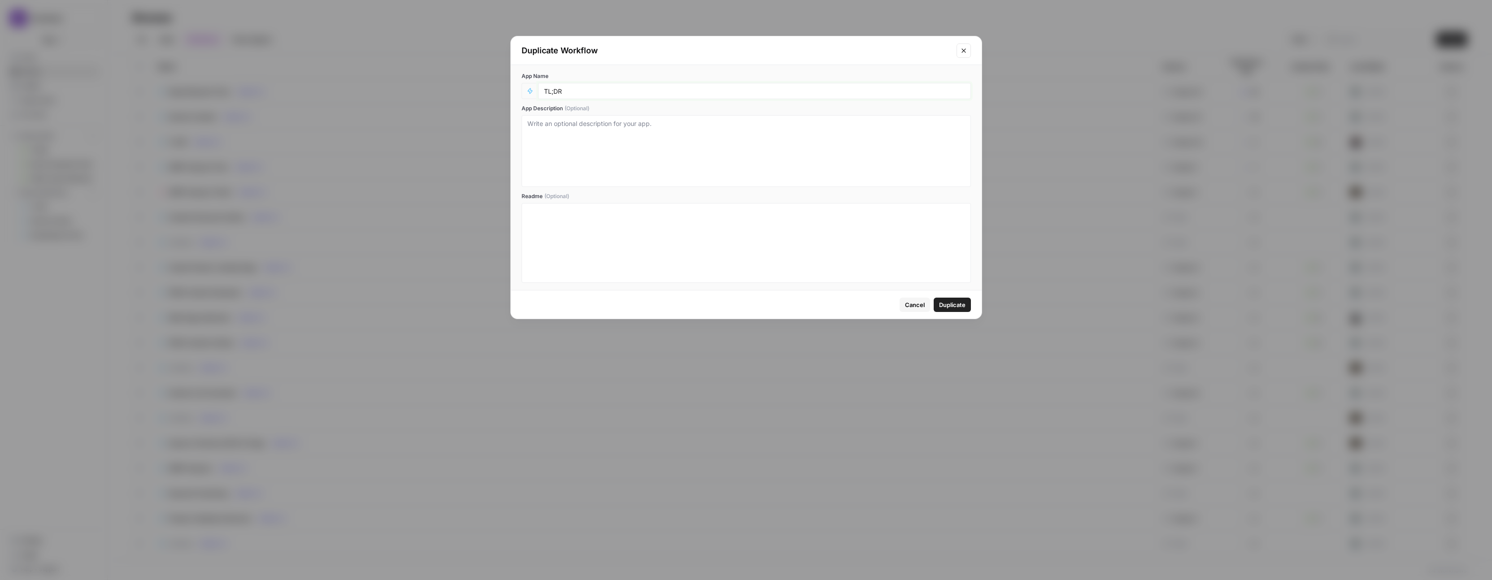
click at [641, 89] on input "TL;DR" at bounding box center [754, 91] width 421 height 8
type input "TL;DR (PSEO)"
click at [619, 141] on textarea "App Description (Optional)" at bounding box center [746, 151] width 438 height 64
click at [948, 303] on span "Duplicate" at bounding box center [952, 305] width 26 height 9
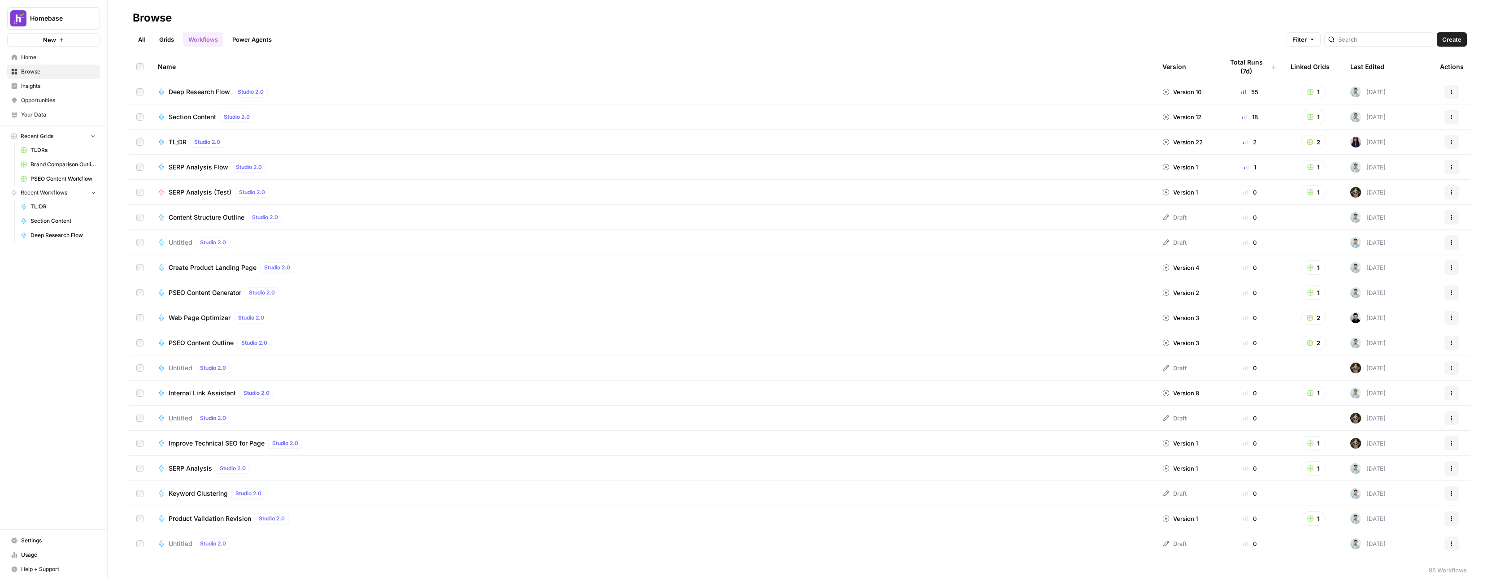
click at [36, 59] on span "Home" at bounding box center [58, 57] width 75 height 8
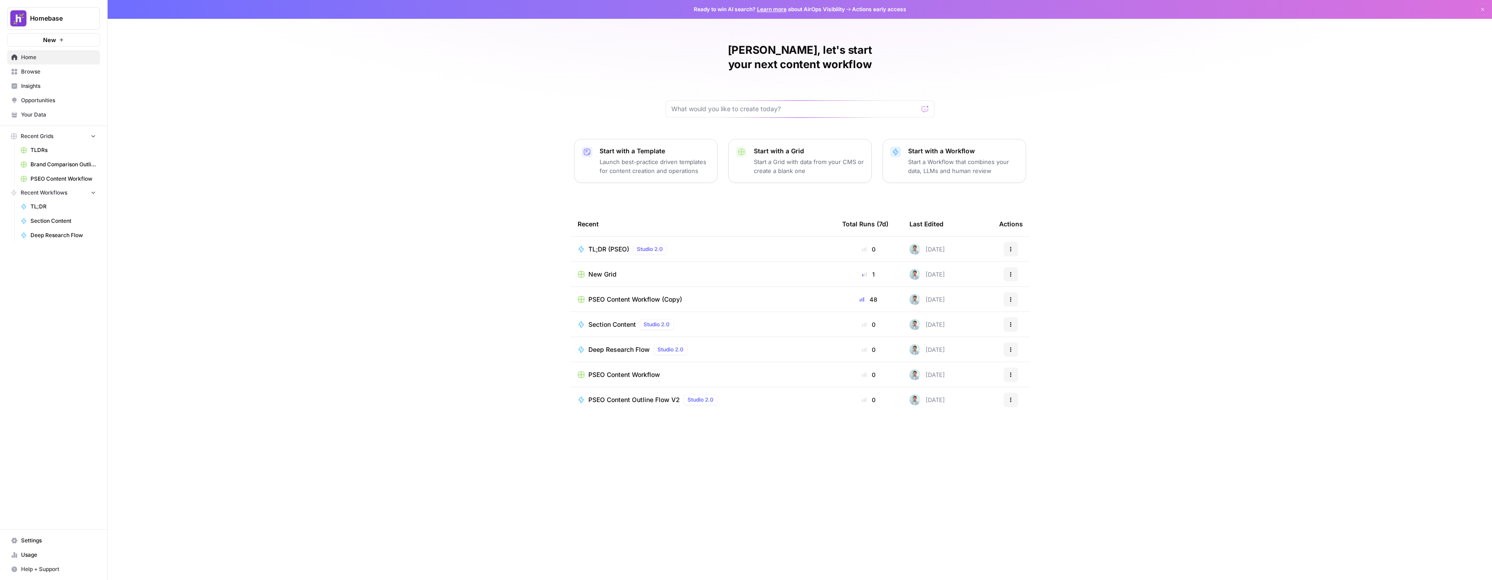
click at [701, 270] on div "New Grid" at bounding box center [703, 274] width 250 height 9
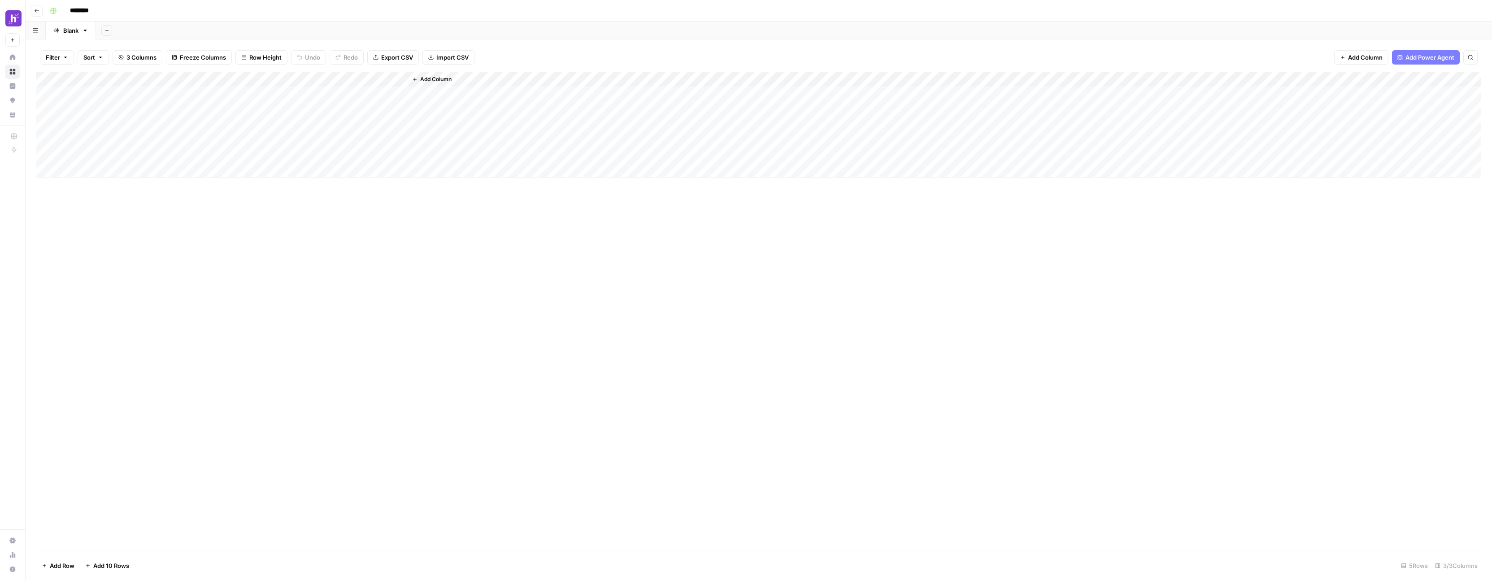
click at [83, 12] on input "********" at bounding box center [91, 11] width 50 height 14
click at [84, 11] on input "********" at bounding box center [91, 11] width 50 height 14
click at [85, 11] on input "********" at bounding box center [91, 11] width 50 height 14
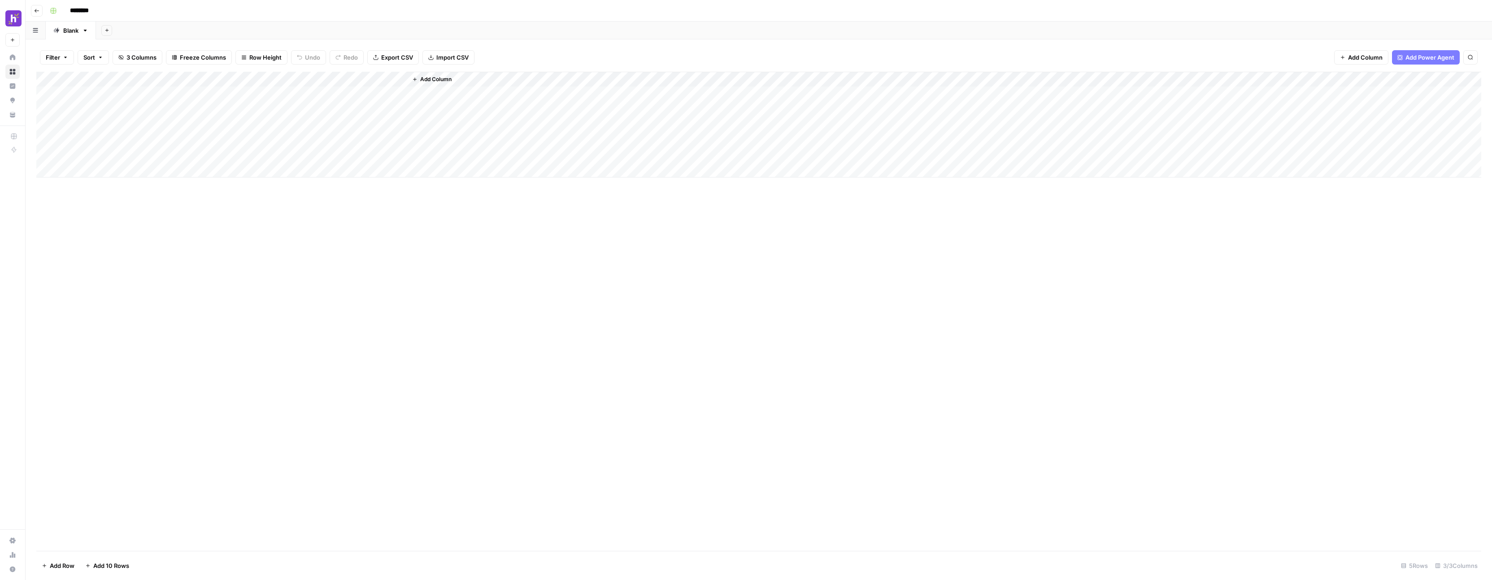
click at [85, 11] on input "********" at bounding box center [91, 11] width 50 height 14
type input "**********"
click at [483, 9] on div "**********" at bounding box center [764, 11] width 1437 height 14
click at [388, 80] on div "Add Column" at bounding box center [758, 125] width 1445 height 106
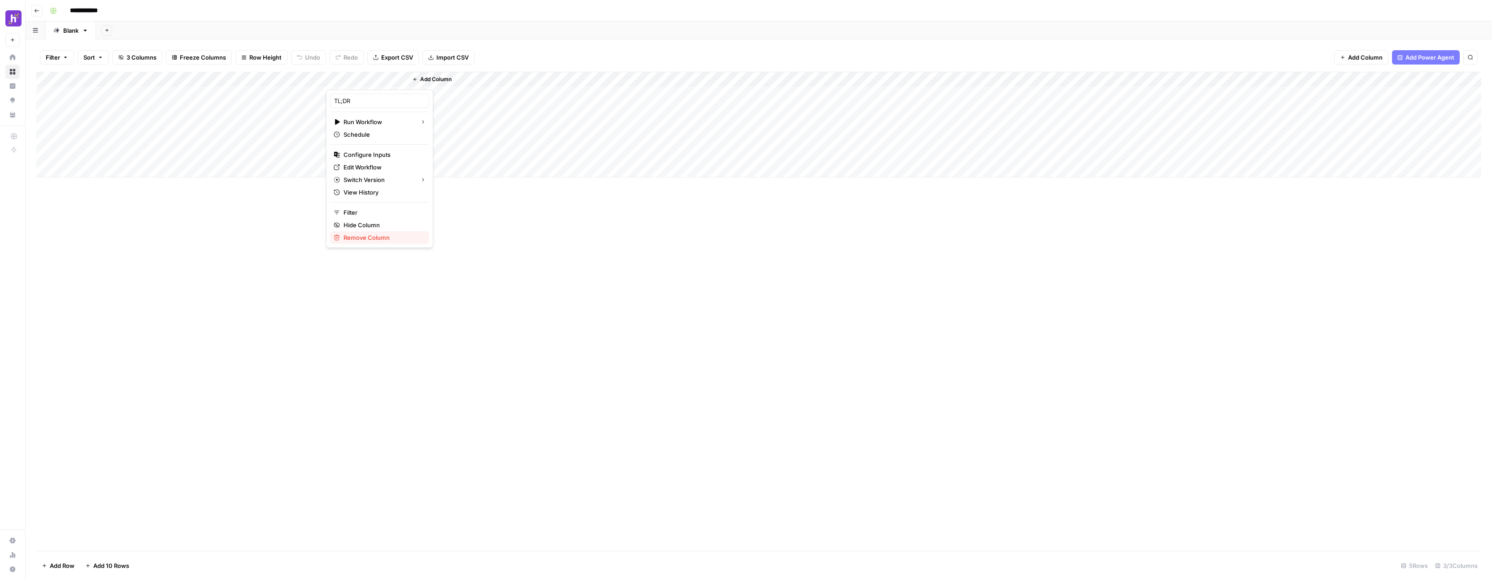
click at [380, 238] on span "Remove Column" at bounding box center [383, 237] width 78 height 9
click at [718, 102] on span "Delete" at bounding box center [714, 100] width 19 height 9
click at [344, 77] on span "Add Column" at bounding box center [355, 79] width 31 height 8
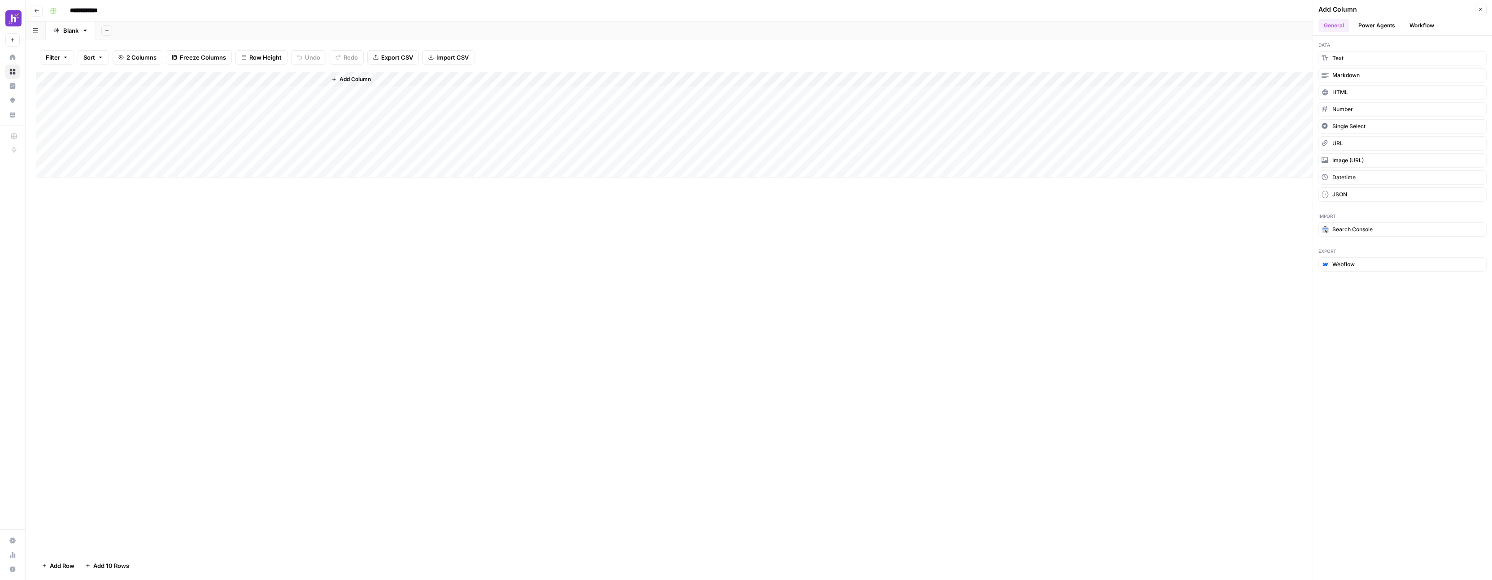
click at [1426, 26] on button "Workflow" at bounding box center [1421, 25] width 35 height 13
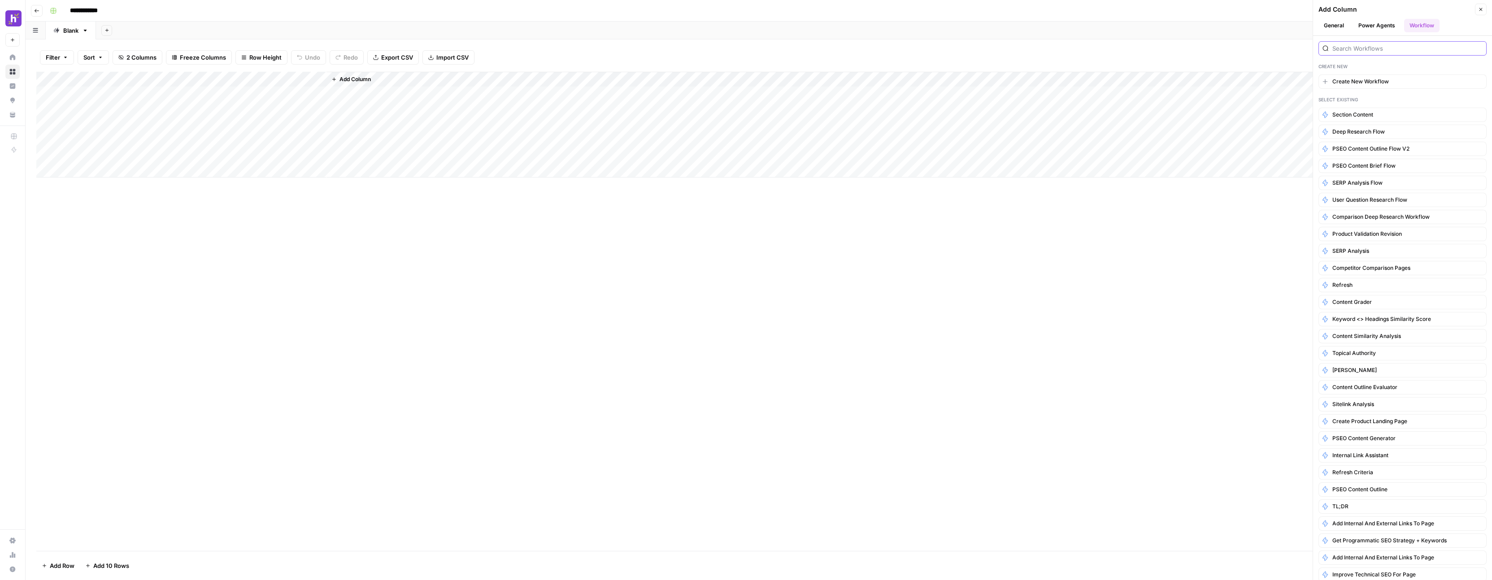
click at [1359, 52] on input "search" at bounding box center [1408, 48] width 150 height 9
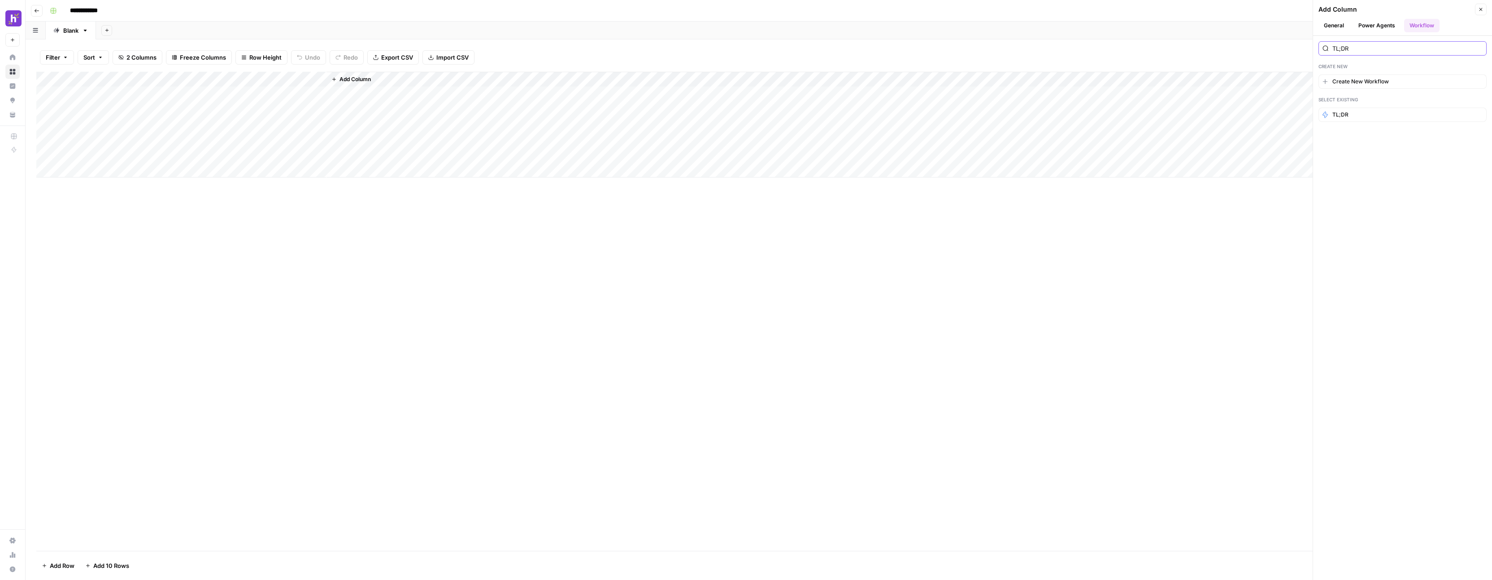
type input "TL;DR"
click at [1383, 28] on button "Power Agents" at bounding box center [1377, 25] width 48 height 13
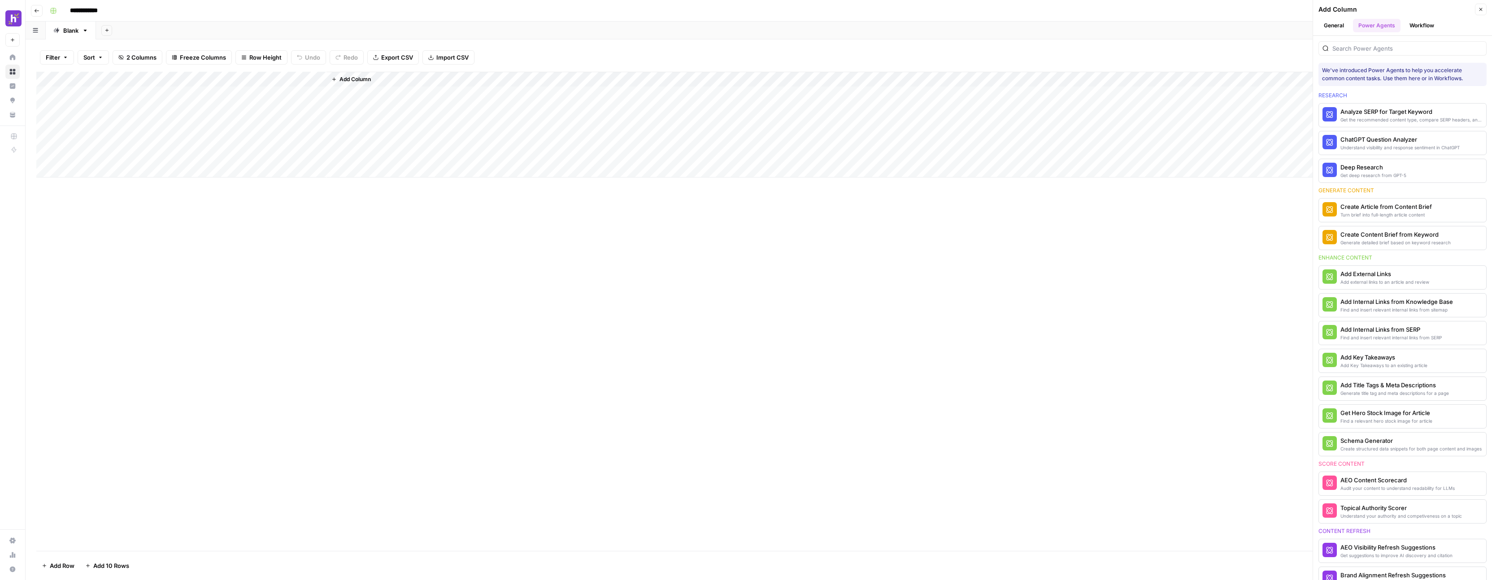
click at [1417, 22] on button "Workflow" at bounding box center [1421, 25] width 35 height 13
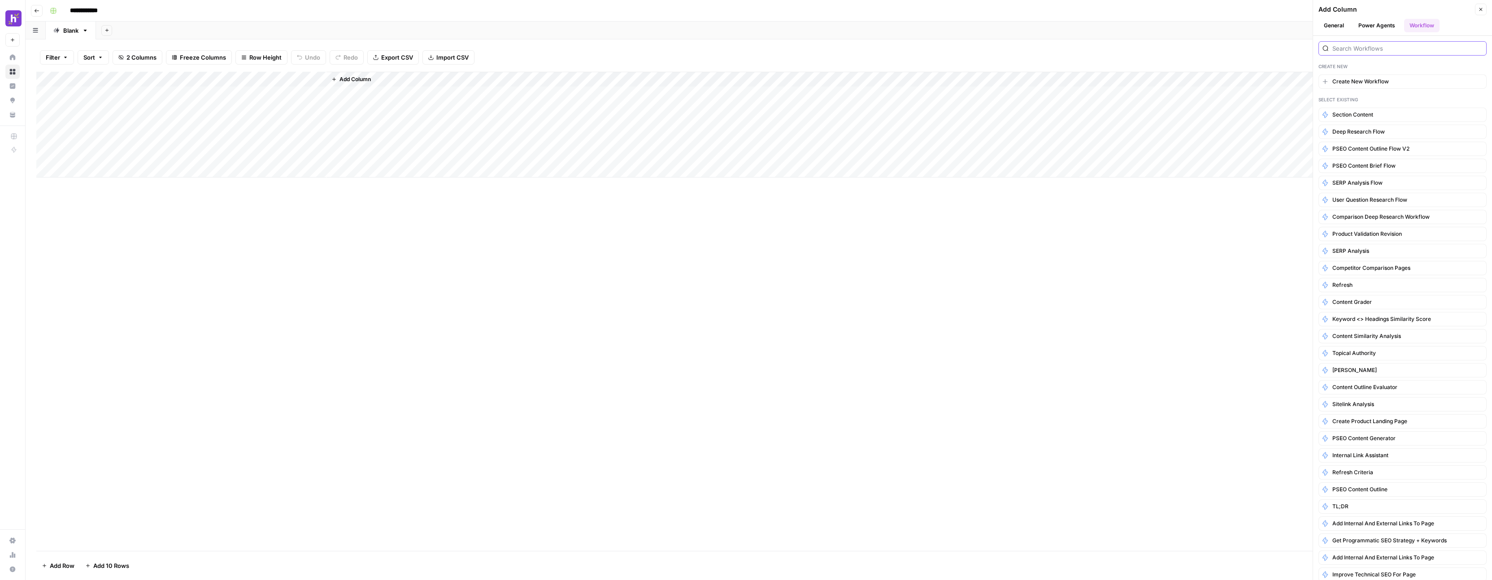
click at [1371, 51] on input "search" at bounding box center [1408, 48] width 150 height 9
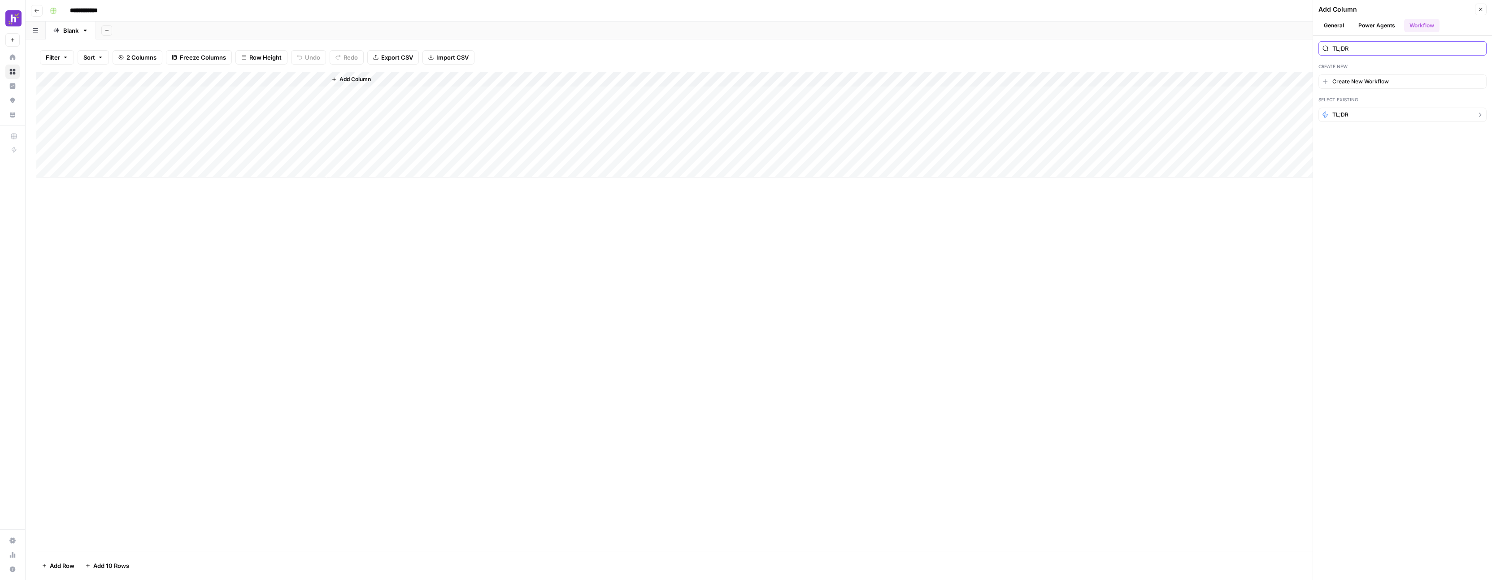
type input "TL;DR"
click at [1482, 115] on icon "button" at bounding box center [1479, 114] width 7 height 7
click at [1320, 10] on button "Back" at bounding box center [1325, 11] width 12 height 12
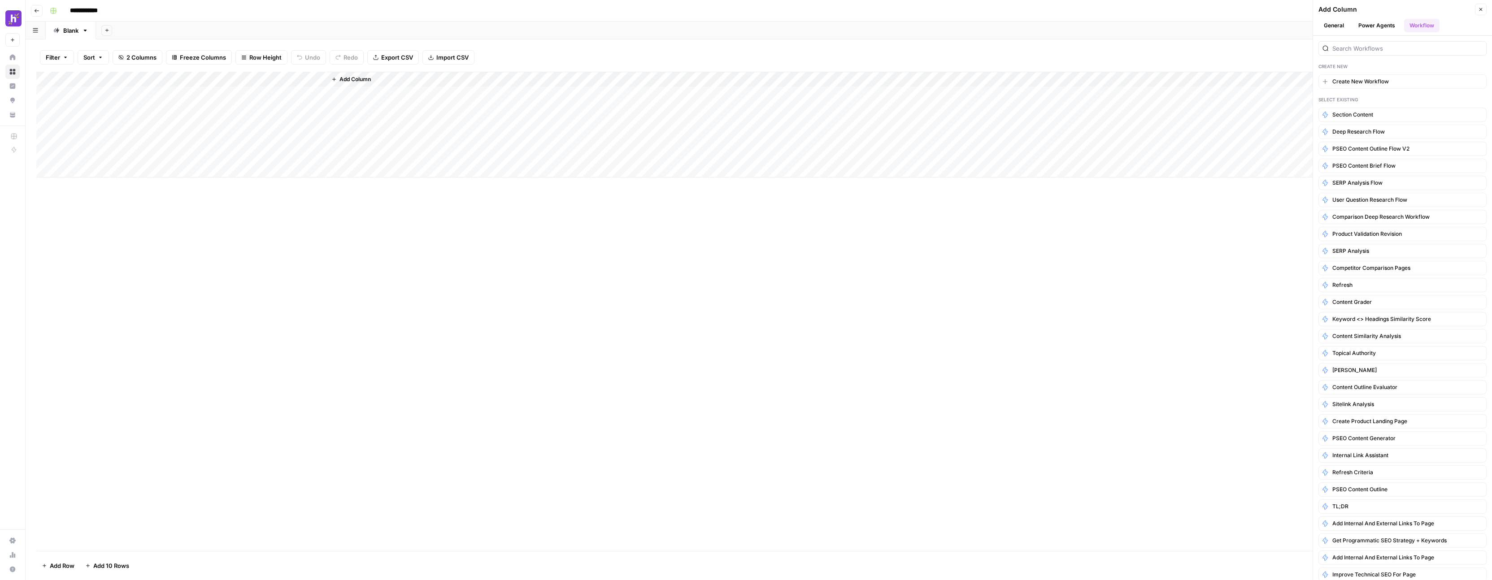
click at [363, 77] on span "Add Column" at bounding box center [355, 79] width 31 height 8
click at [352, 80] on span "Add Column" at bounding box center [355, 79] width 31 height 8
click at [1394, 46] on input "search" at bounding box center [1408, 48] width 150 height 9
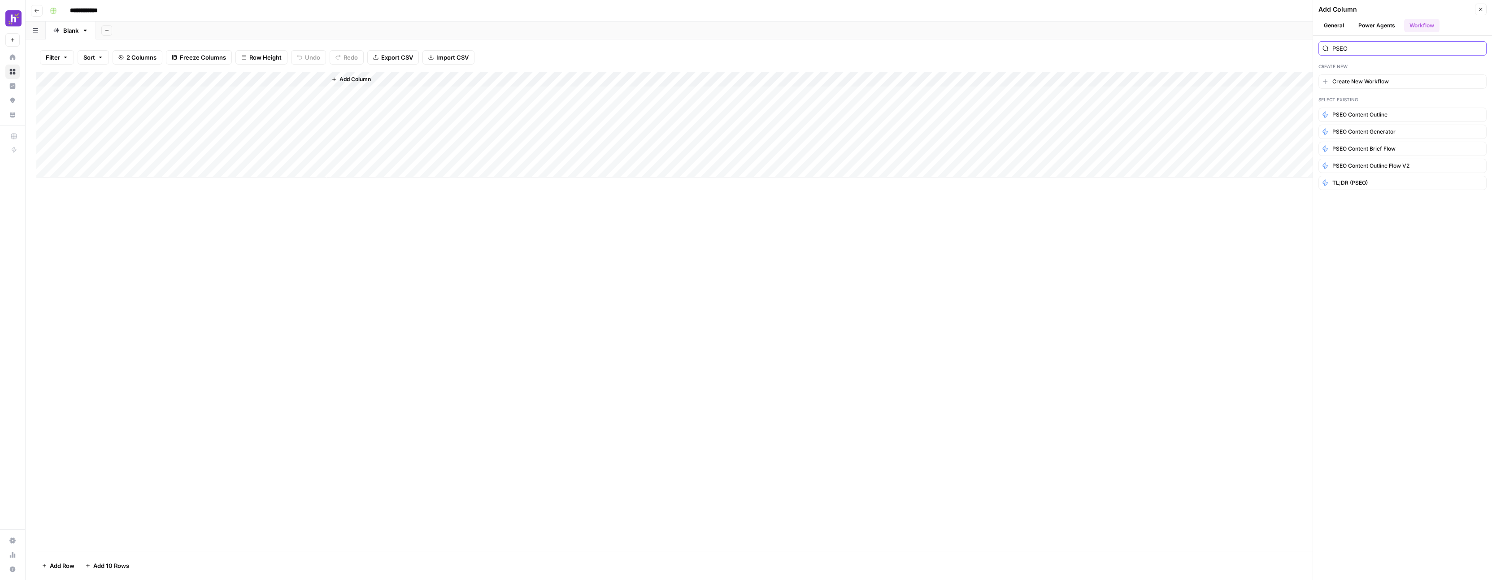
type input "PSEO"
click at [1371, 180] on button "TL;DR (PSEO)" at bounding box center [1403, 183] width 168 height 14
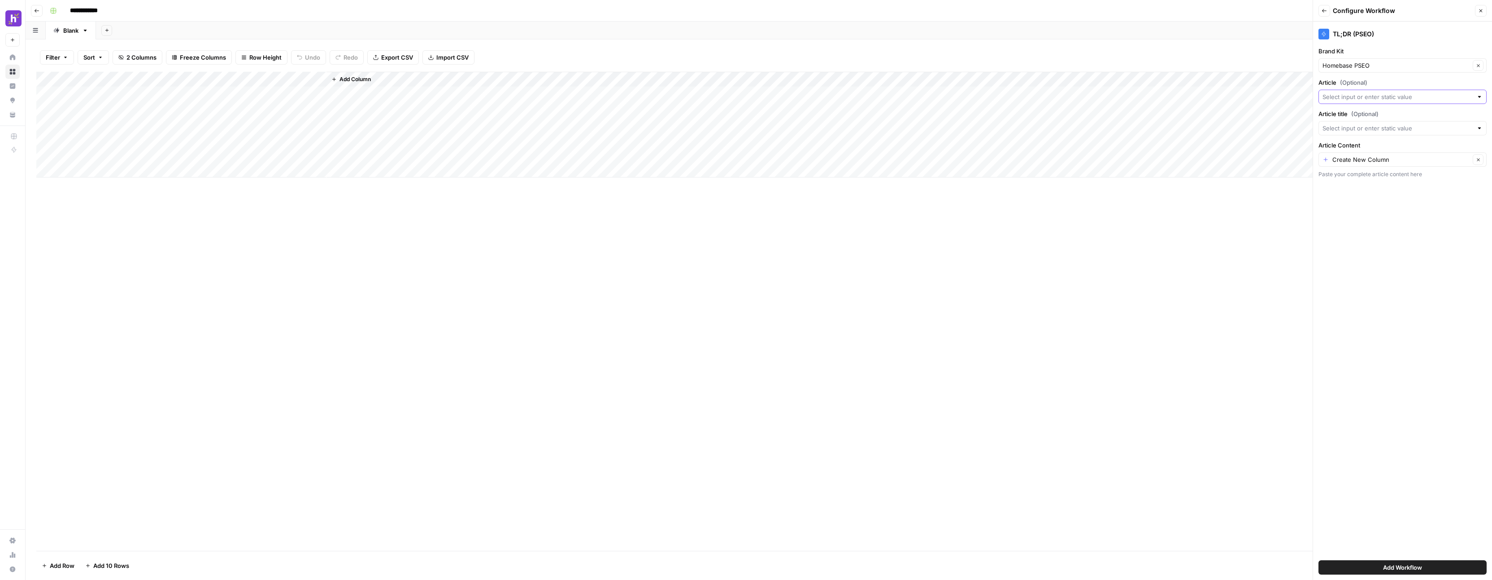
click at [1403, 96] on input "Article (Optional)" at bounding box center [1398, 96] width 150 height 9
click at [1382, 157] on span "Content" at bounding box center [1400, 158] width 149 height 9
type input "Content"
click at [1379, 129] on input "Article title (Optional)" at bounding box center [1398, 128] width 150 height 9
click at [1364, 178] on span "Title" at bounding box center [1395, 178] width 139 height 9
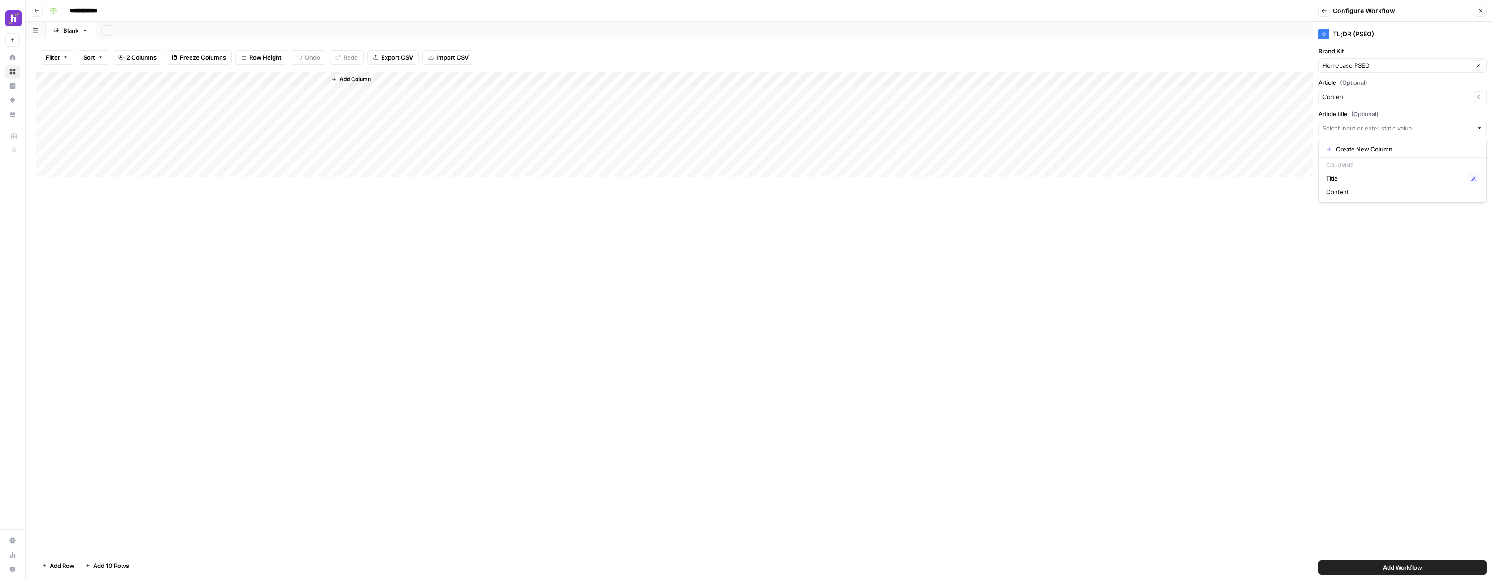
type input "Title"
click at [1385, 227] on div "TL;DR (PSEO) Brand Kit Homebase PSEO Clear Article (Optional) Content Clear Art…" at bounding box center [1402, 301] width 179 height 559
click at [1368, 163] on input "Article Content" at bounding box center [1402, 159] width 138 height 9
click at [1367, 213] on span "Content" at bounding box center [1395, 209] width 139 height 9
type input "Content"
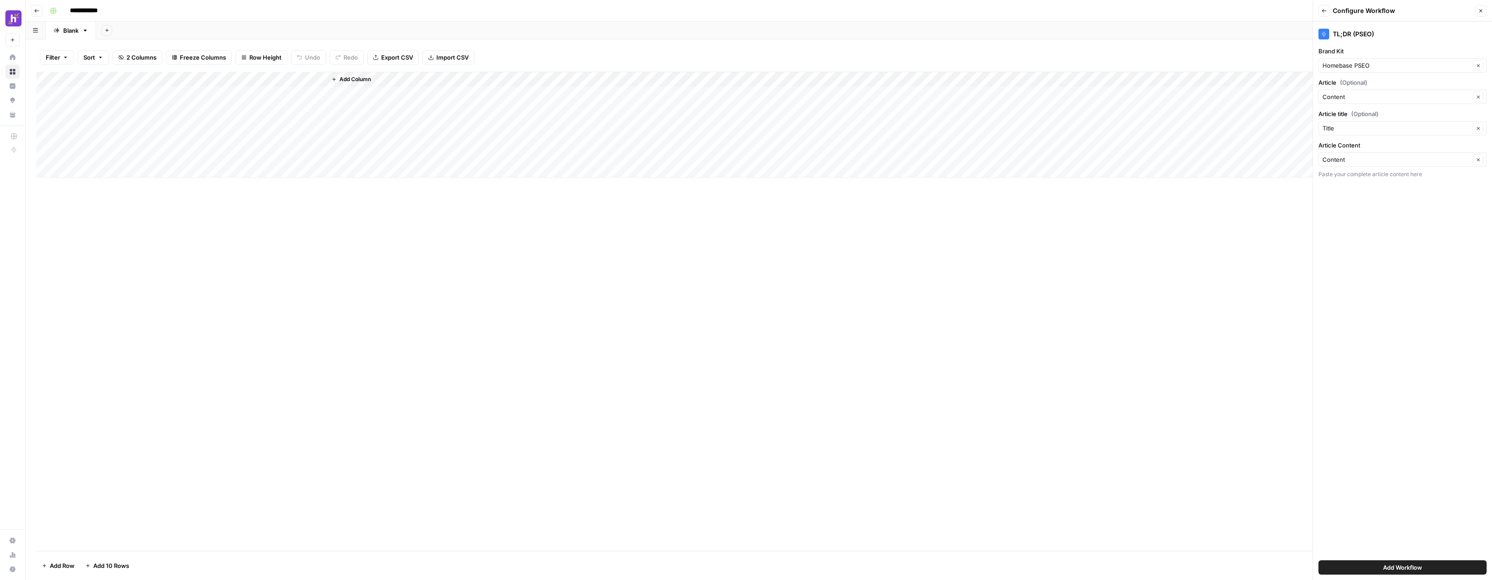
click at [1446, 91] on div "Content Clear" at bounding box center [1403, 97] width 168 height 14
click at [1479, 96] on icon "button" at bounding box center [1478, 97] width 5 height 5
click at [1389, 218] on div "TL;DR (PSEO) Brand Kit Homebase PSEO Clear Article (Optional) Article title (Op…" at bounding box center [1402, 301] width 179 height 559
click at [1397, 572] on button "Add Workflow" at bounding box center [1403, 568] width 168 height 14
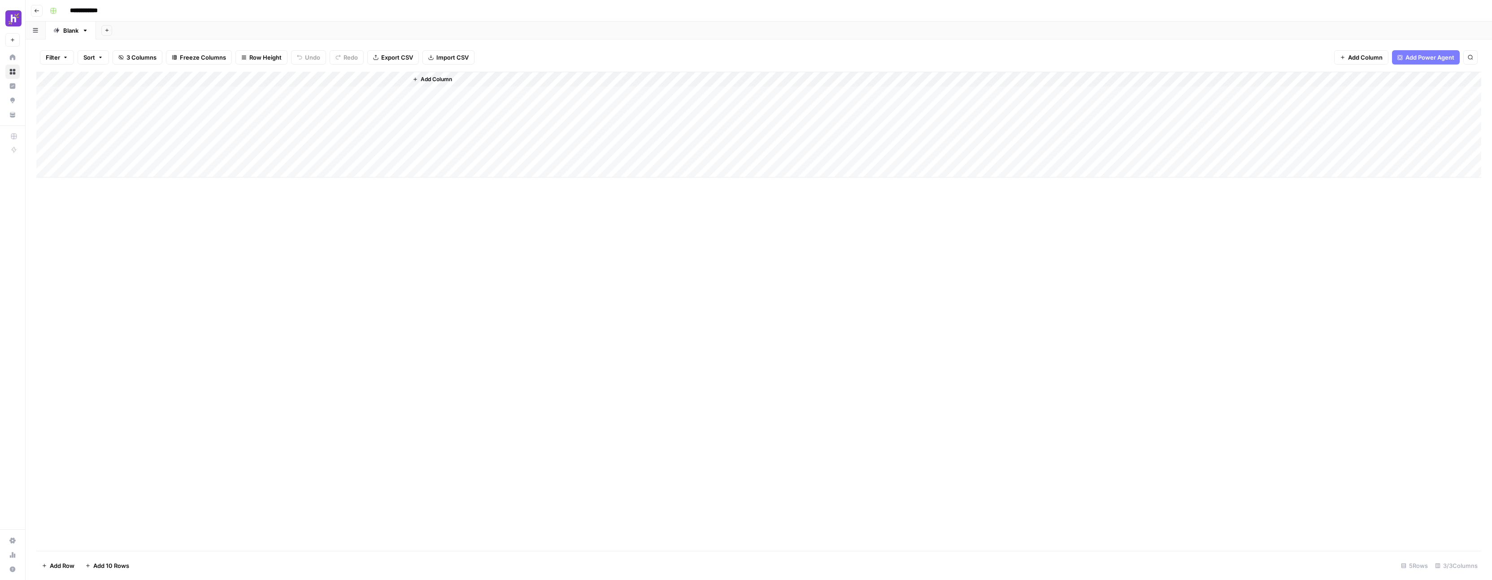
click at [357, 91] on div "Add Column" at bounding box center [758, 125] width 1445 height 106
click at [385, 95] on div "Add Column" at bounding box center [758, 125] width 1445 height 106
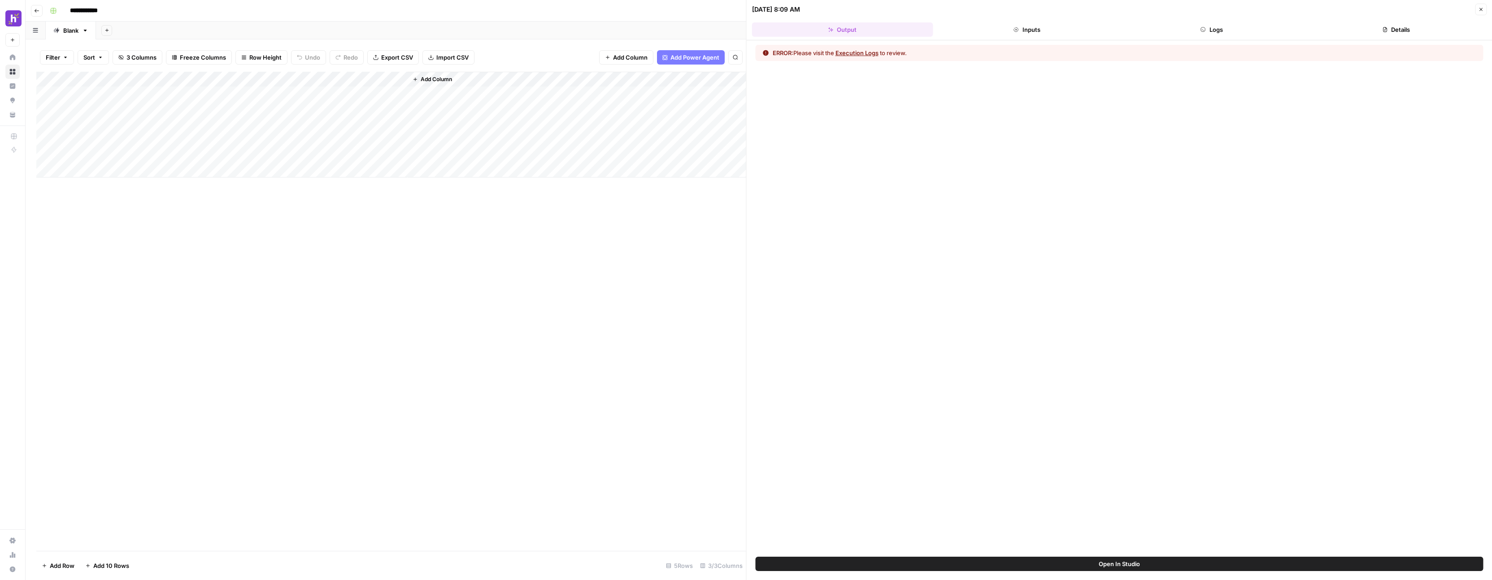
click at [868, 52] on button "Execution Logs" at bounding box center [857, 52] width 43 height 9
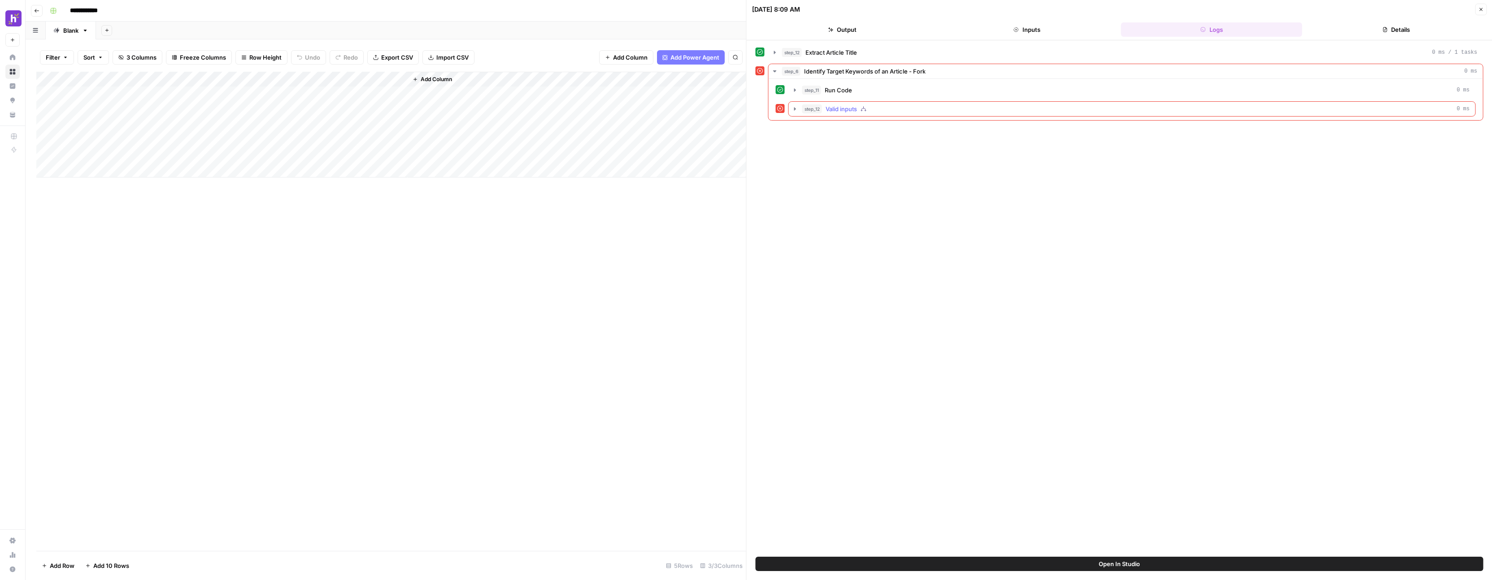
click at [796, 107] on icon "button" at bounding box center [795, 108] width 7 height 7
click at [812, 128] on icon "button" at bounding box center [815, 127] width 7 height 7
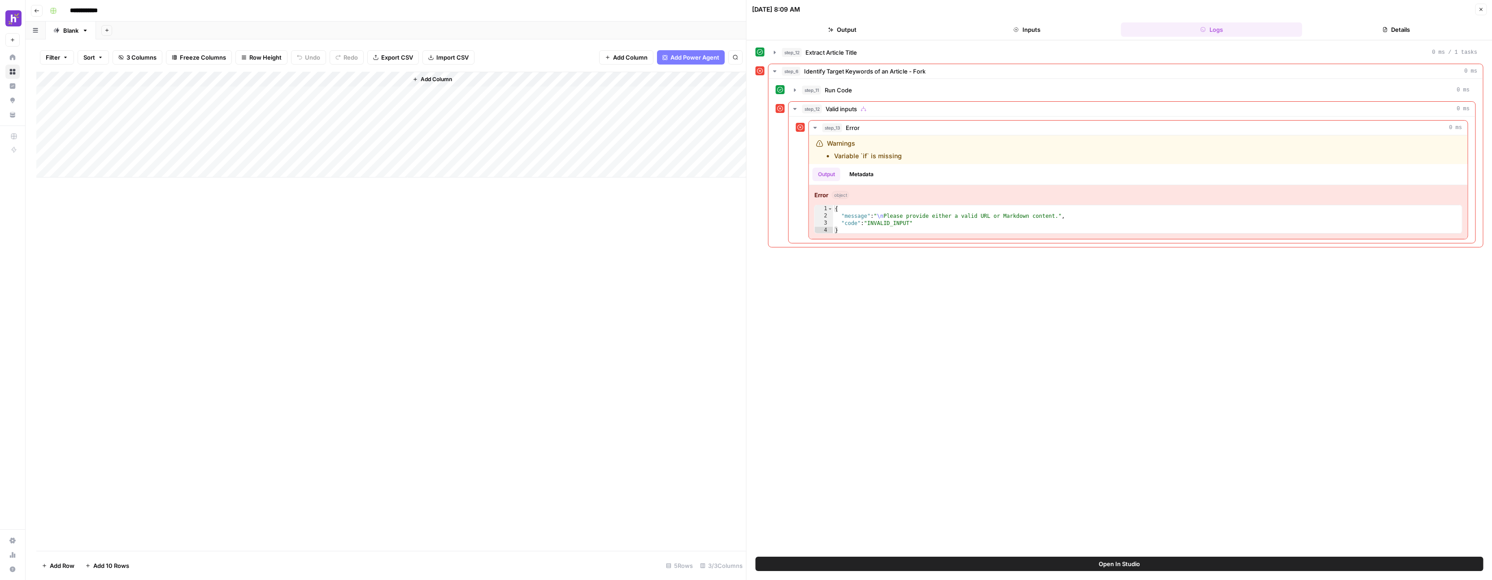
click at [1089, 31] on button "Inputs" at bounding box center [1026, 29] width 181 height 14
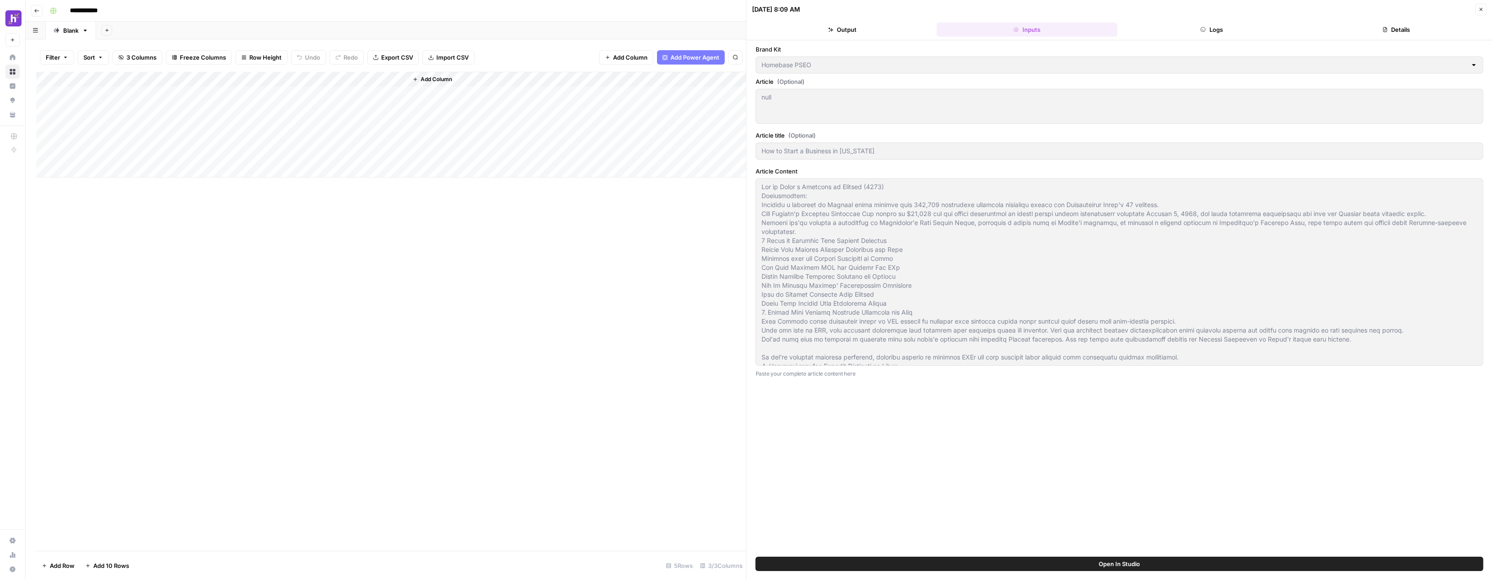
click at [1385, 32] on icon "button" at bounding box center [1385, 29] width 4 height 5
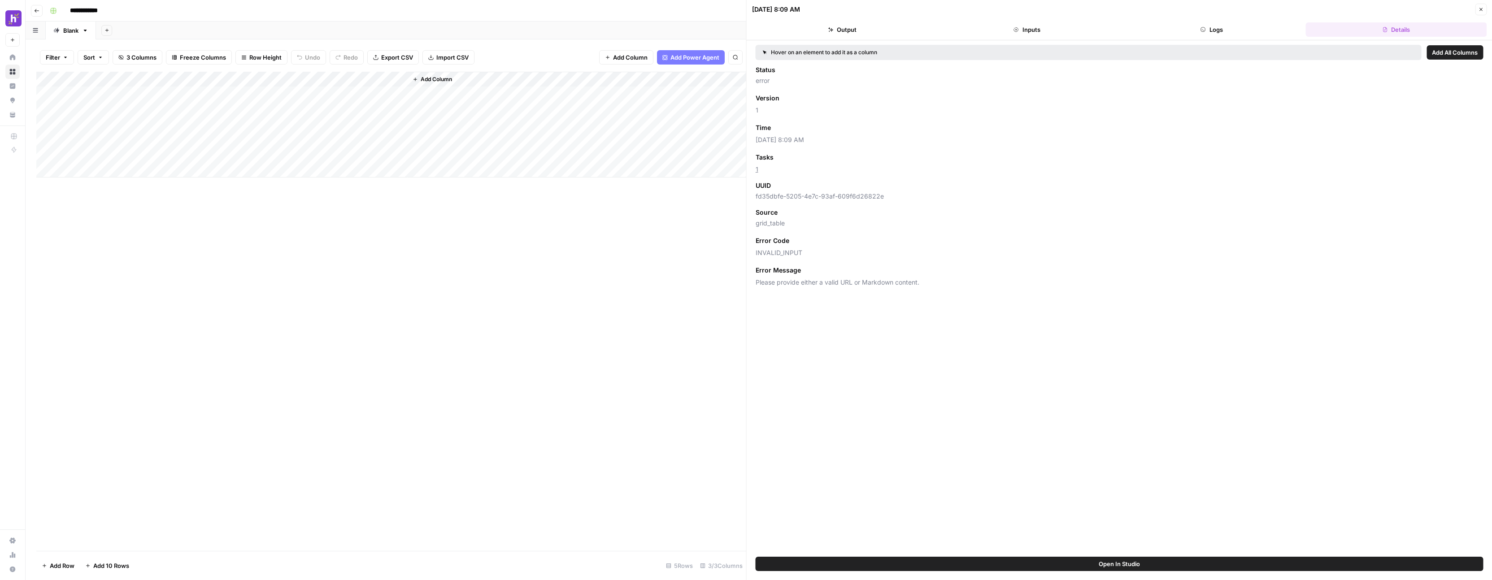
click at [1219, 25] on button "Logs" at bounding box center [1211, 29] width 181 height 14
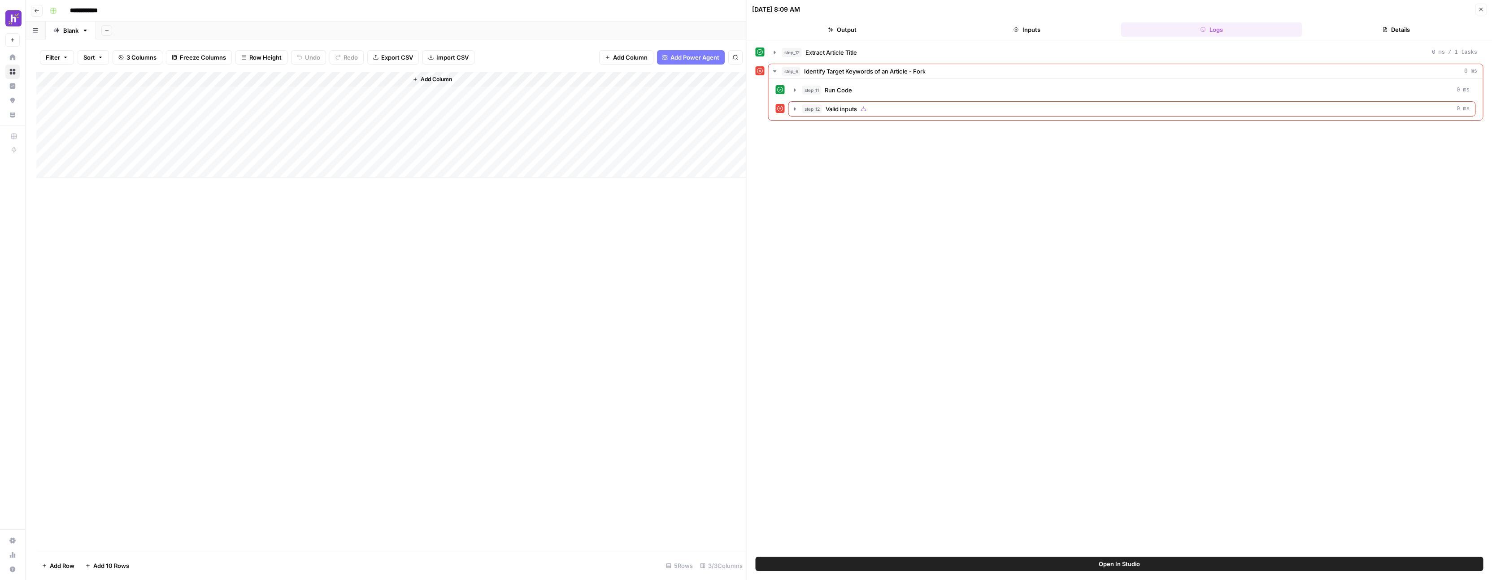
click at [875, 25] on button "Output" at bounding box center [842, 29] width 181 height 14
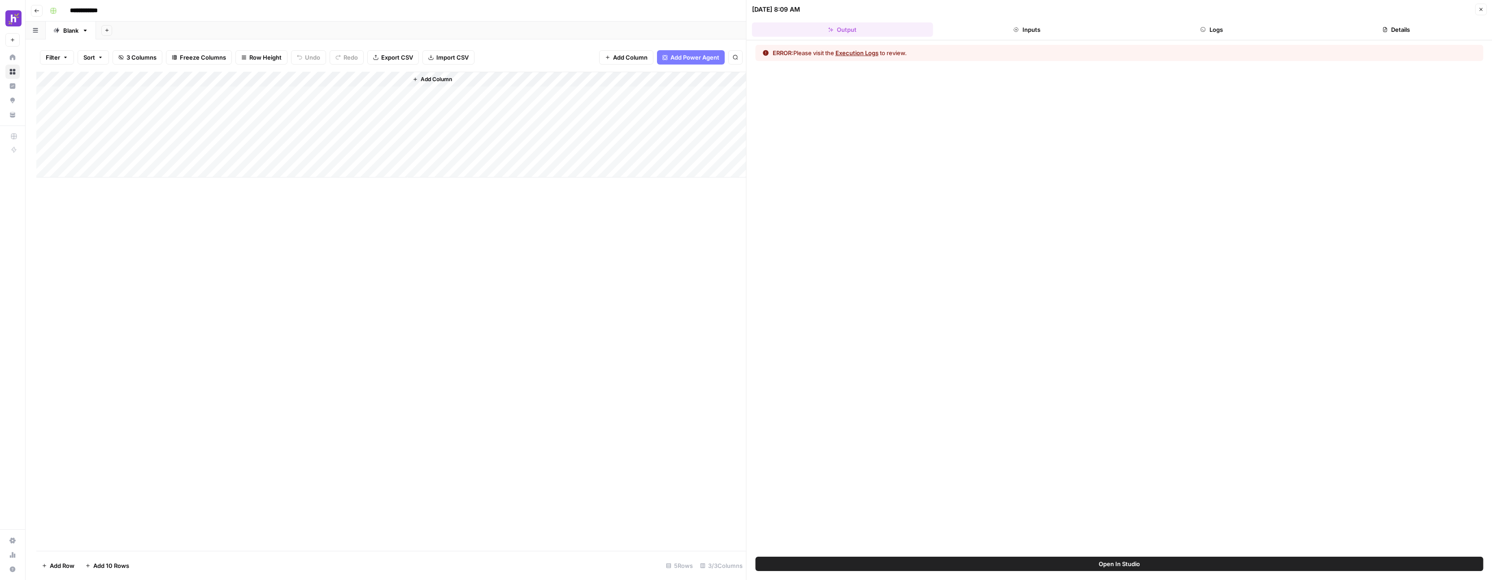
click at [862, 57] on button "Execution Logs" at bounding box center [857, 52] width 43 height 9
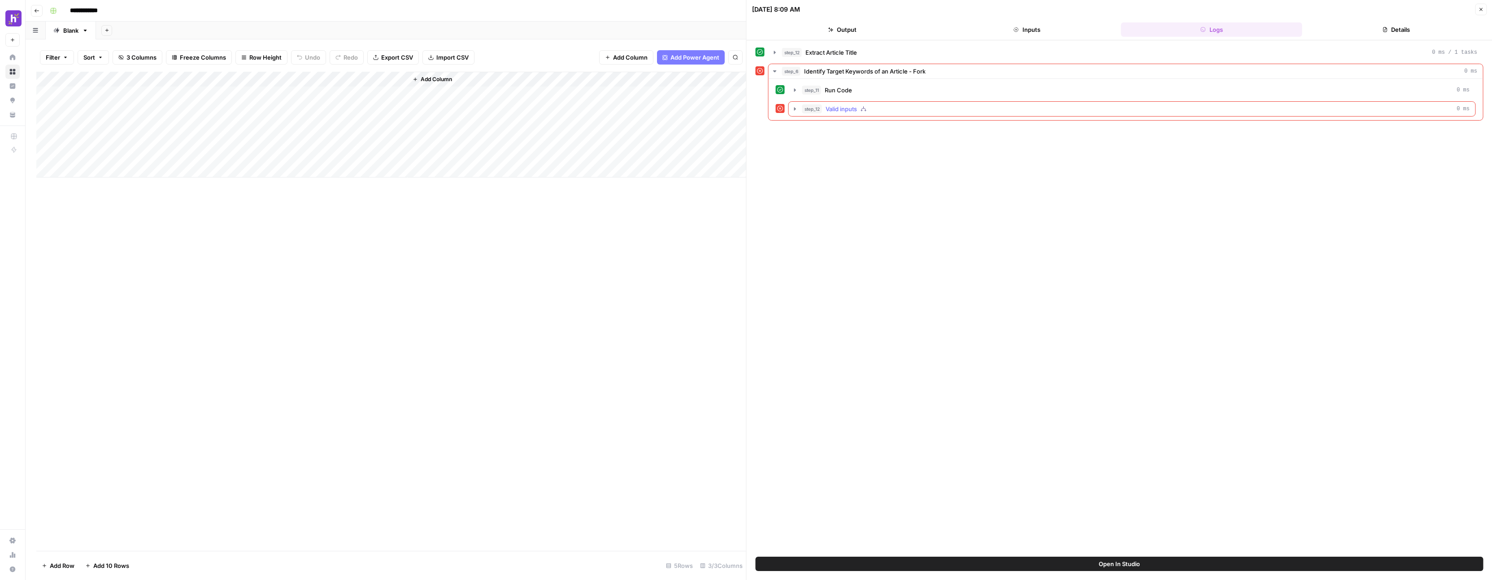
click at [899, 115] on button "step_12 Valid inputs 0 ms" at bounding box center [1132, 109] width 687 height 14
click at [849, 129] on span "Error" at bounding box center [853, 127] width 14 height 9
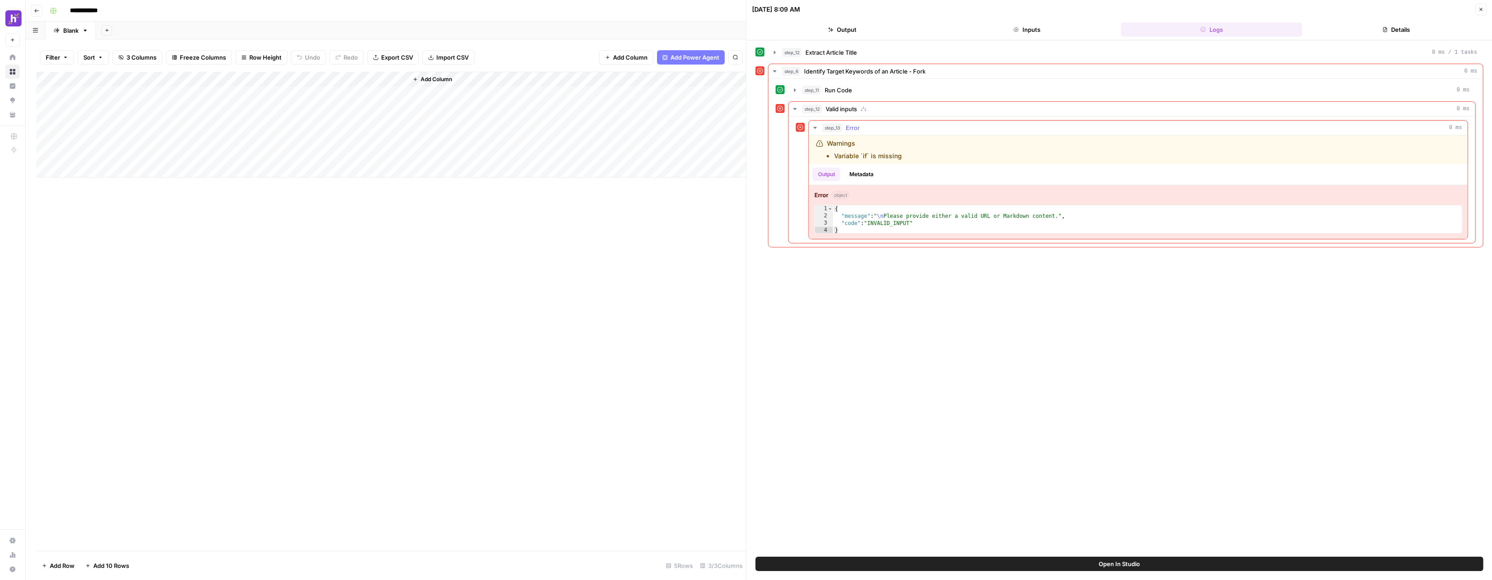
click at [857, 215] on div "{ "message" : " \n Please provide either a valid URL or Markdown content." , "c…" at bounding box center [1147, 226] width 629 height 43
click at [829, 198] on div "Error object" at bounding box center [1138, 195] width 648 height 9
click at [937, 223] on div "{ "message" : " \n Please provide either a valid URL or Markdown content." , "c…" at bounding box center [1147, 226] width 629 height 43
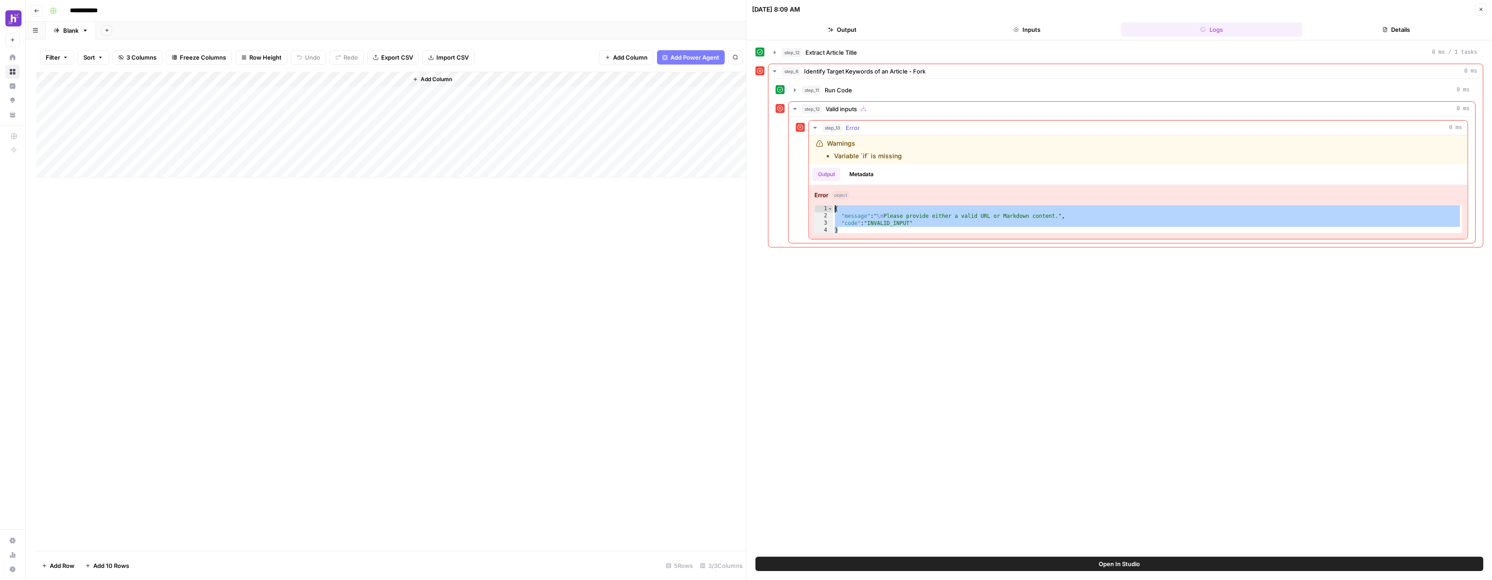
drag, startPoint x: 938, startPoint y: 227, endPoint x: 821, endPoint y: 201, distance: 119.6
click at [821, 201] on div "**********" at bounding box center [1138, 212] width 659 height 54
type textarea "**********"
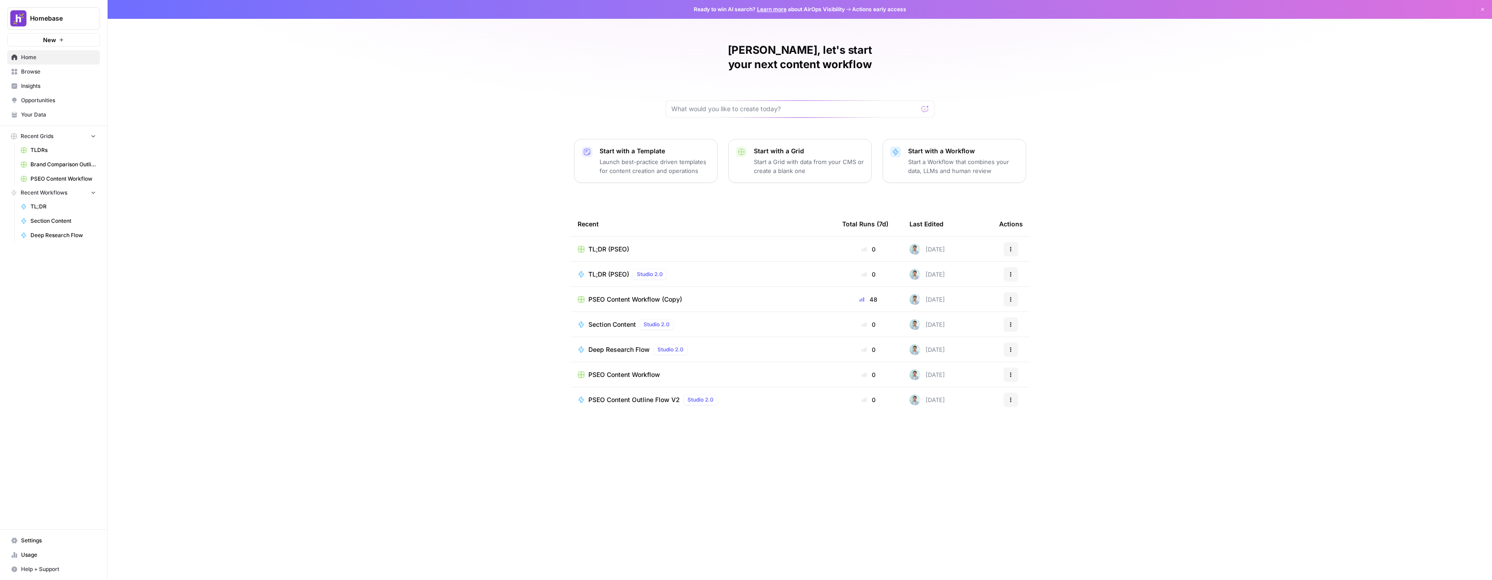
click at [772, 269] on div "TL;DR (PSEO) Studio 2.0" at bounding box center [703, 274] width 250 height 11
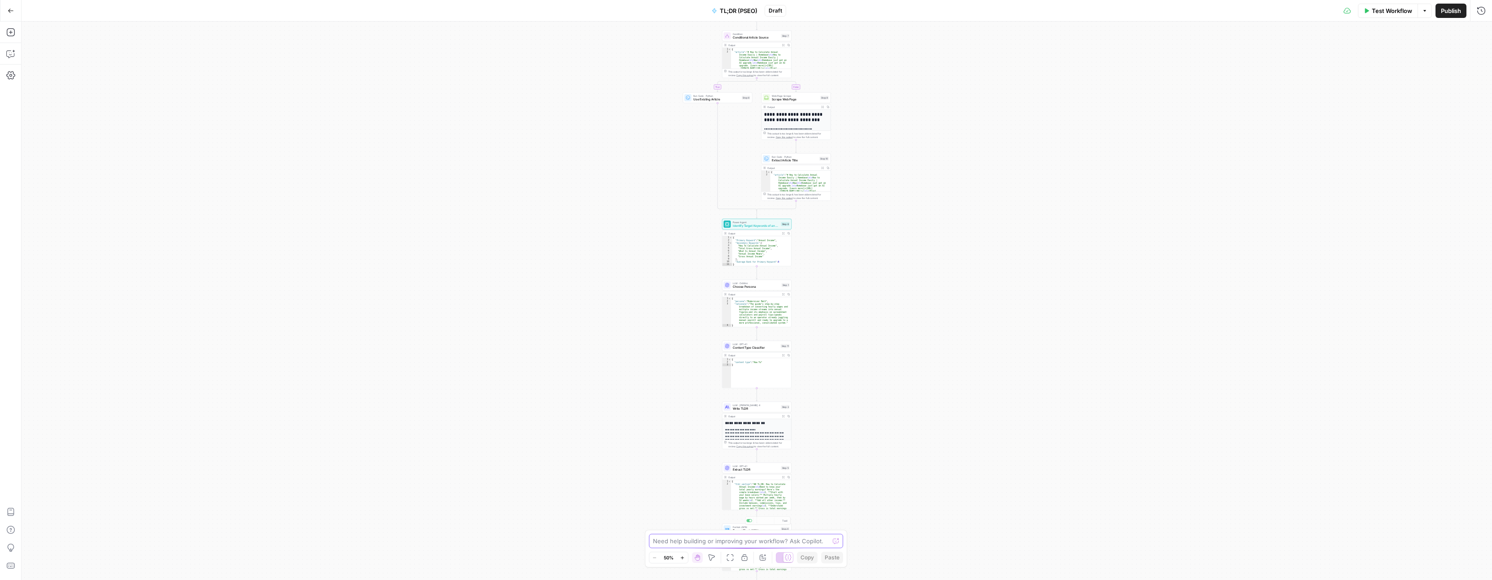
click at [749, 537] on textarea at bounding box center [741, 541] width 177 height 9
click at [675, 539] on textarea "I want the input to just be a copy and paste version of the content and nothing…" at bounding box center [737, 537] width 172 height 18
type textarea "I want the input to just be a copy and paste version of the content in text and…"
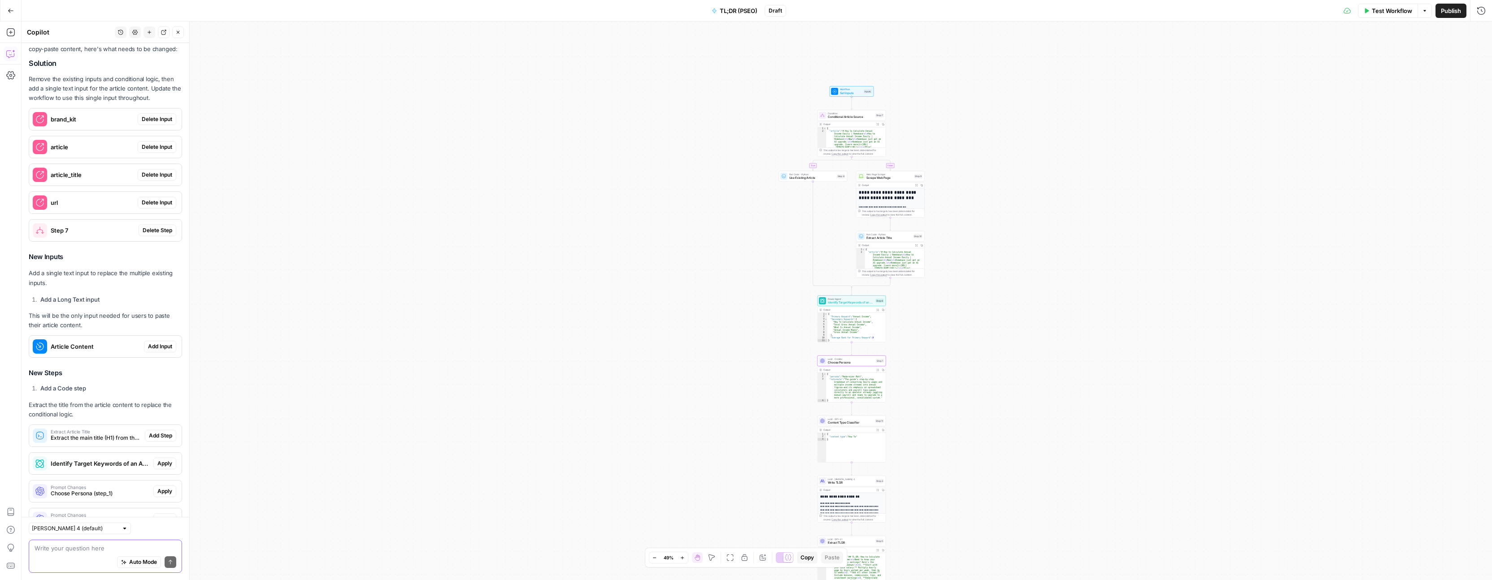
scroll to position [209, 0]
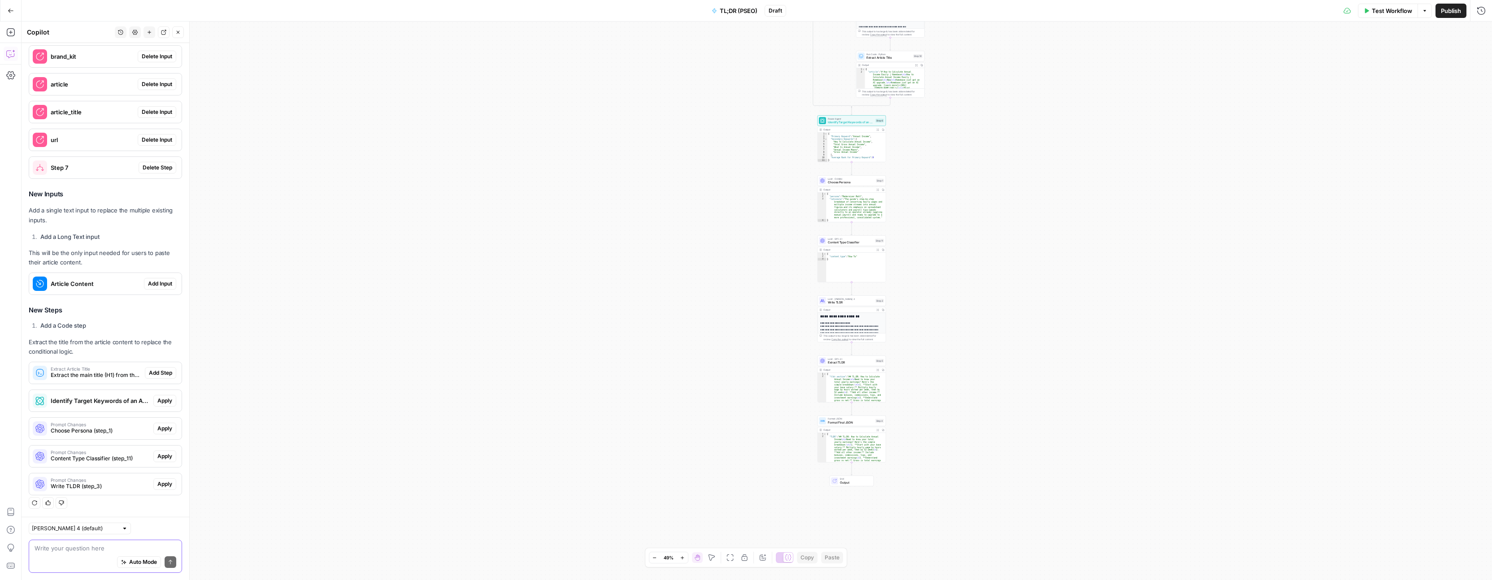
click at [110, 545] on textarea at bounding box center [106, 548] width 142 height 9
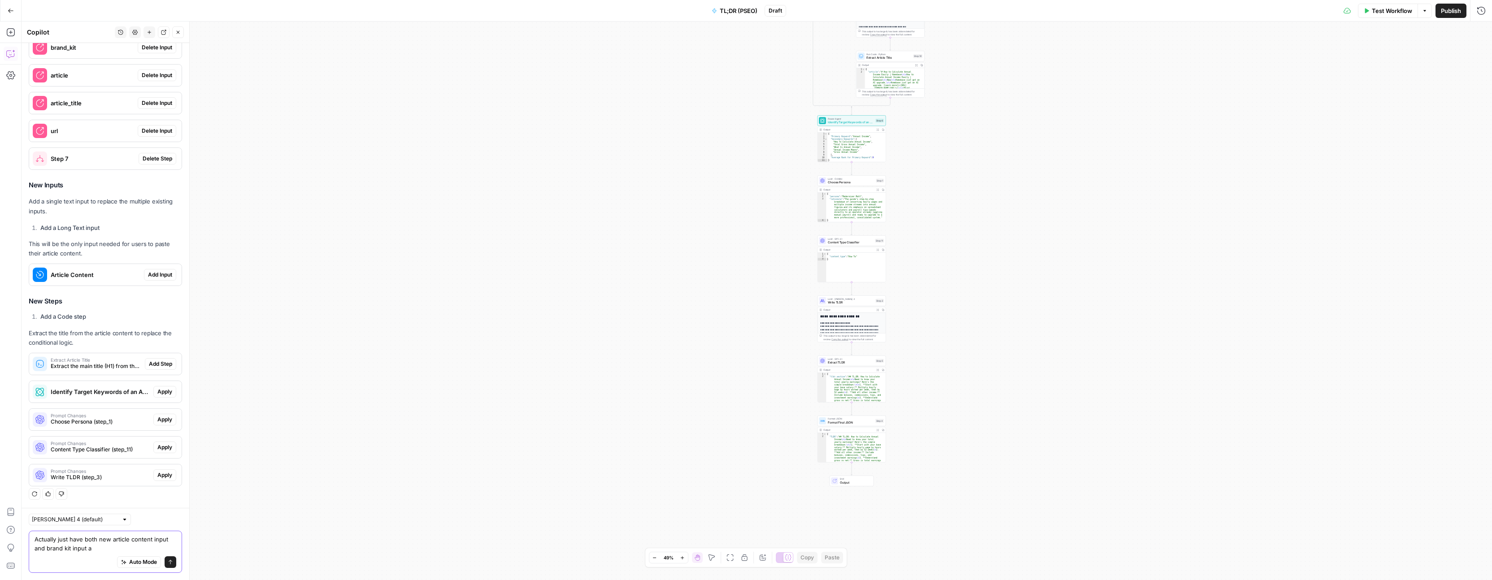
type textarea "Actually just have both new article content input and brand kit input"
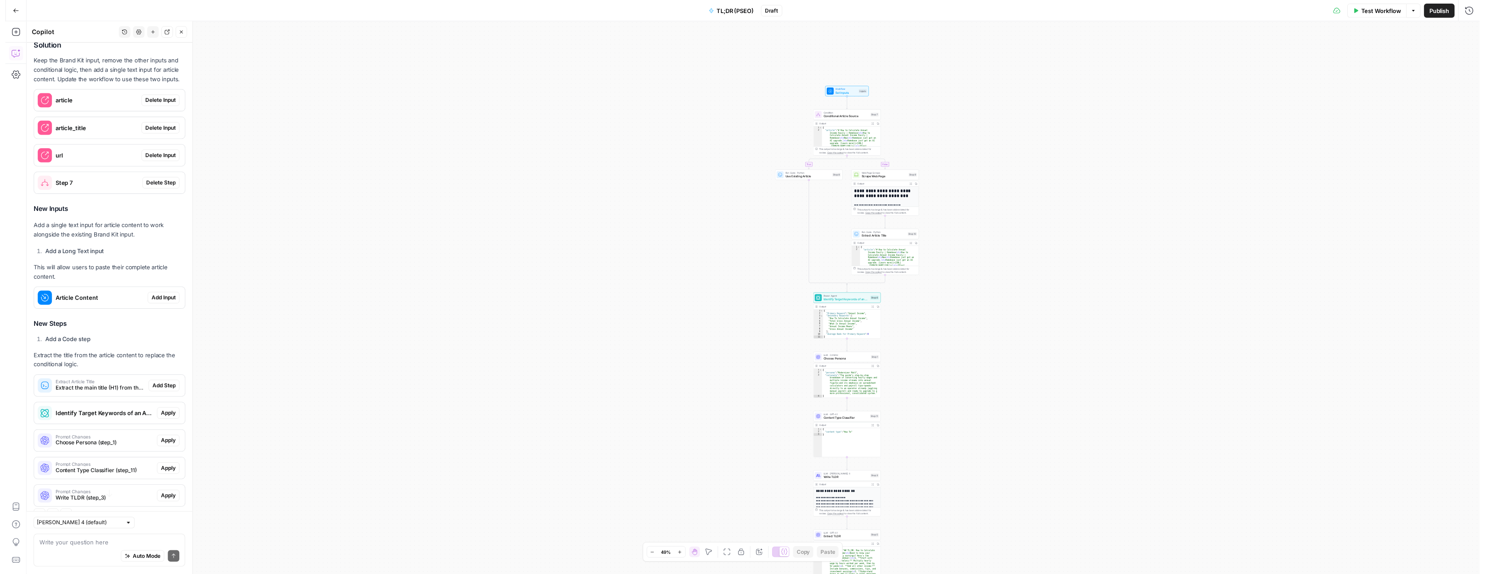
scroll to position [559, 0]
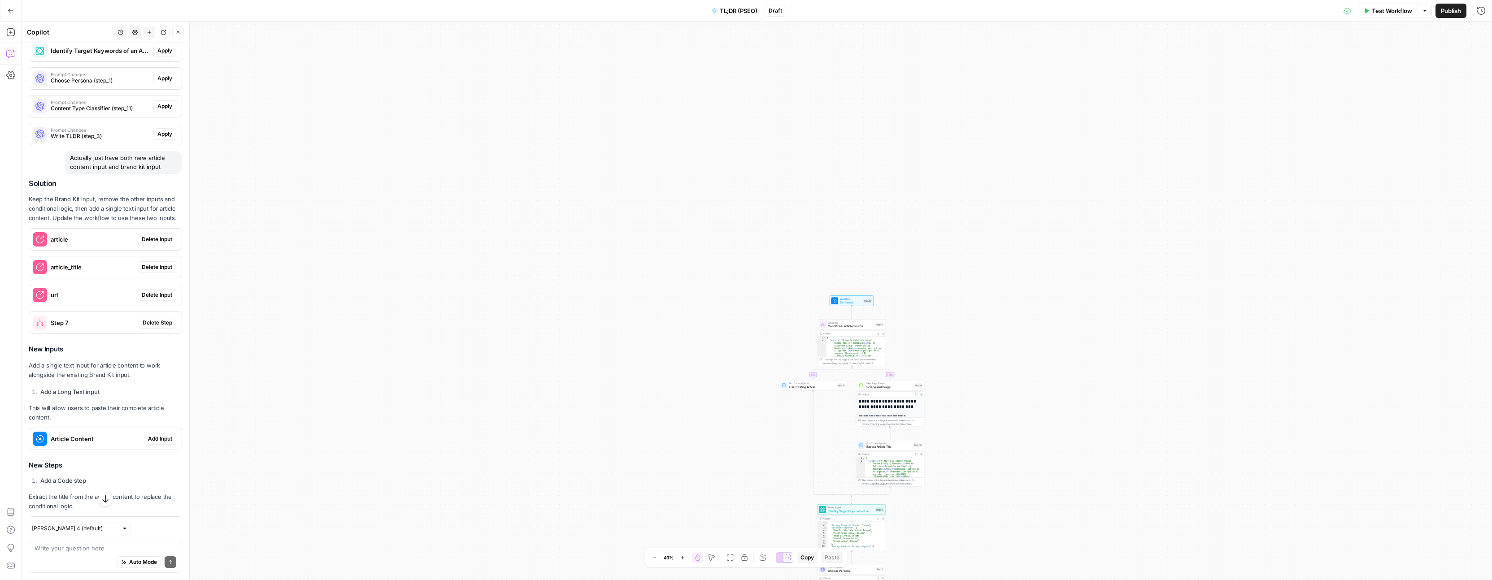
click at [153, 238] on span "Delete Input" at bounding box center [157, 239] width 30 height 8
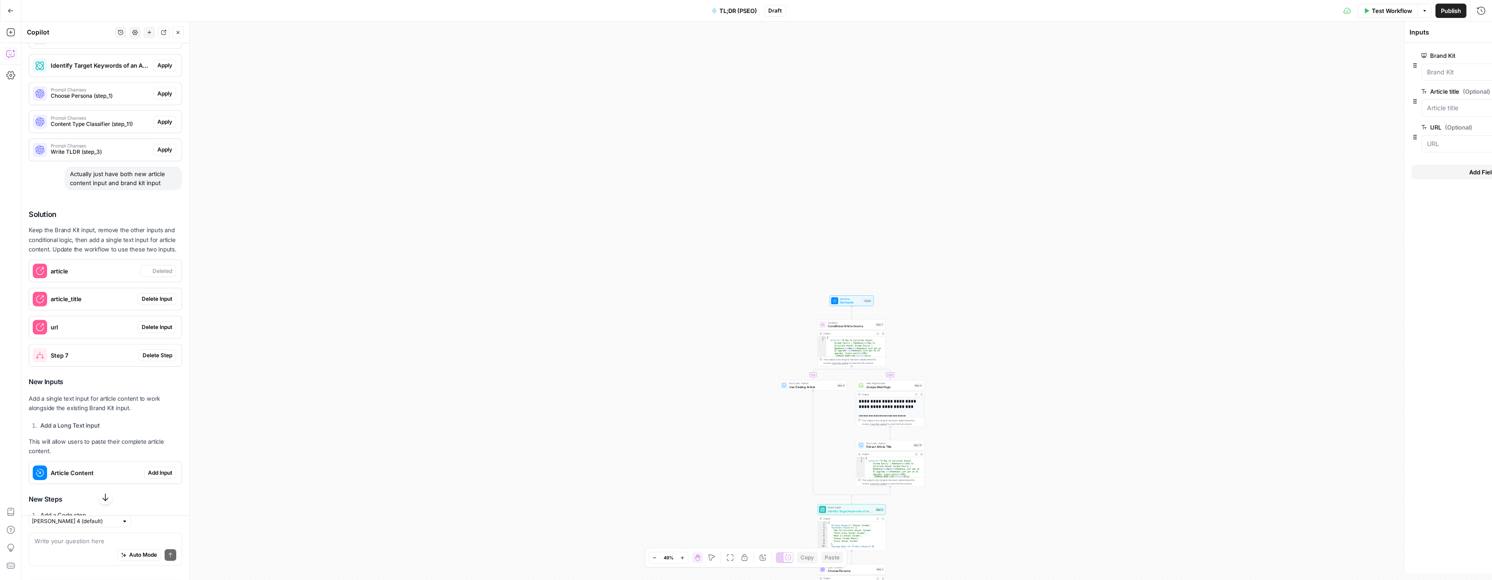
scroll to position [573, 0]
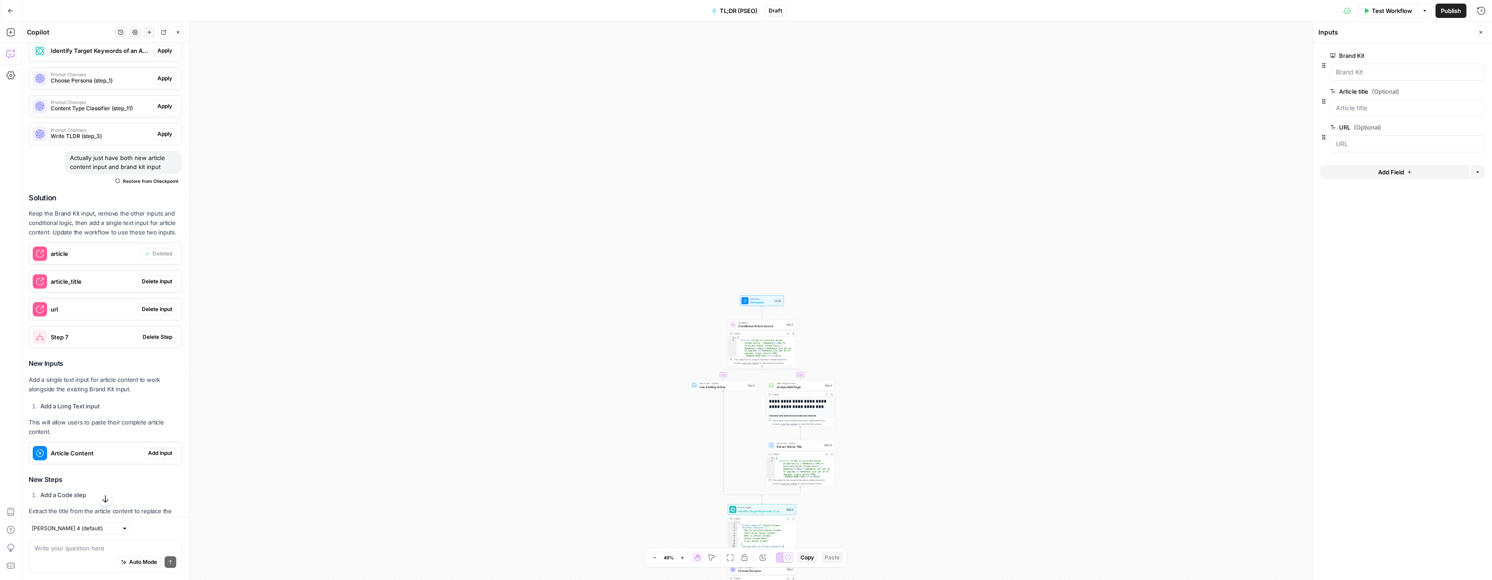
click at [149, 281] on span "Delete Input" at bounding box center [157, 282] width 30 height 8
click at [149, 311] on span "Delete Input" at bounding box center [157, 309] width 30 height 8
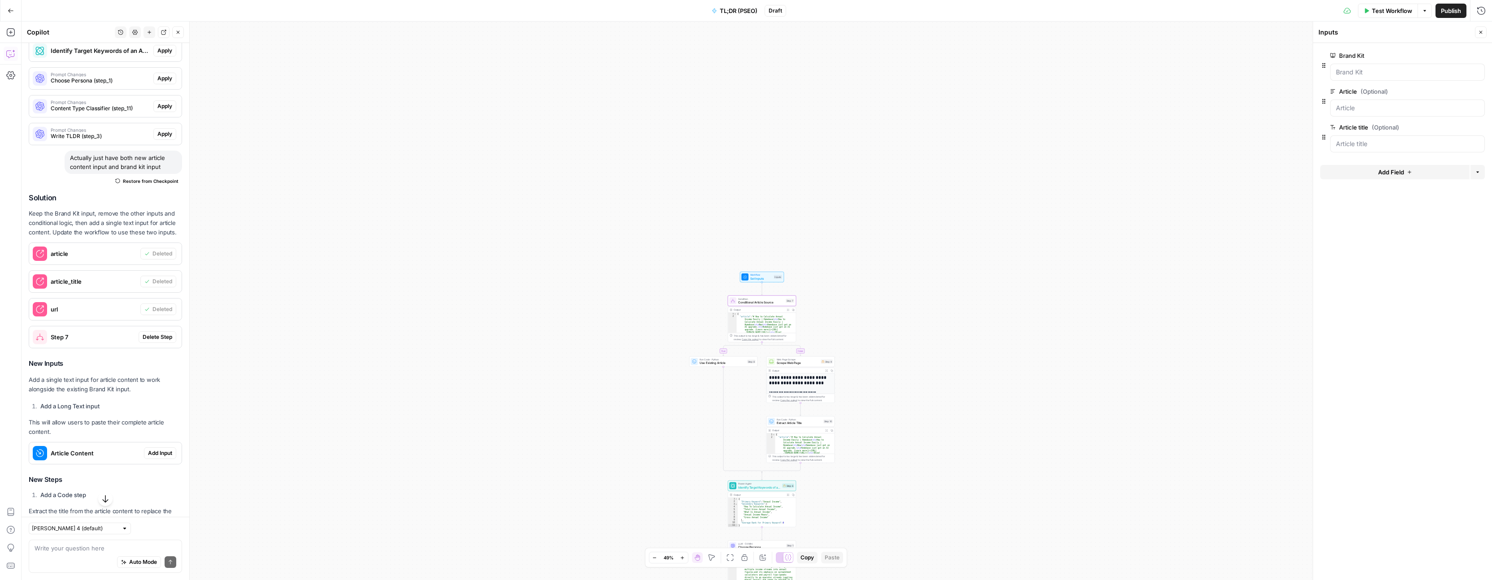
click at [152, 337] on span "Delete Step" at bounding box center [158, 337] width 30 height 8
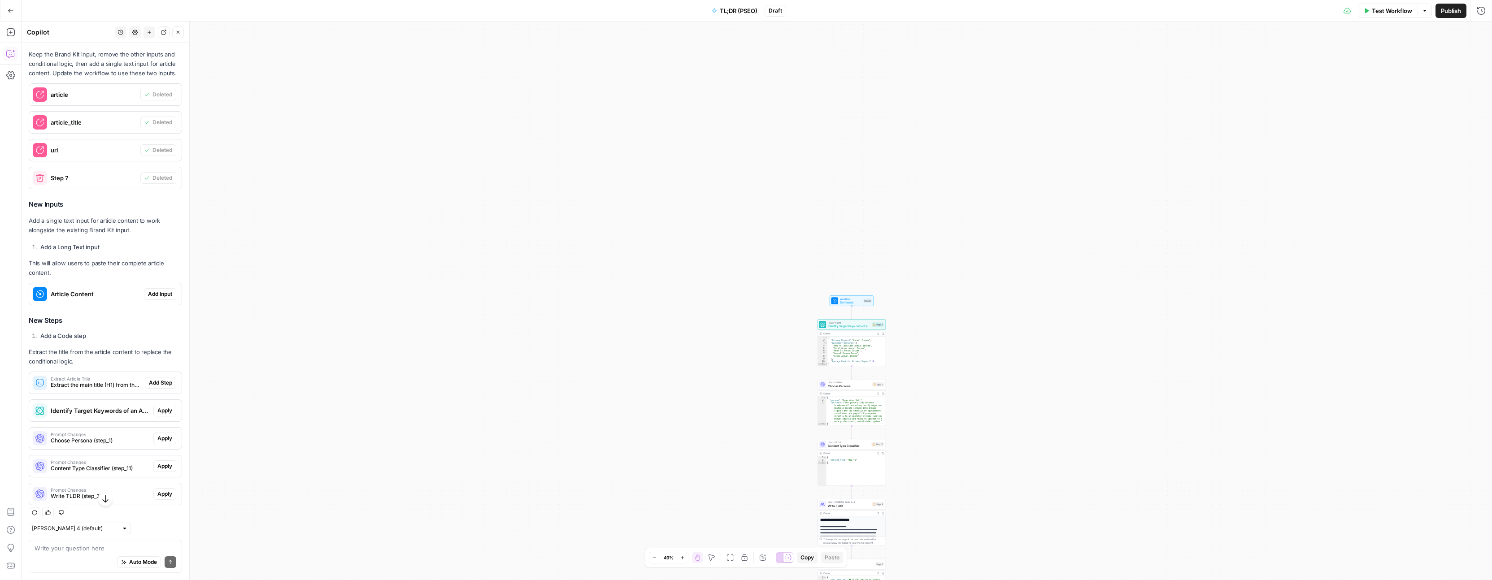
scroll to position [733, 0]
click at [159, 297] on button "Add Input" at bounding box center [160, 293] width 32 height 12
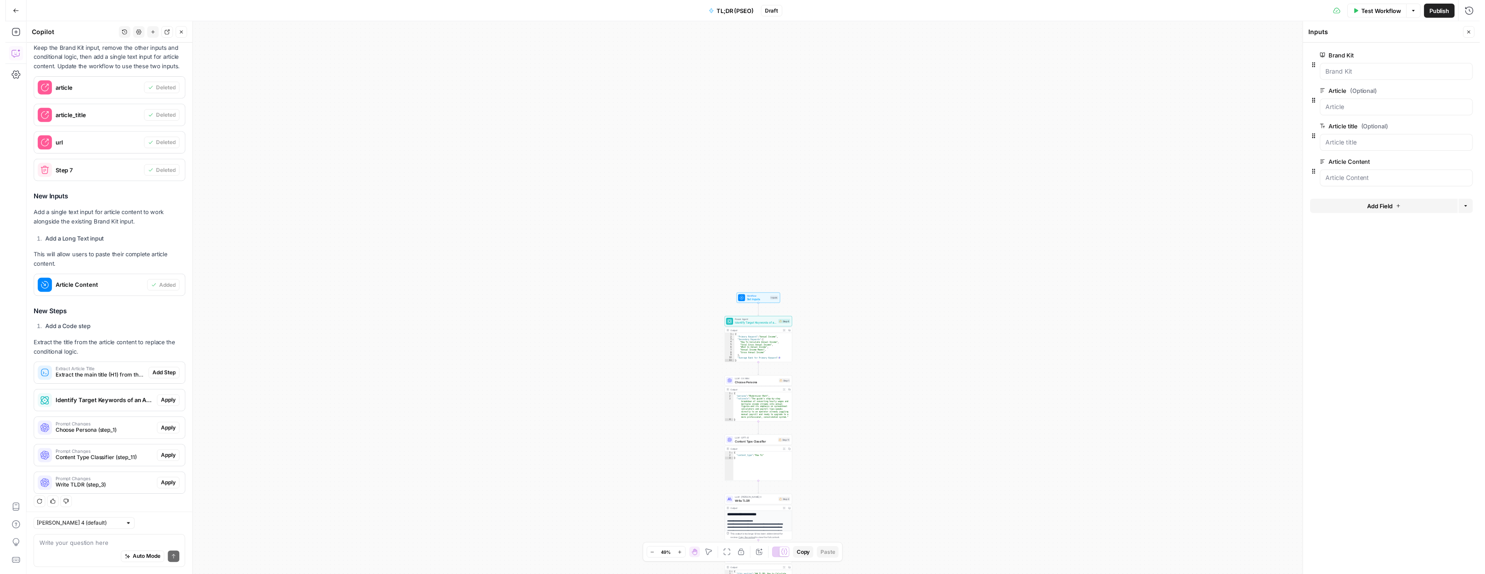
scroll to position [742, 0]
click at [161, 376] on span "Add Step" at bounding box center [160, 373] width 23 height 8
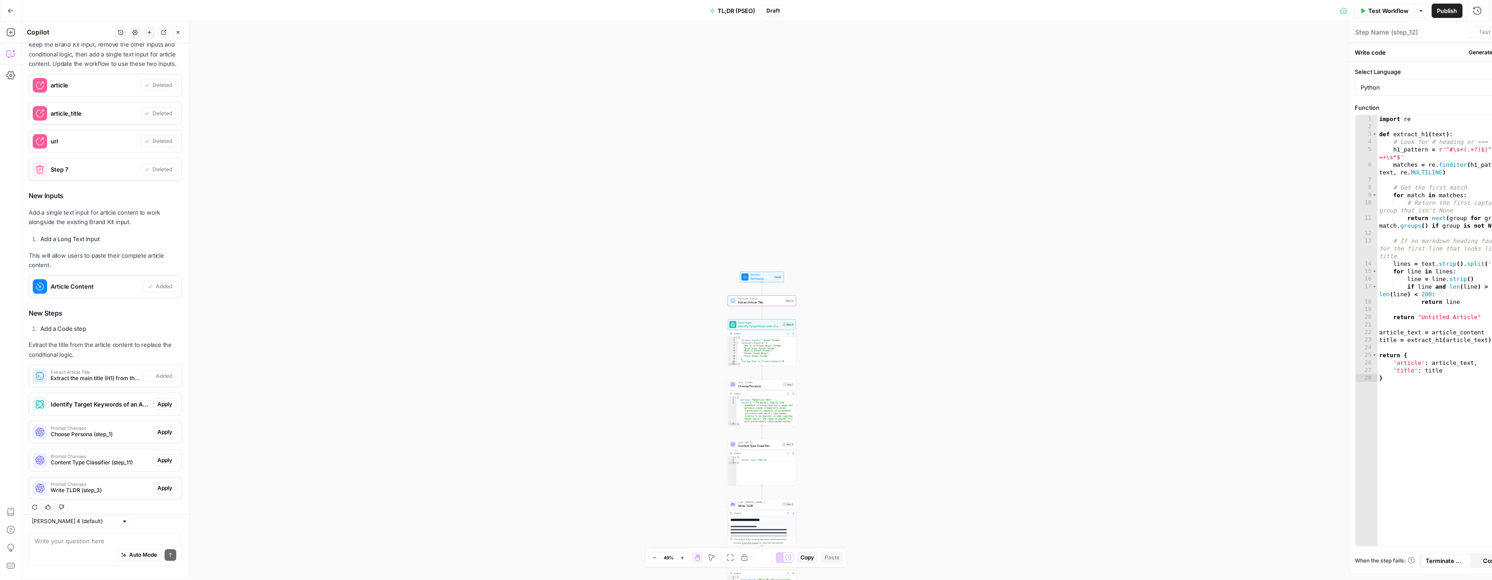
type textarea "Extract Article Title"
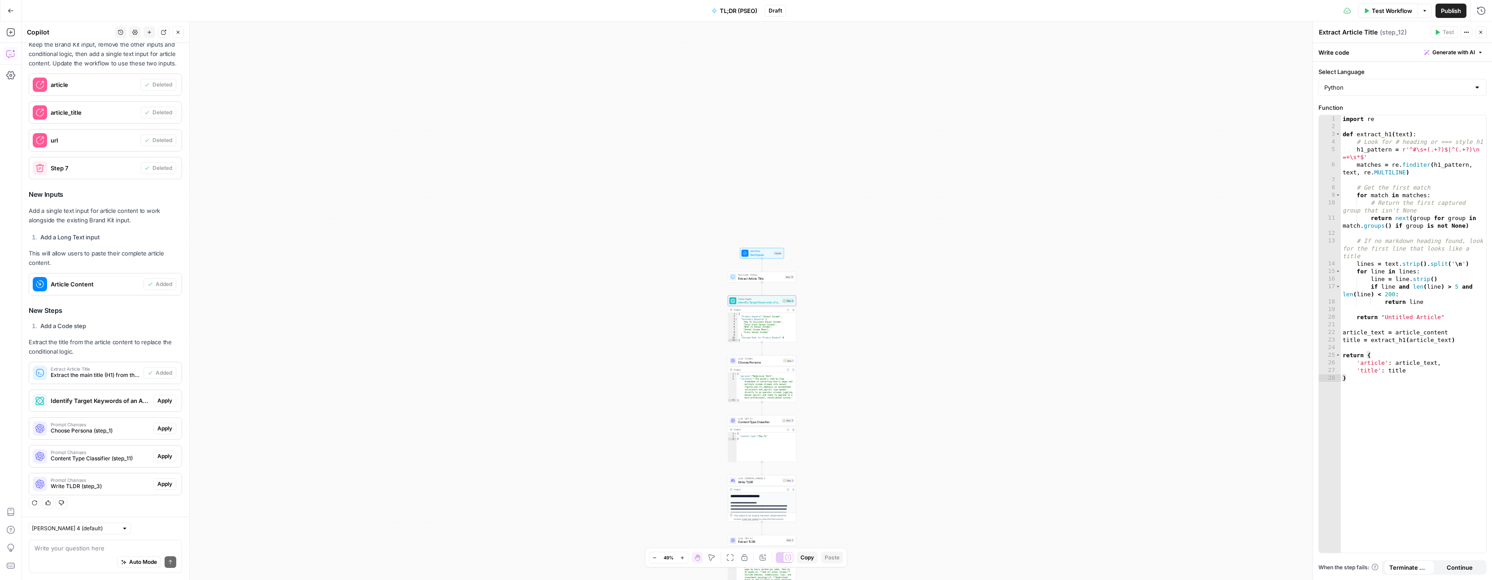
click at [158, 404] on span "Apply" at bounding box center [164, 401] width 15 height 8
click at [712, 119] on button "Apply anyway" at bounding box center [726, 114] width 54 height 16
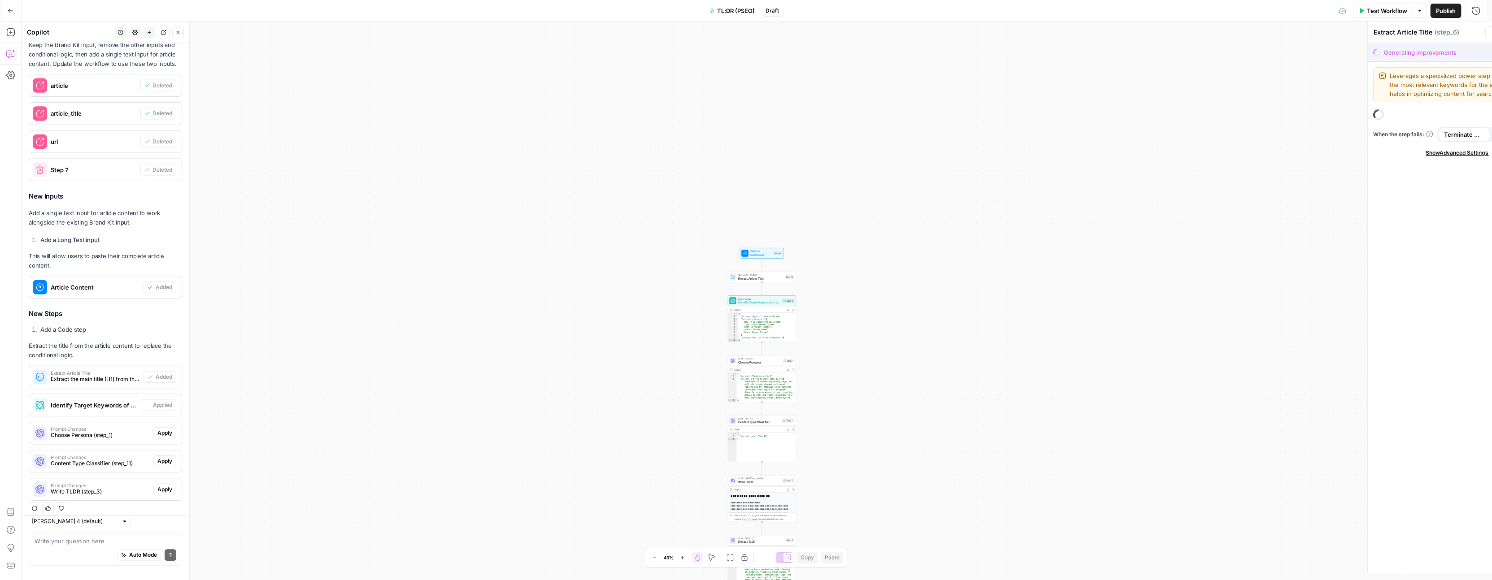
type textarea "Identify Target Keywords of an Article - Fork"
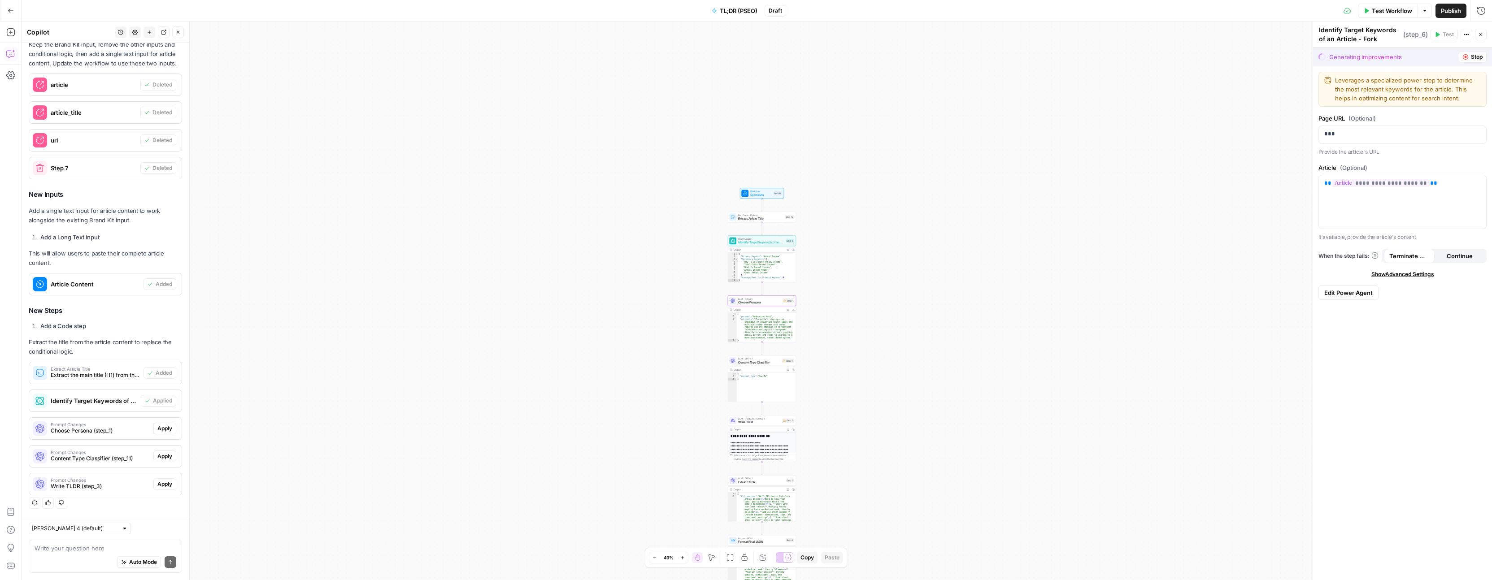
click at [157, 427] on span "Apply" at bounding box center [164, 429] width 15 height 8
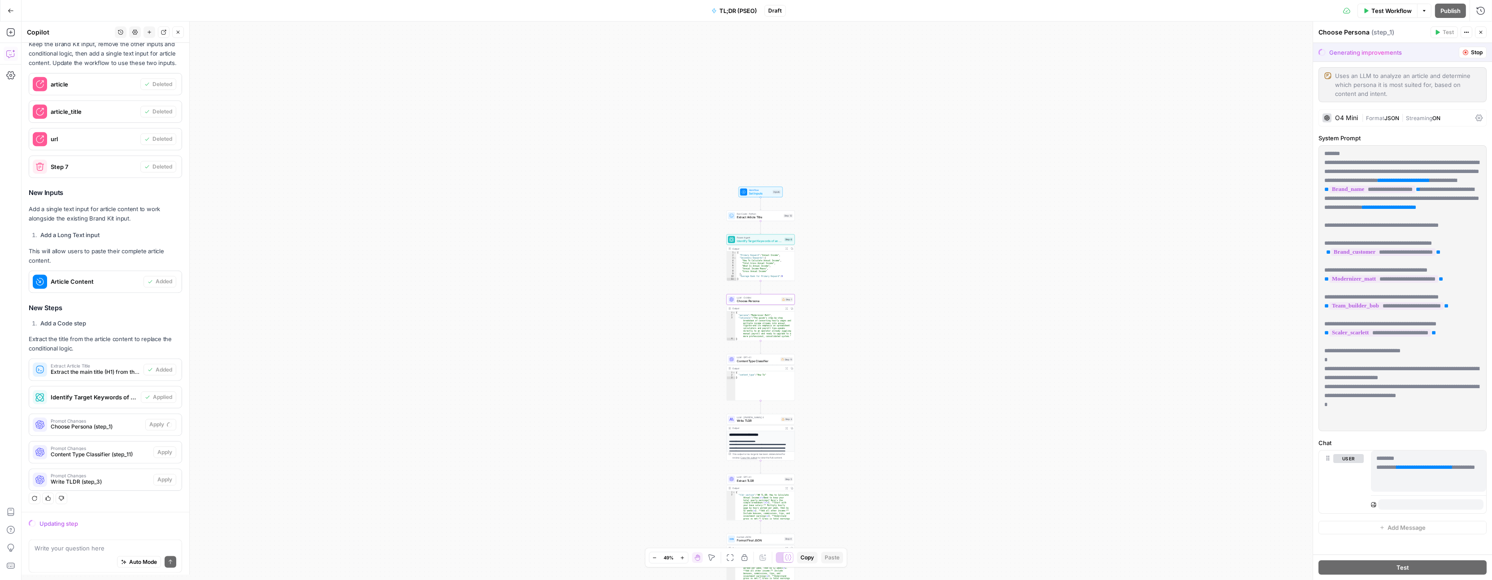
scroll to position [714, 0]
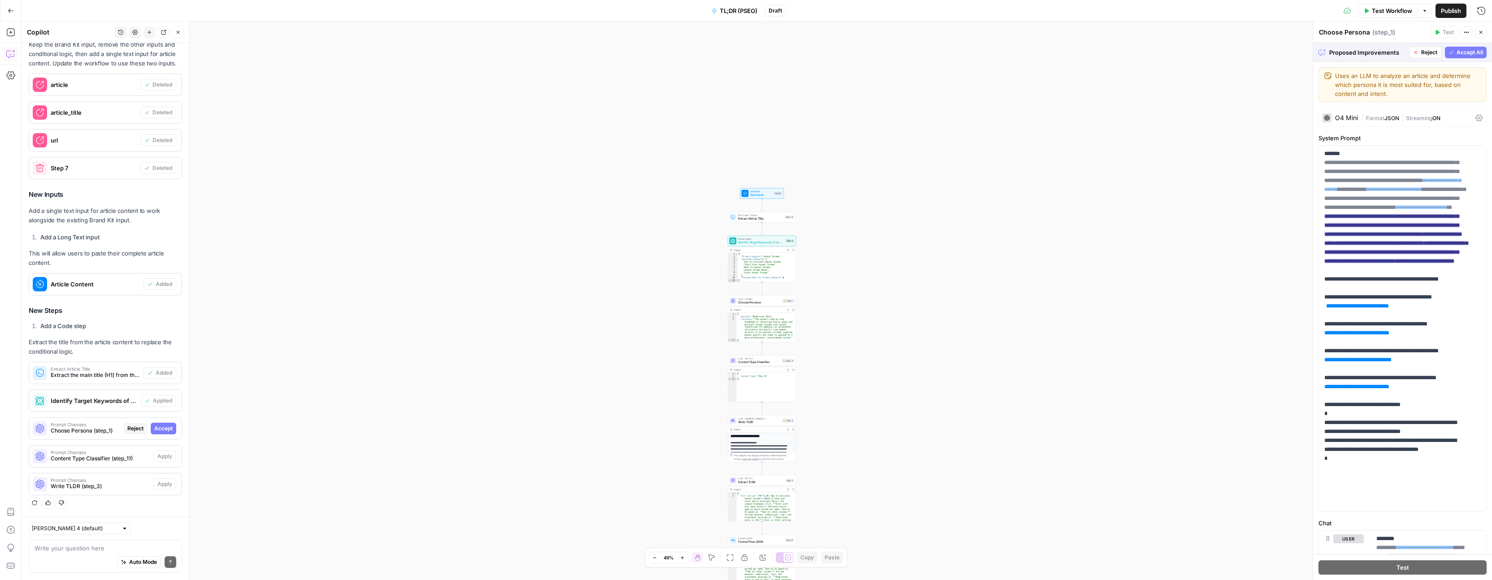
click at [1466, 53] on span "Accept All" at bounding box center [1470, 52] width 26 height 8
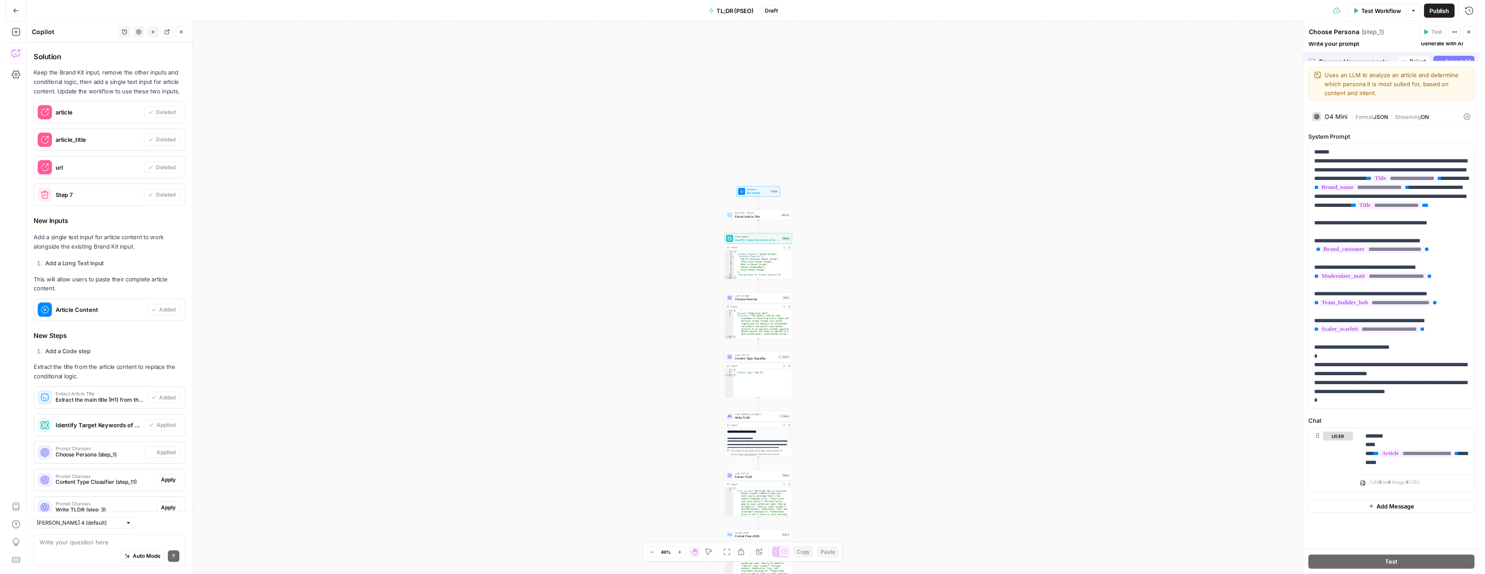
scroll to position [742, 0]
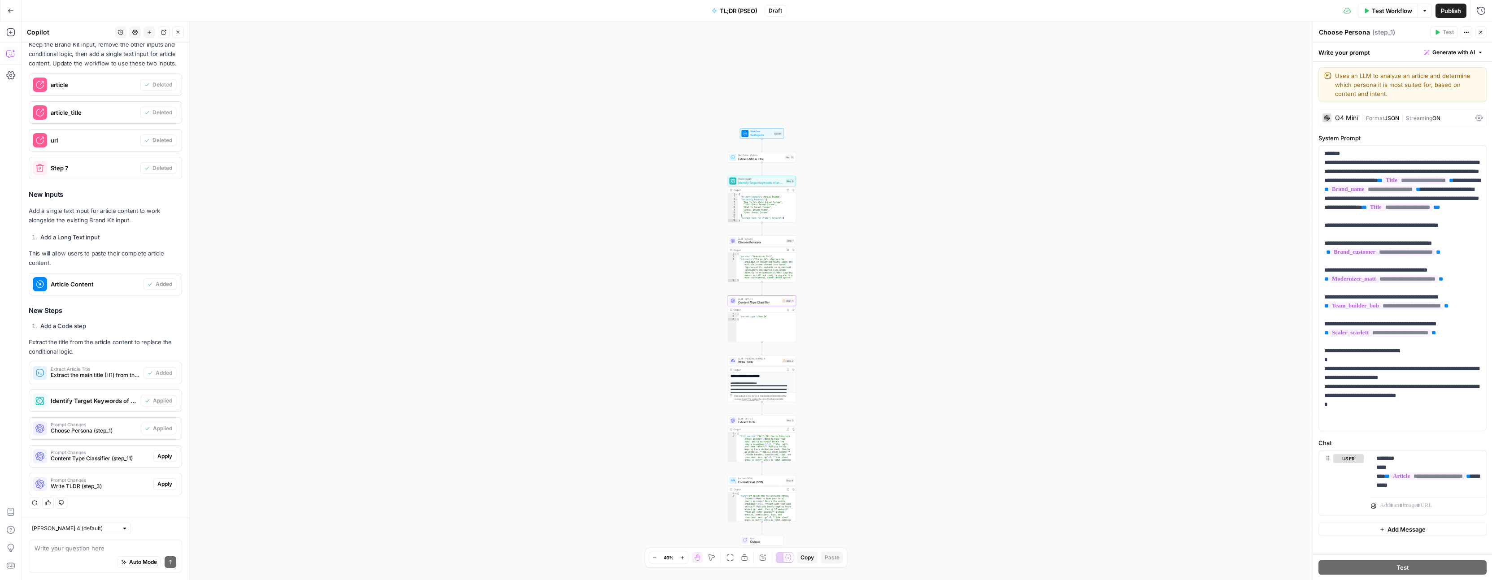
click at [157, 455] on span "Apply" at bounding box center [164, 457] width 15 height 8
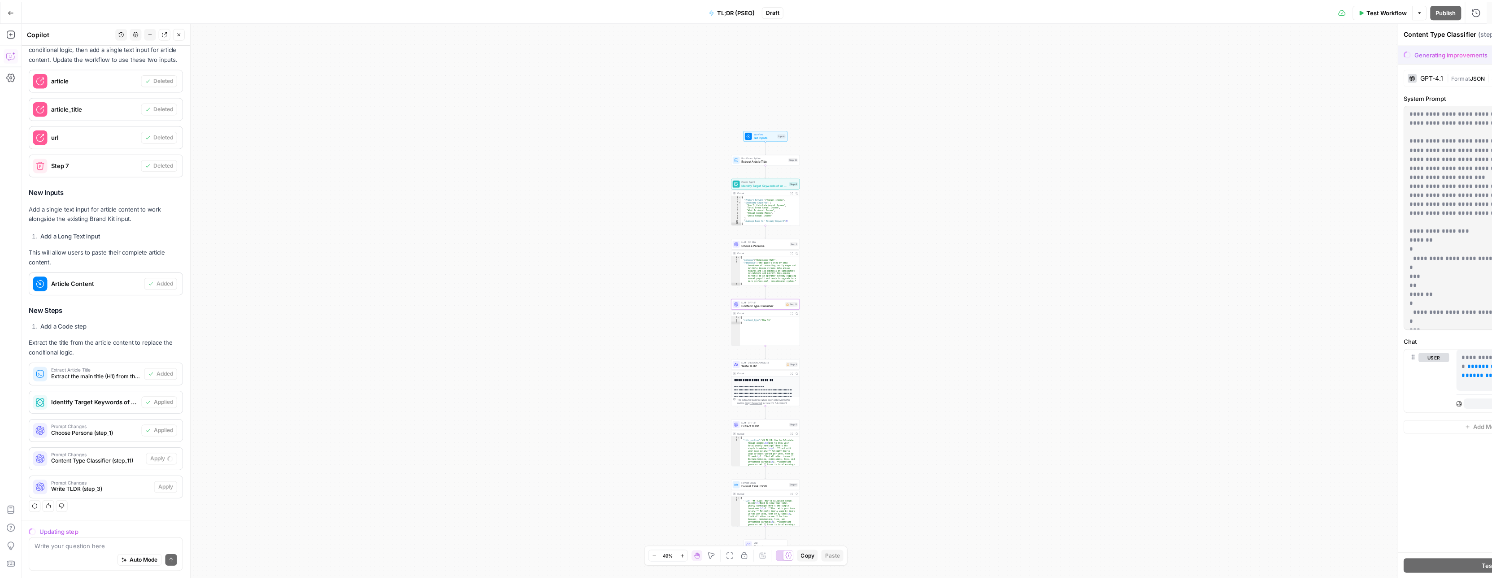
scroll to position [714, 0]
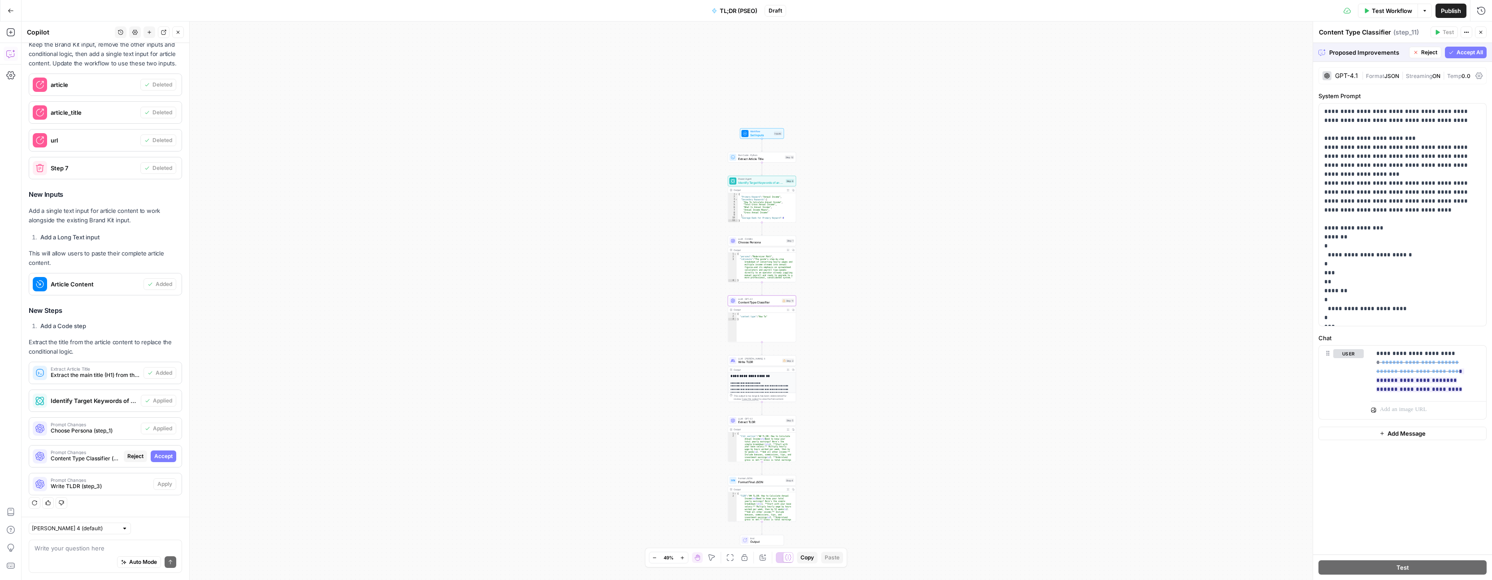
click at [166, 457] on button "Accept" at bounding box center [164, 457] width 26 height 12
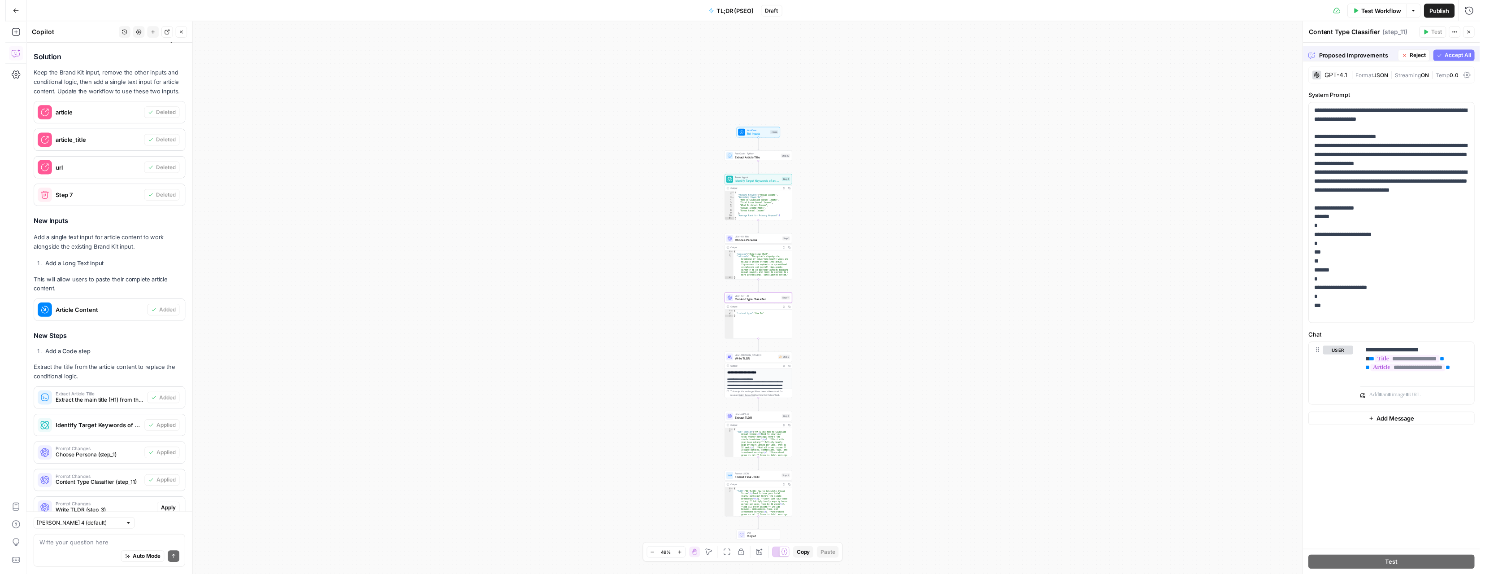
scroll to position [742, 0]
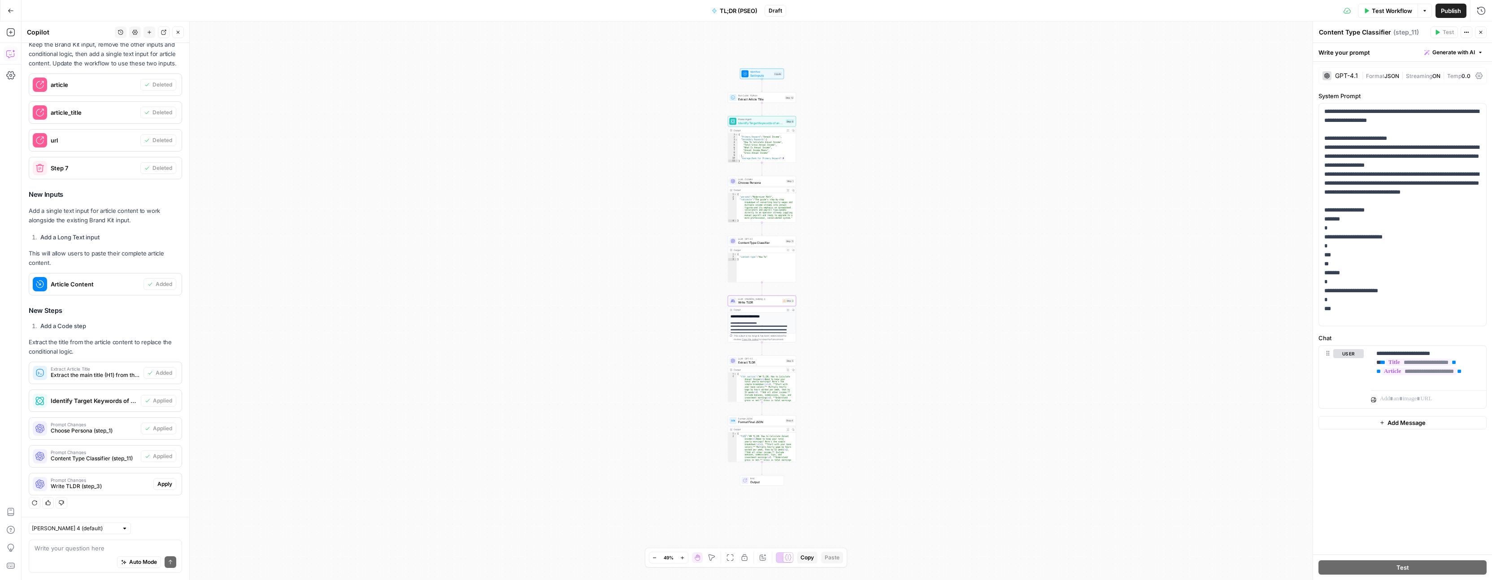
click at [162, 483] on span "Apply" at bounding box center [164, 484] width 15 height 8
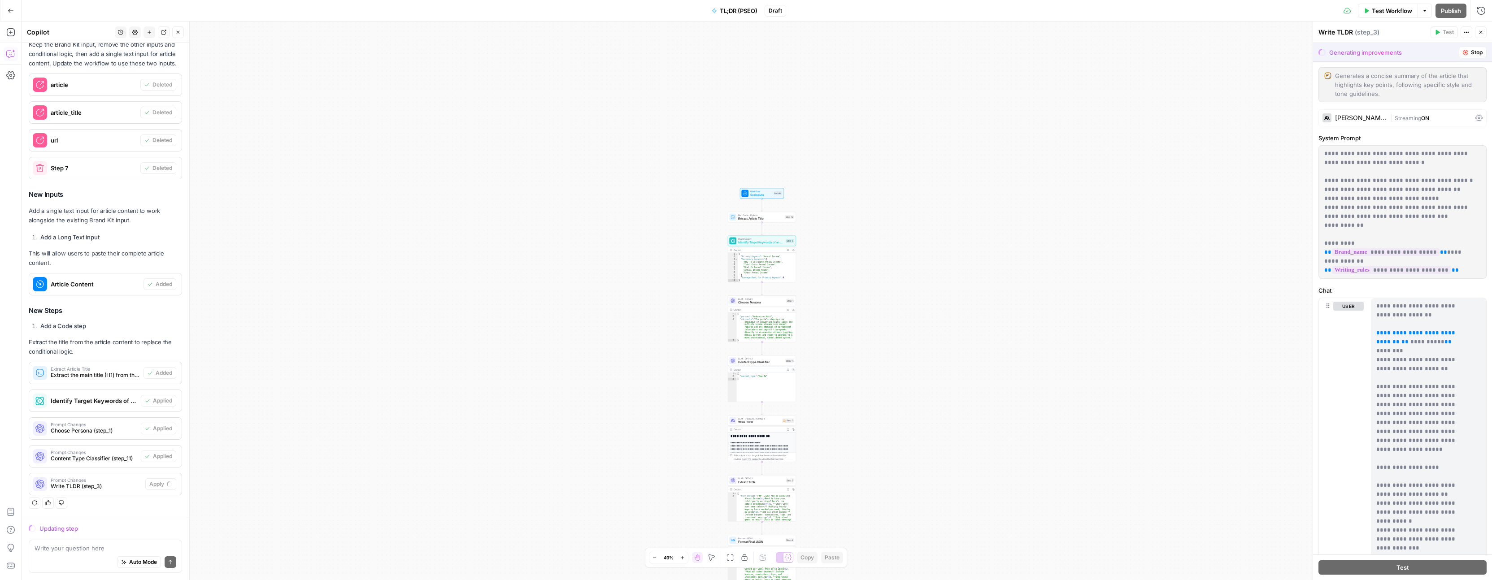
scroll to position [714, 0]
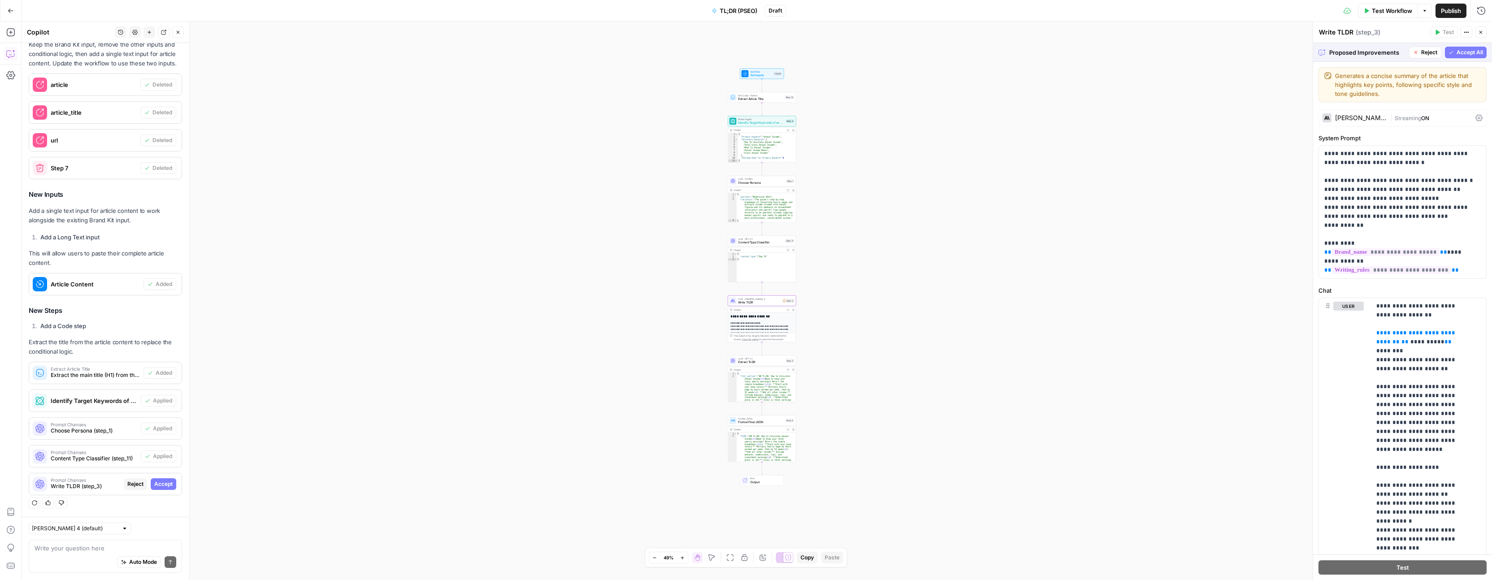
click at [163, 487] on span "Accept" at bounding box center [163, 484] width 18 height 8
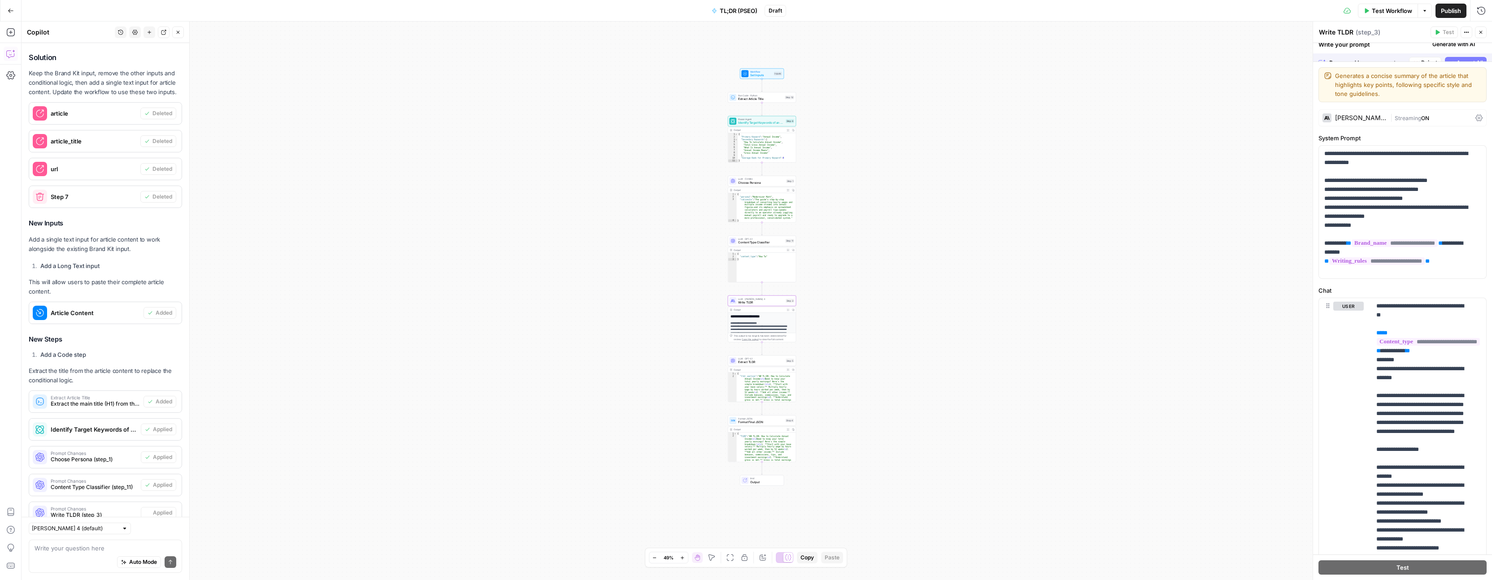
scroll to position [742, 0]
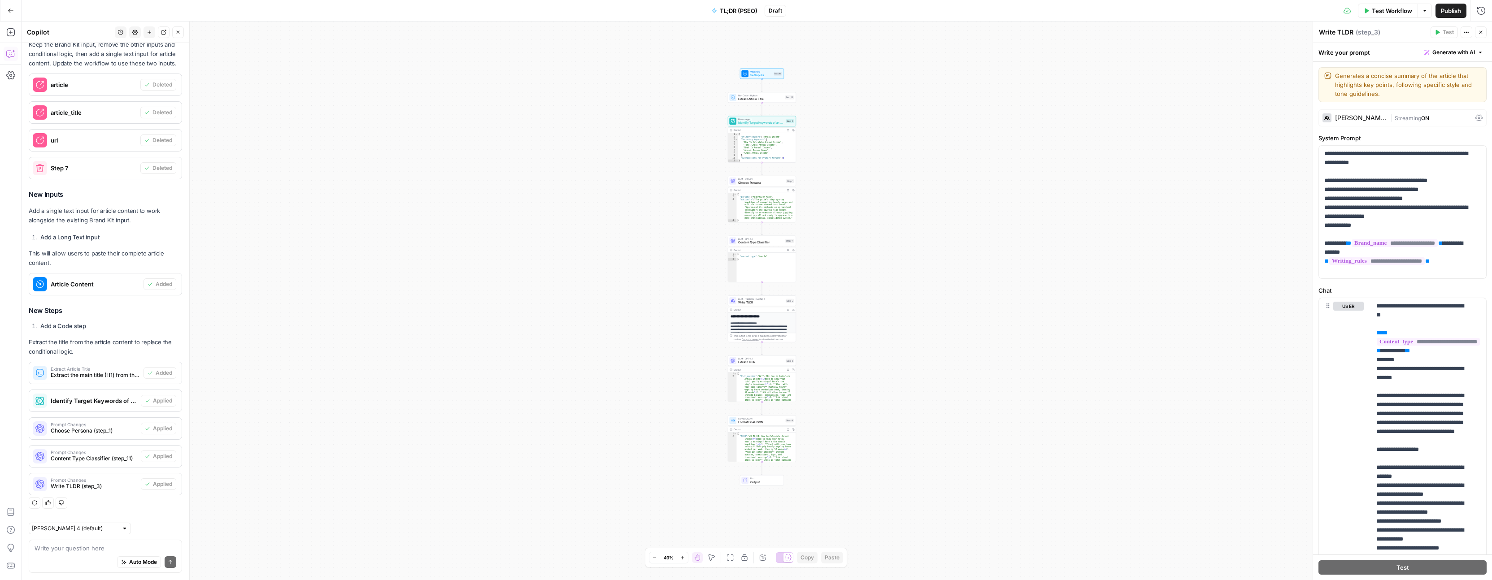
click at [1452, 11] on span "Publish" at bounding box center [1451, 10] width 20 height 9
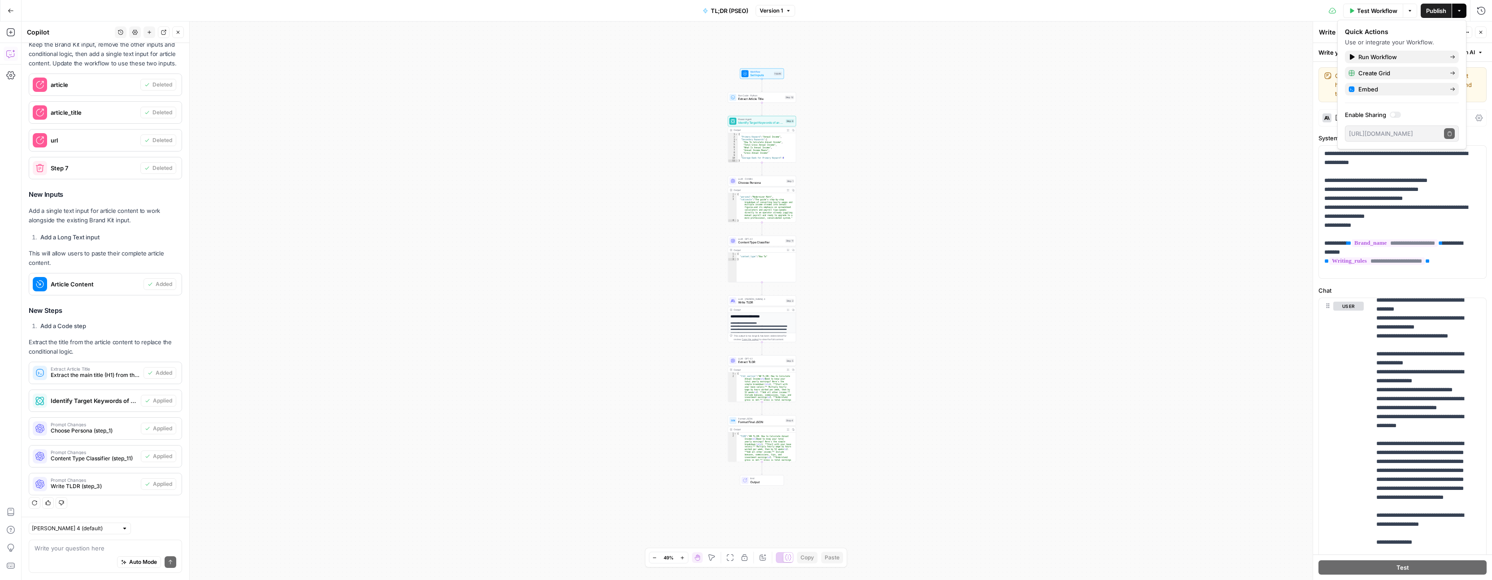
scroll to position [1179, 0]
